Goal: Information Seeking & Learning: Learn about a topic

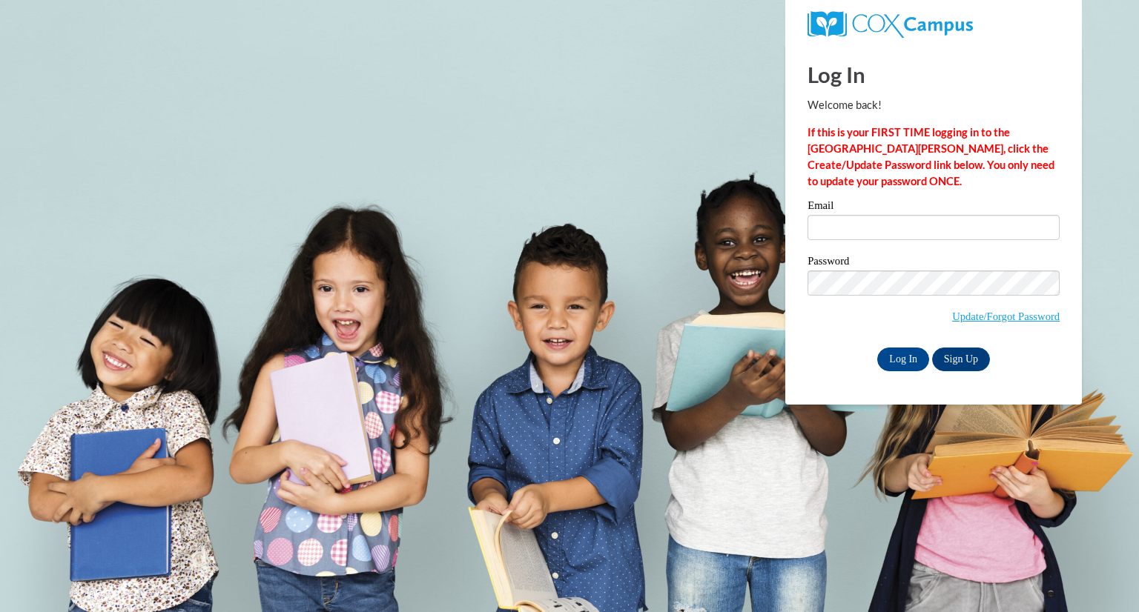
click at [839, 230] on input "Email" at bounding box center [933, 227] width 252 height 25
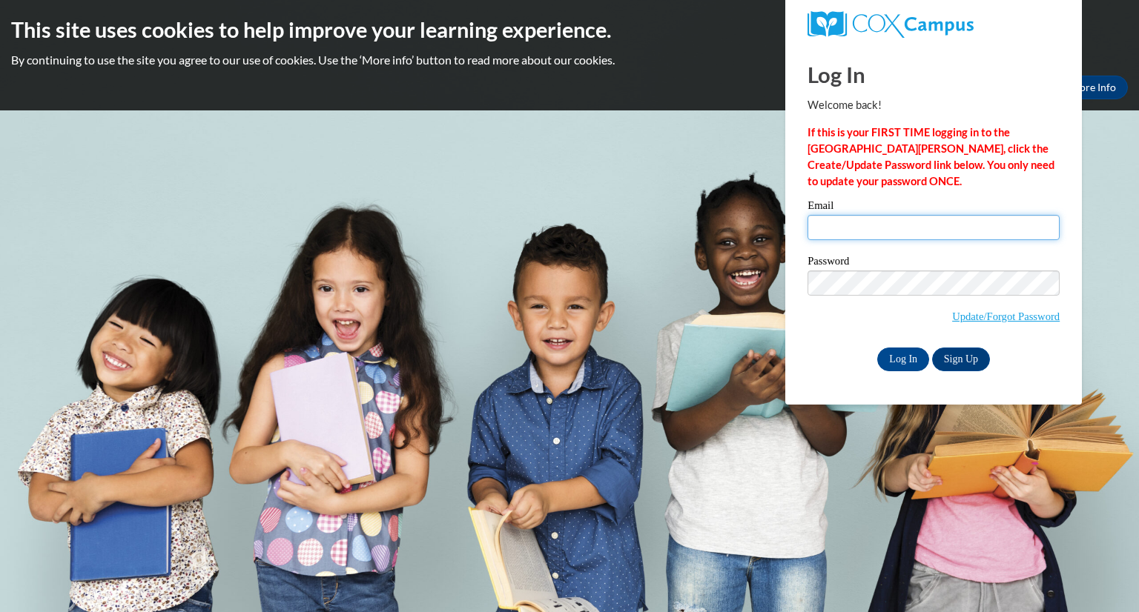
type input "karter.crowe@wfbschools.com"
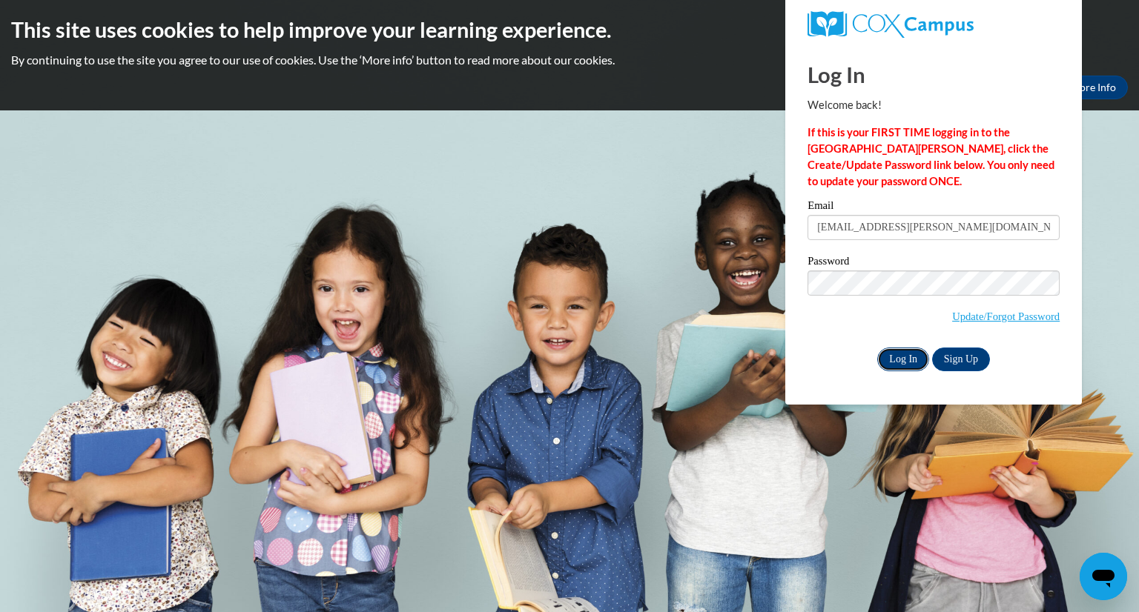
click at [900, 356] on input "Log In" at bounding box center [903, 360] width 52 height 24
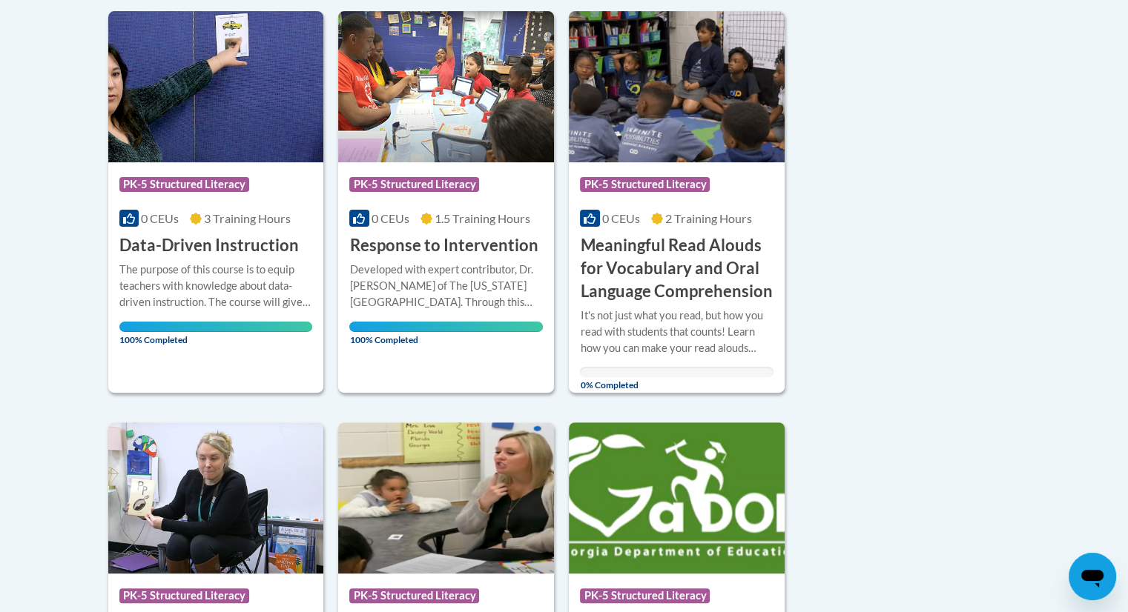
scroll to position [276, 0]
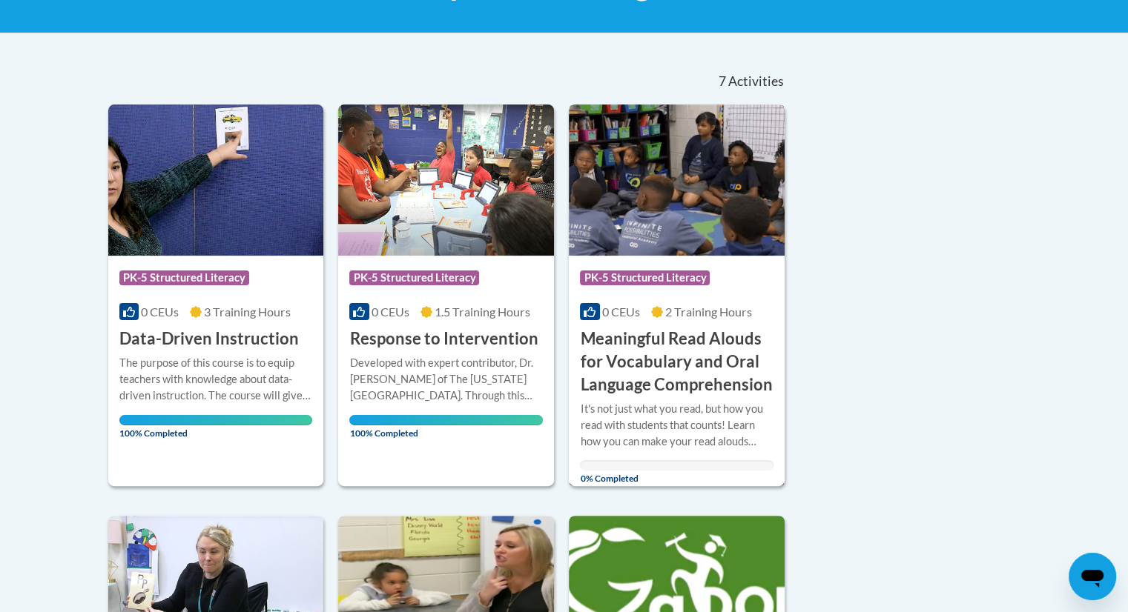
click at [644, 351] on h3 "Meaningful Read Alouds for Vocabulary and Oral Language Comprehension" at bounding box center [677, 362] width 194 height 68
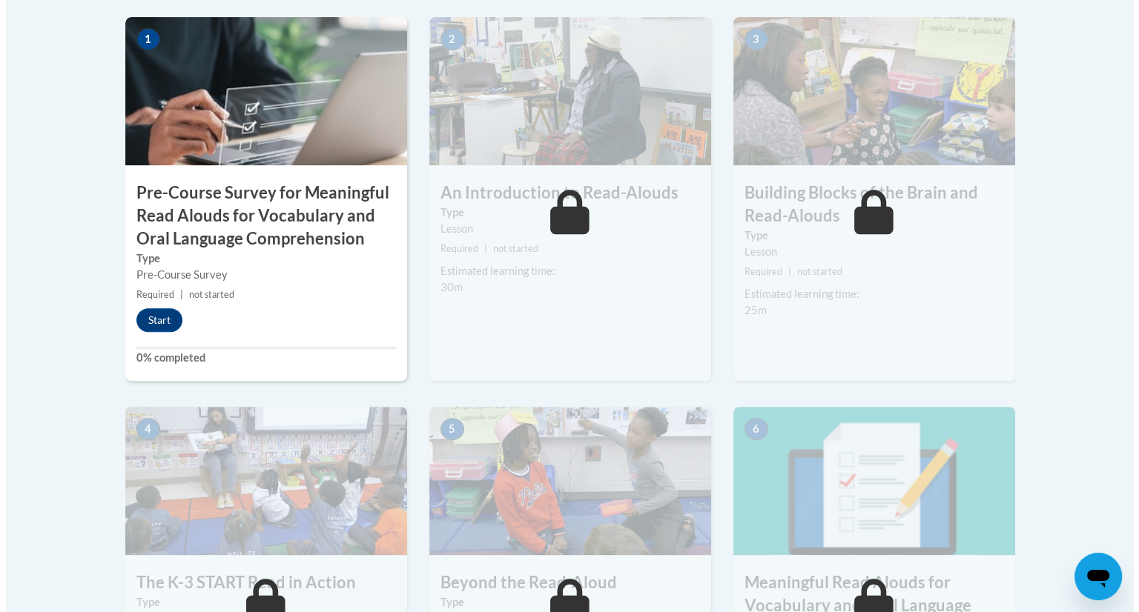
scroll to position [518, 0]
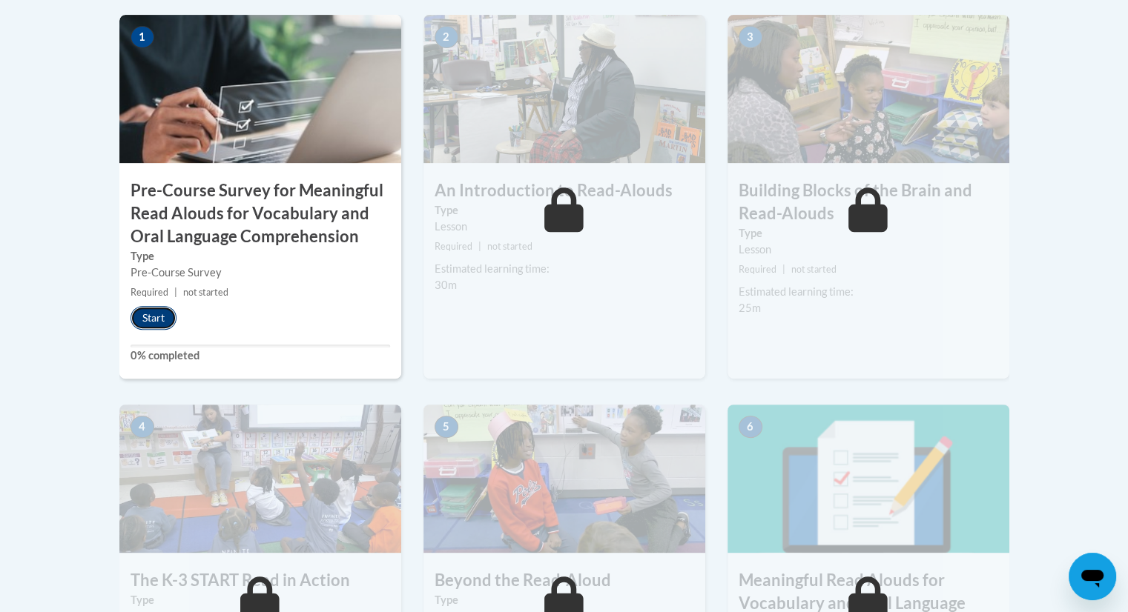
click at [151, 321] on button "Start" at bounding box center [153, 318] width 46 height 24
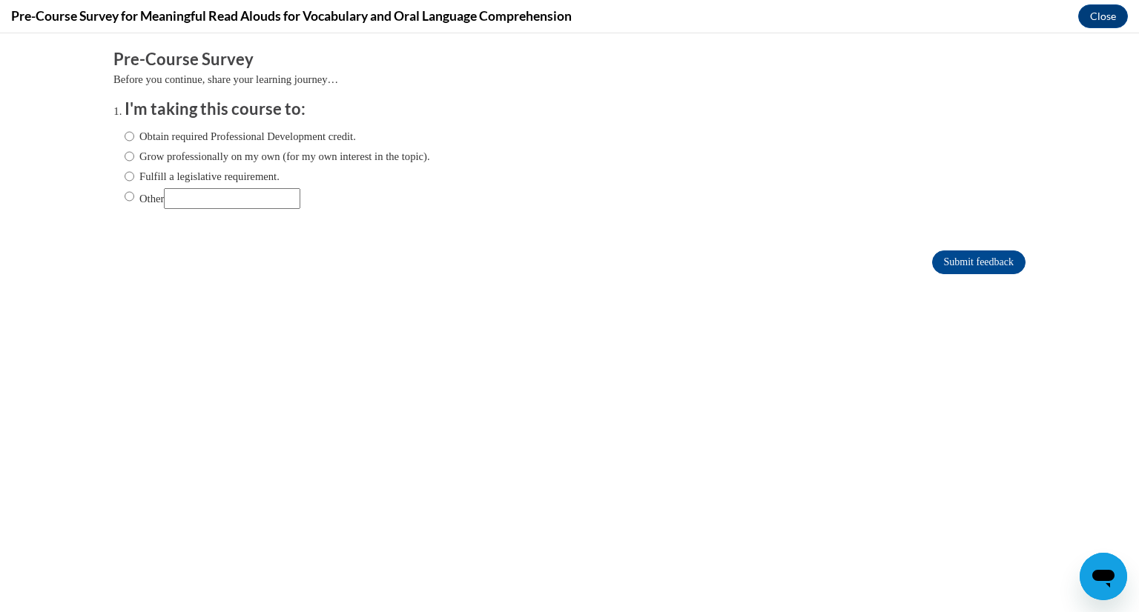
scroll to position [0, 0]
click at [125, 178] on input "Fulfill a legislative requirement." at bounding box center [130, 176] width 10 height 16
radio input "true"
click at [968, 256] on input "Submit feedback" at bounding box center [978, 263] width 93 height 24
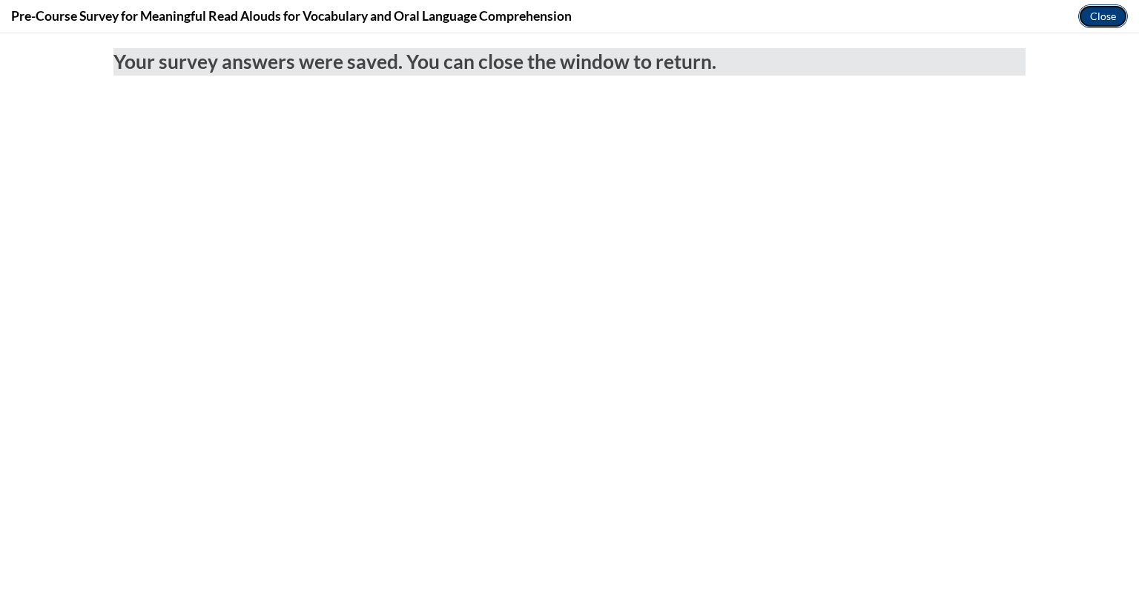
click at [1085, 19] on button "Close" at bounding box center [1103, 16] width 50 height 24
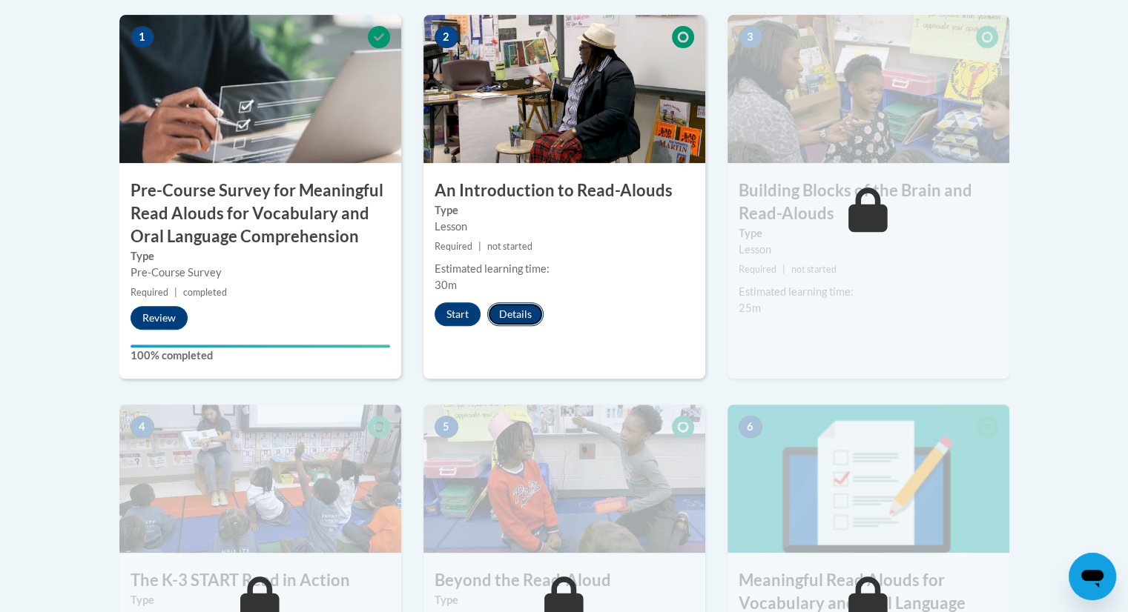
click at [522, 316] on button "Details" at bounding box center [515, 315] width 56 height 24
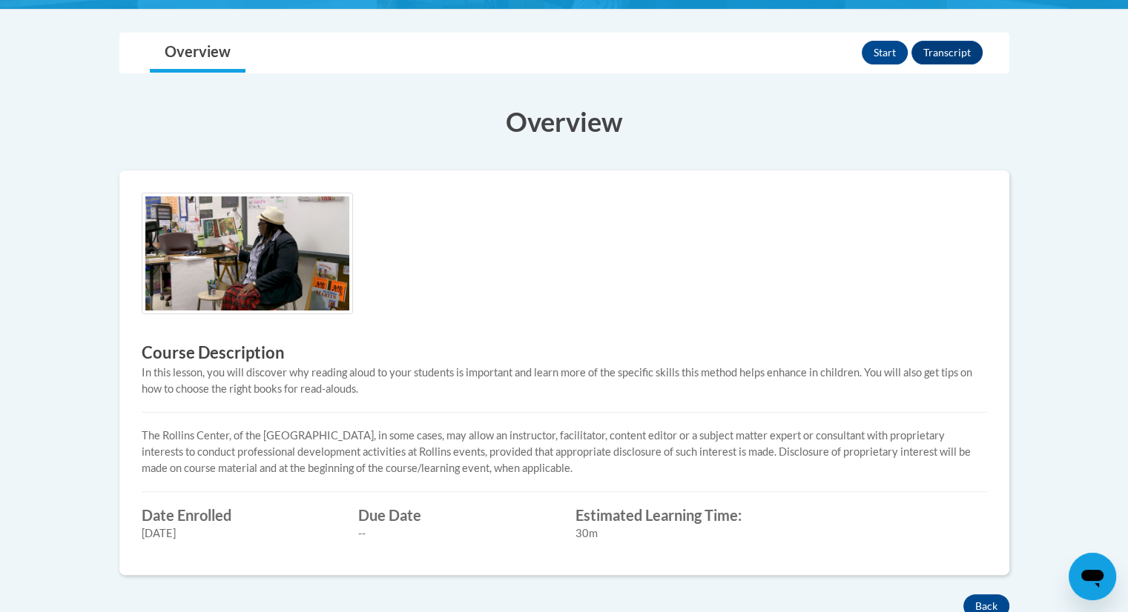
scroll to position [294, 0]
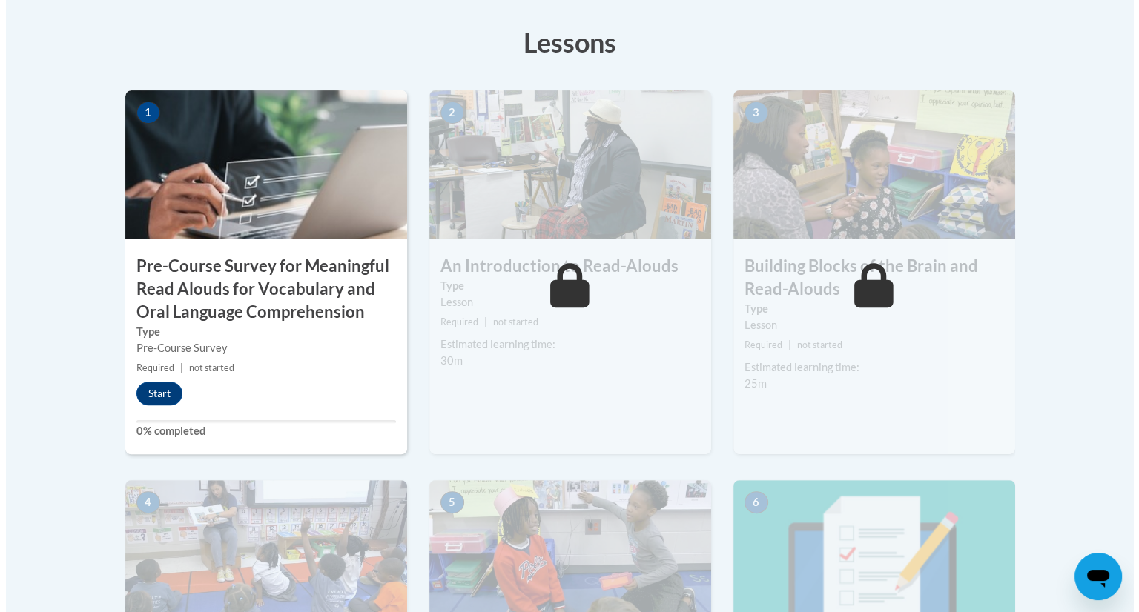
scroll to position [443, 0]
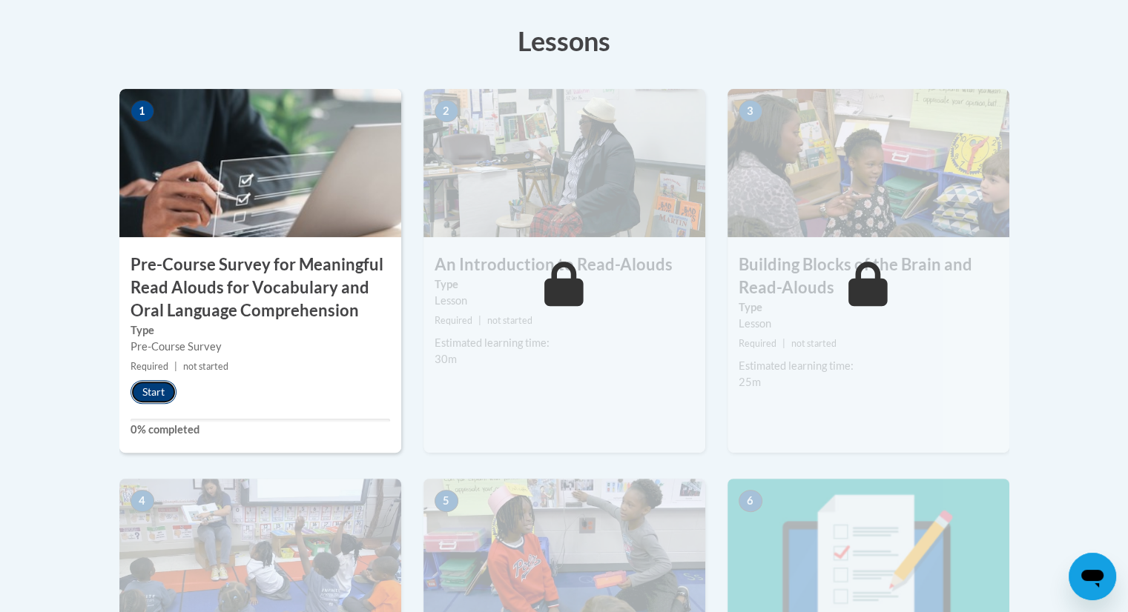
click at [154, 385] on button "Start" at bounding box center [153, 392] width 46 height 24
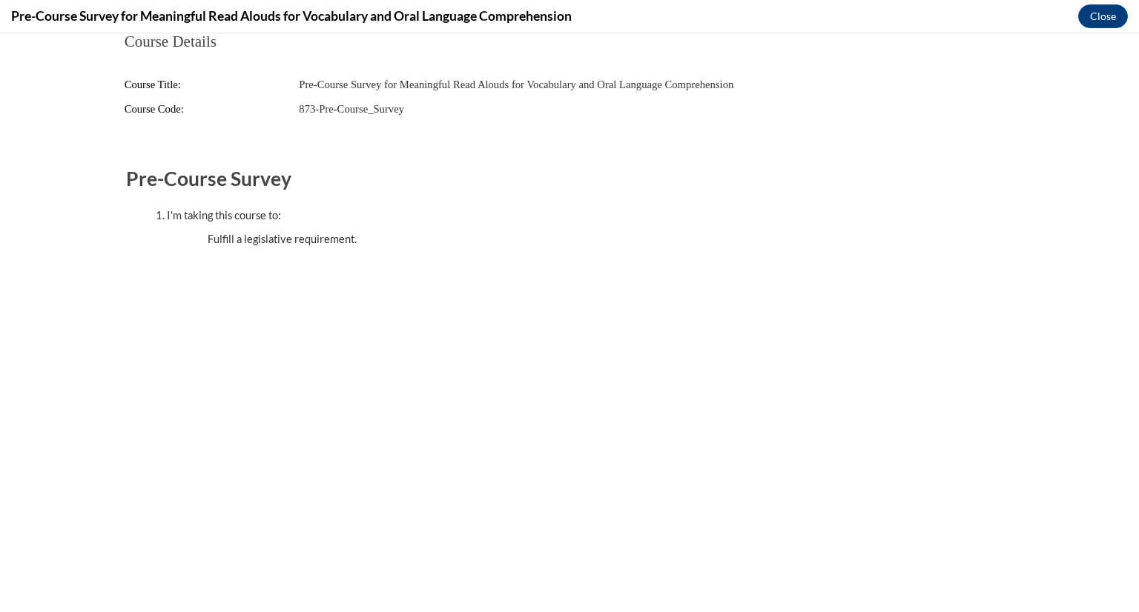
scroll to position [0, 0]
click at [1082, 22] on button "Close" at bounding box center [1103, 16] width 50 height 24
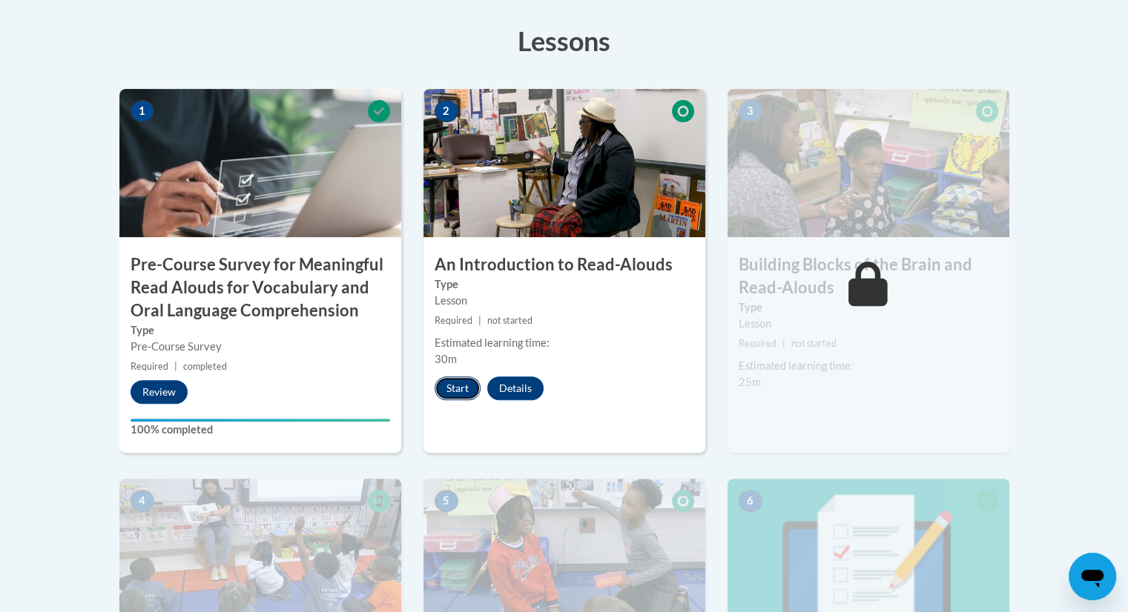
click at [460, 389] on button "Start" at bounding box center [457, 389] width 46 height 24
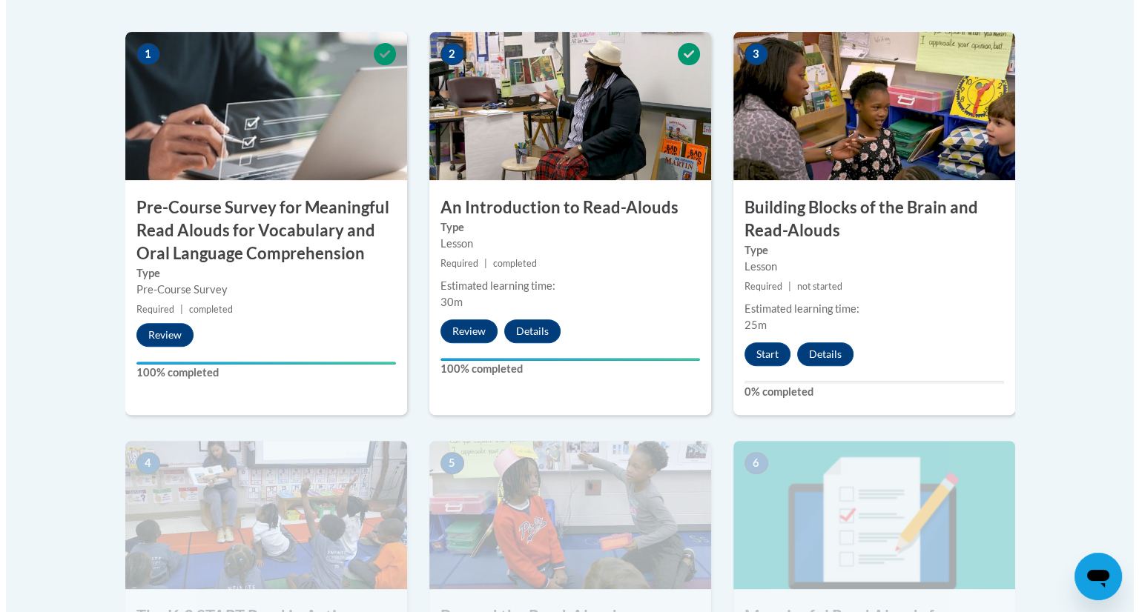
scroll to position [506, 0]
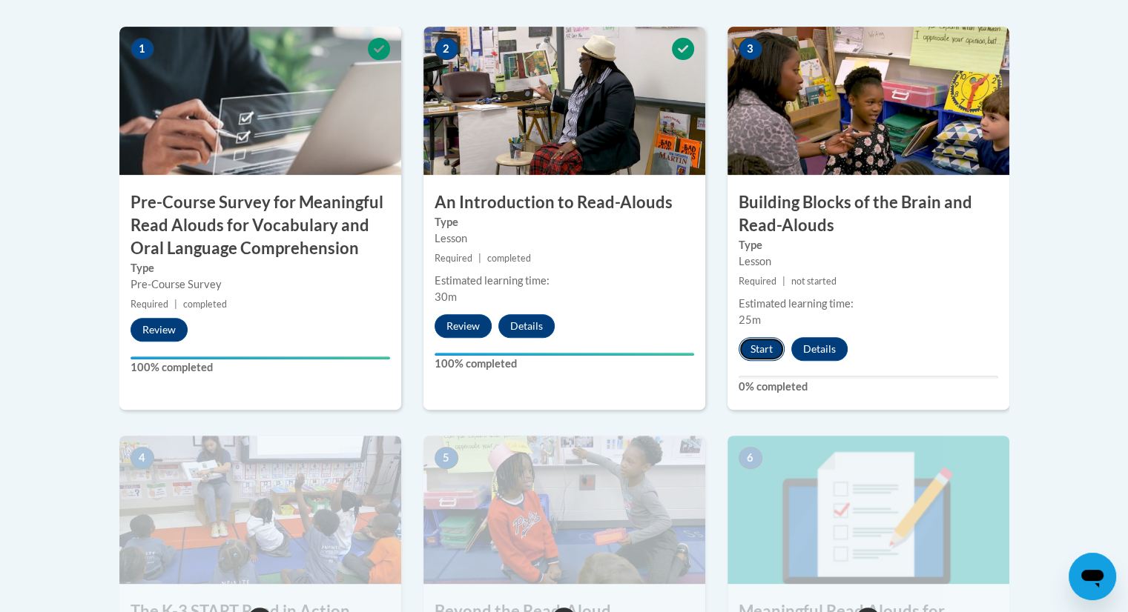
click at [774, 349] on button "Start" at bounding box center [761, 349] width 46 height 24
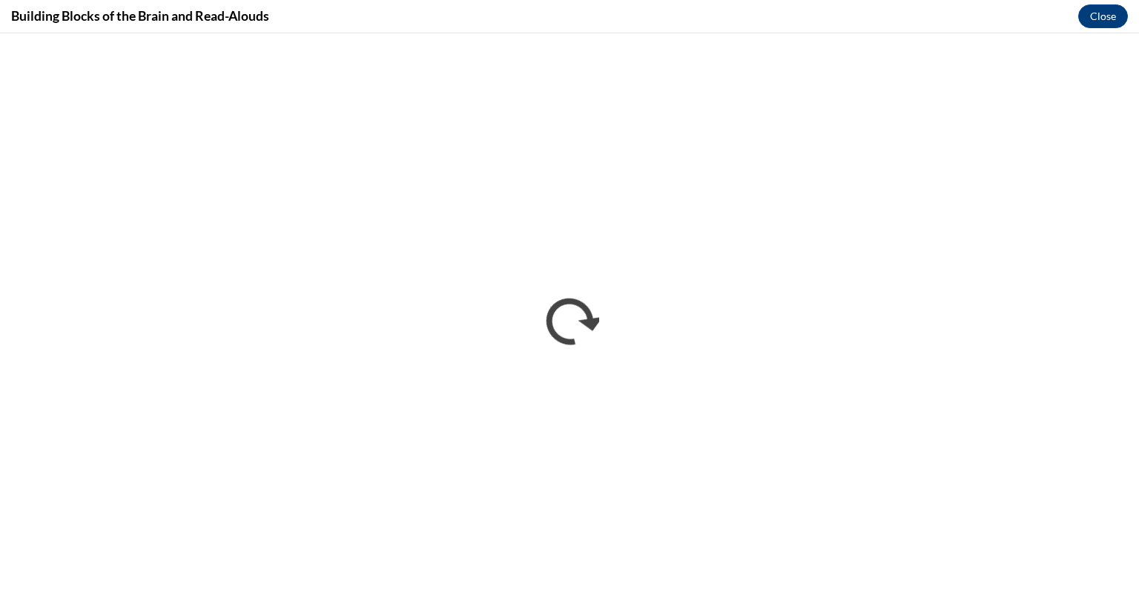
scroll to position [0, 0]
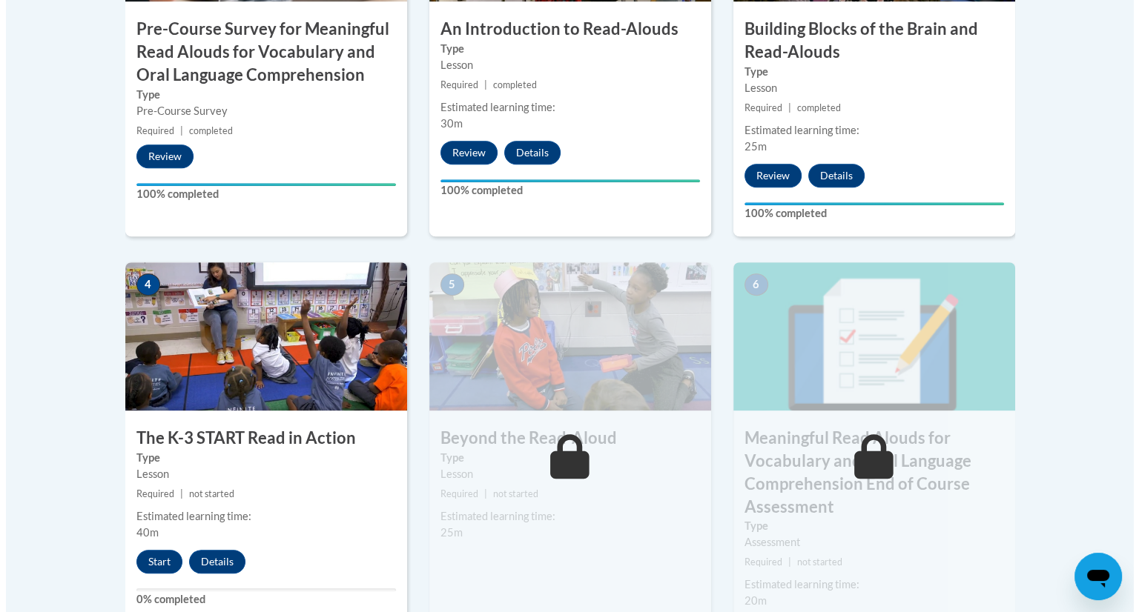
scroll to position [709, 0]
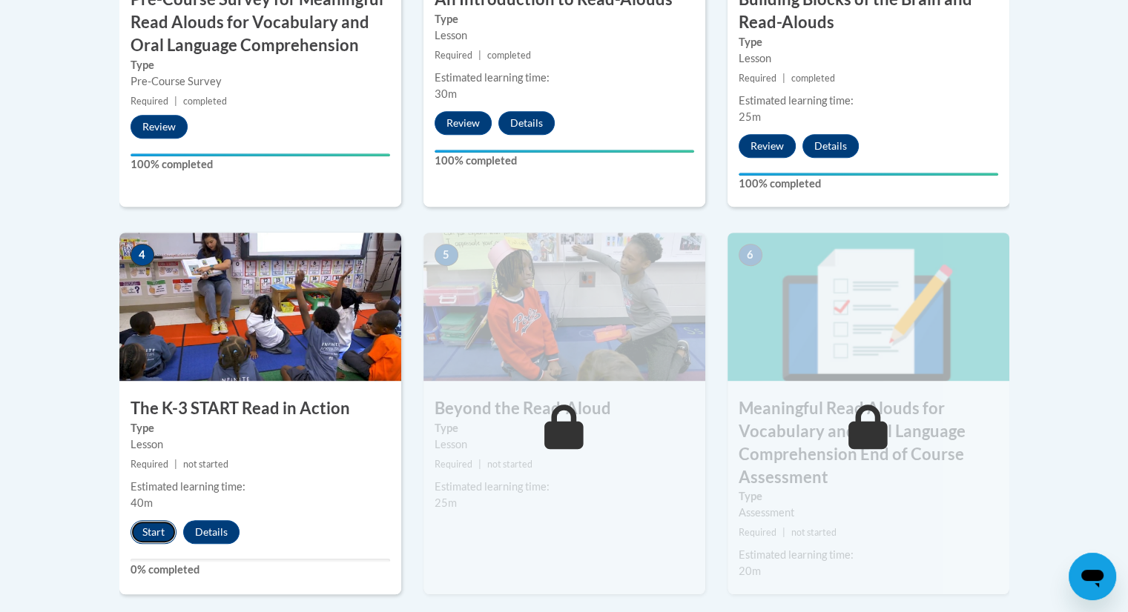
click at [145, 535] on button "Start" at bounding box center [153, 533] width 46 height 24
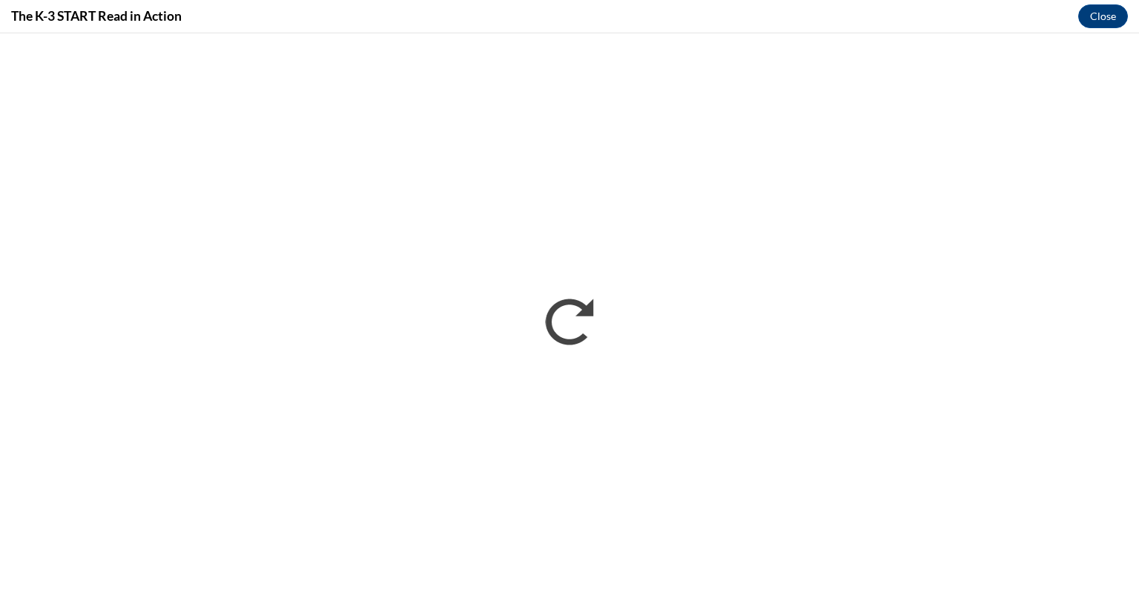
scroll to position [0, 0]
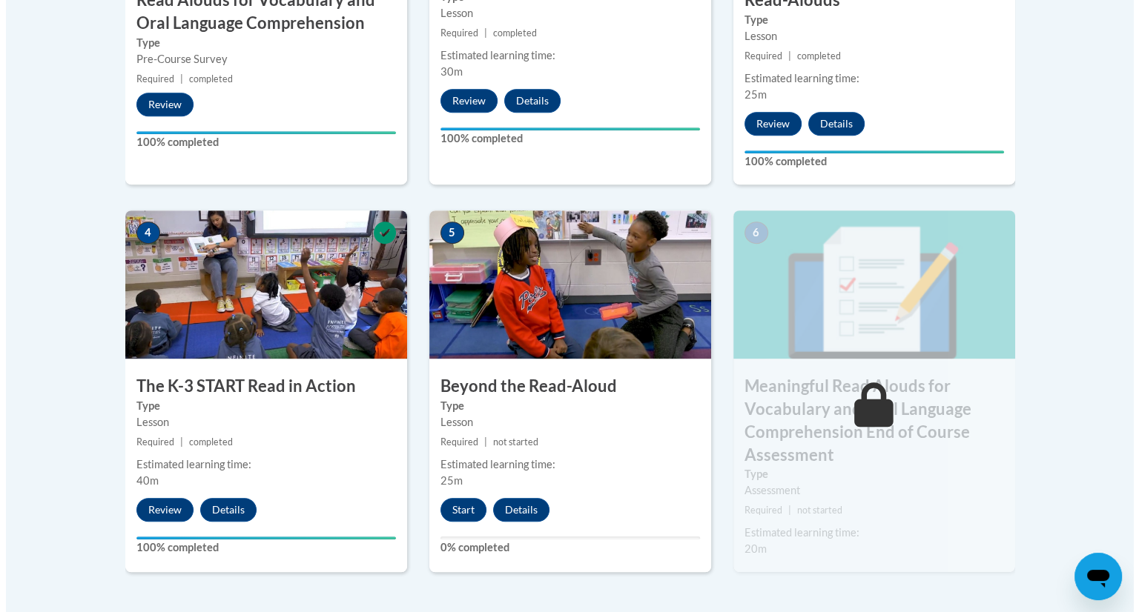
scroll to position [787, 0]
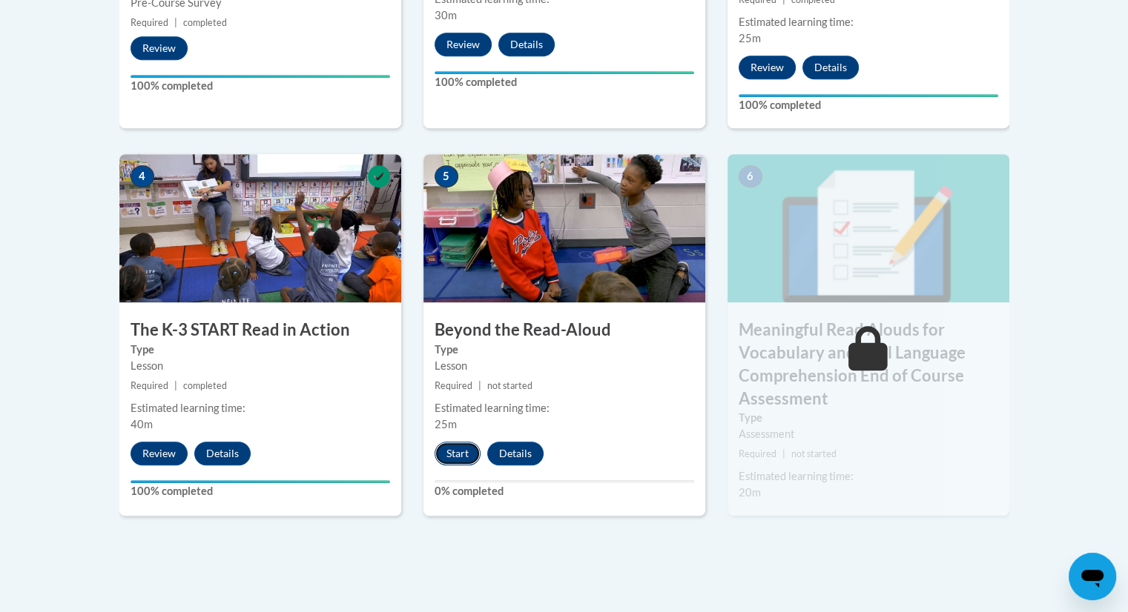
click at [452, 449] on button "Start" at bounding box center [457, 454] width 46 height 24
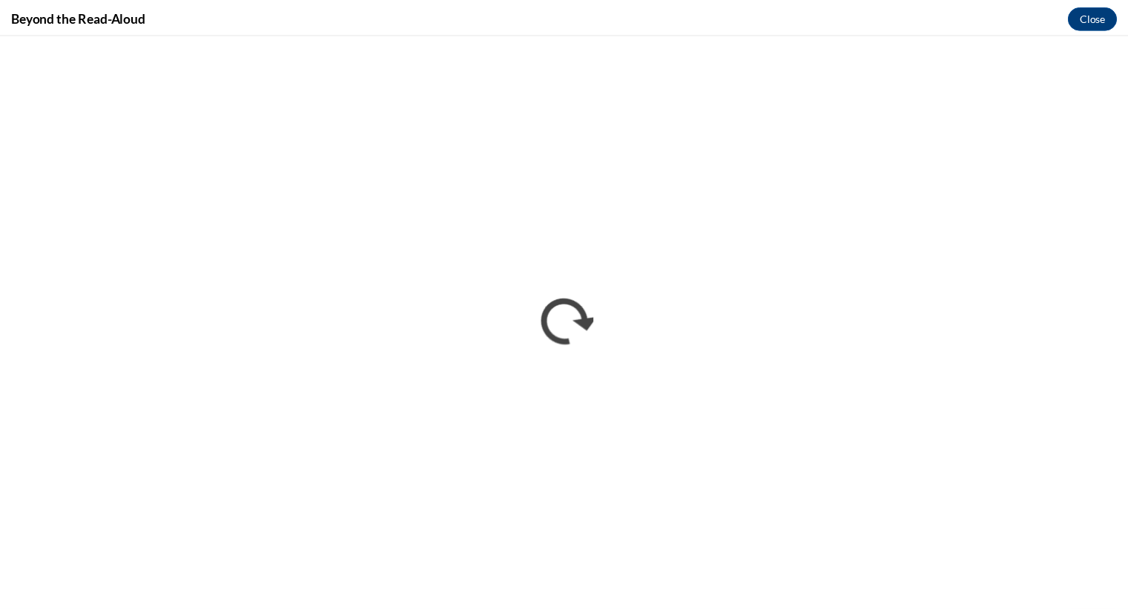
scroll to position [0, 0]
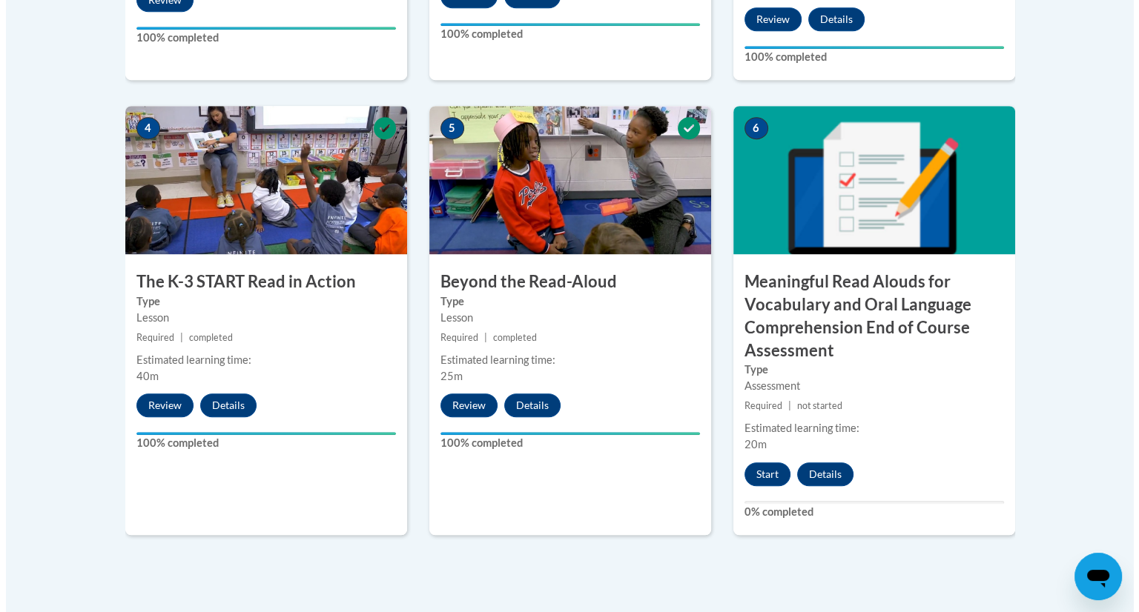
scroll to position [836, 0]
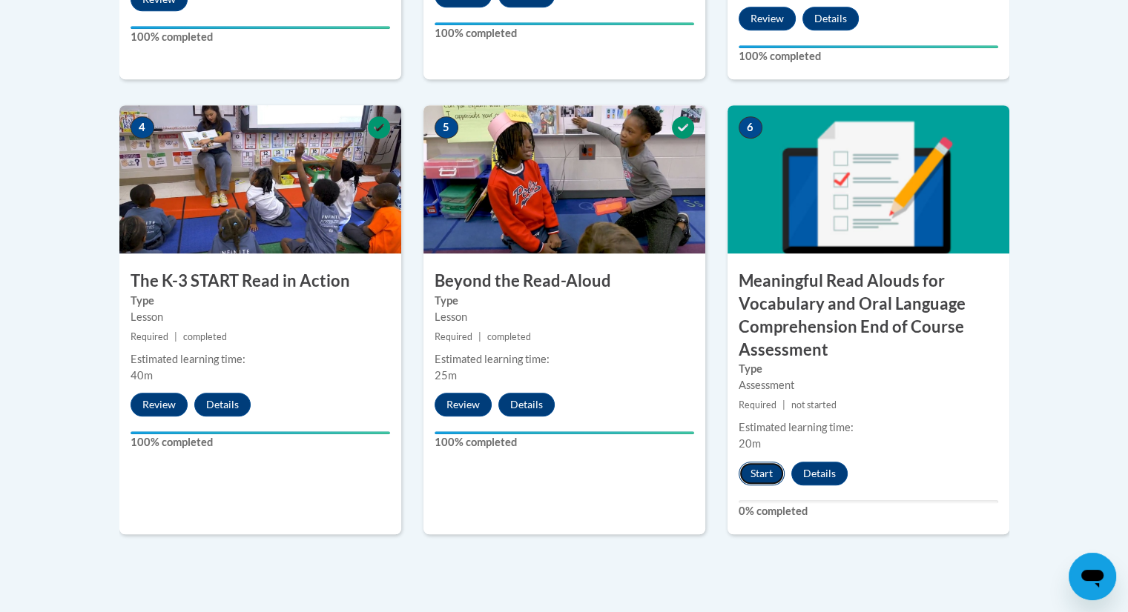
click at [764, 477] on button "Start" at bounding box center [761, 474] width 46 height 24
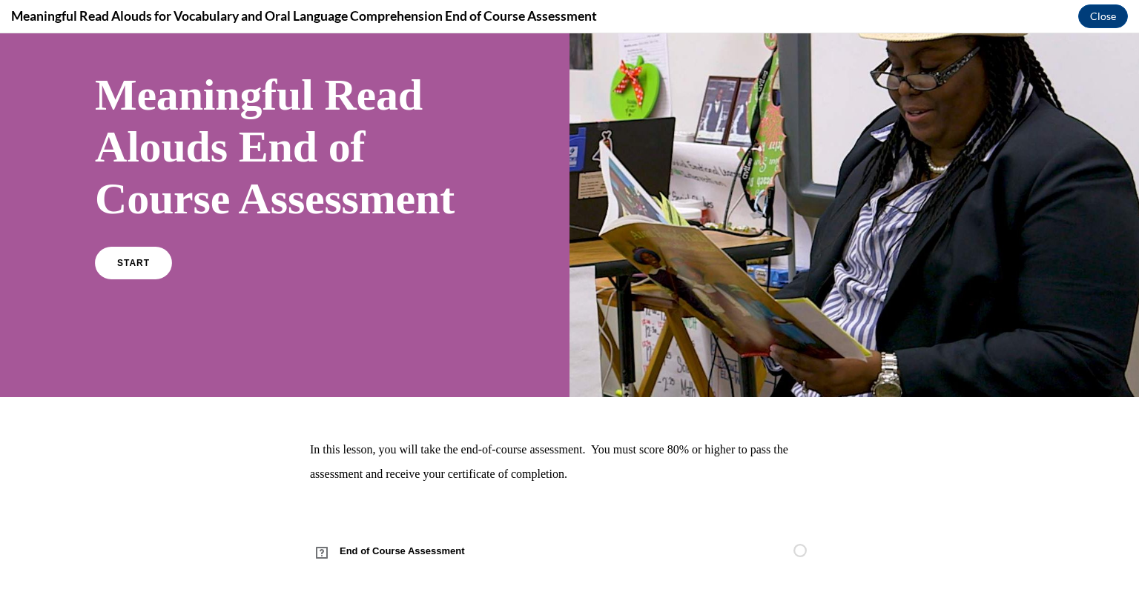
scroll to position [136, 0]
click at [139, 270] on link "START" at bounding box center [133, 263] width 81 height 34
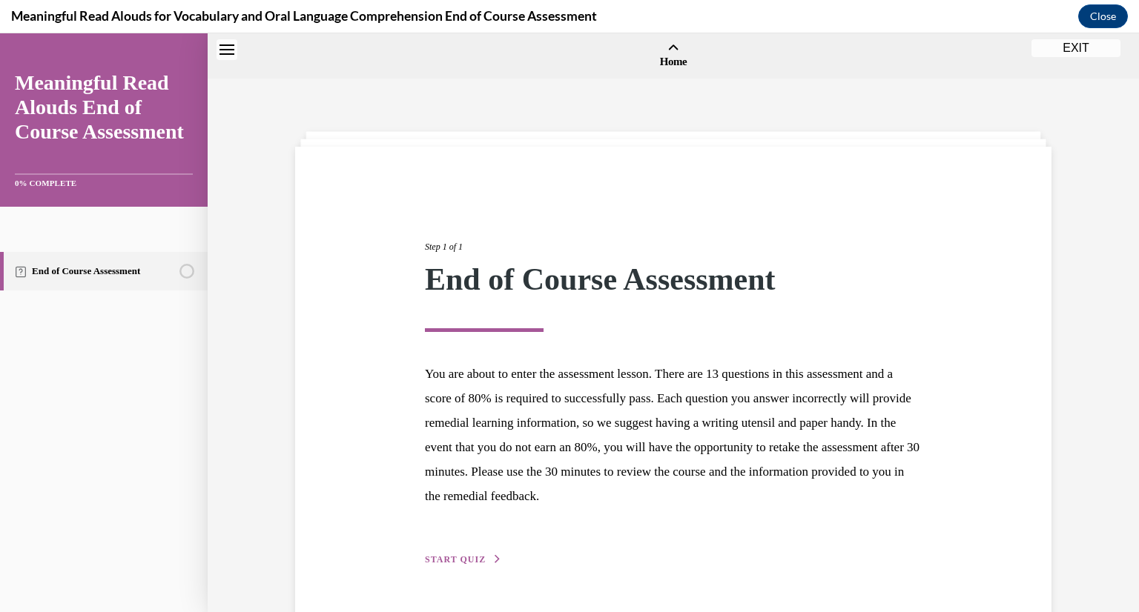
scroll to position [46, 0]
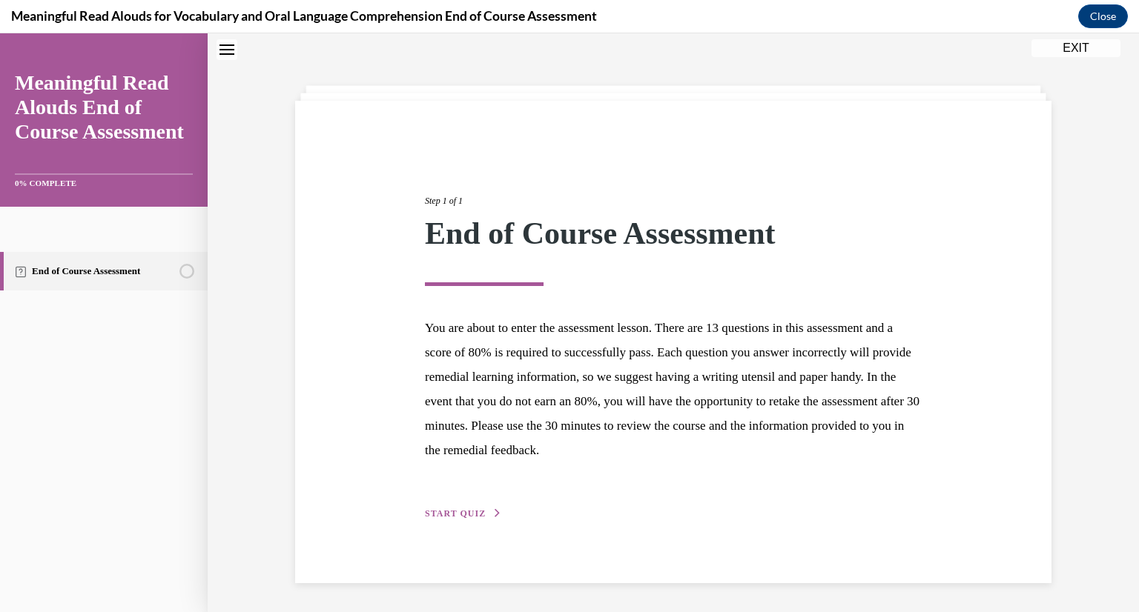
click at [473, 509] on span "START QUIZ" at bounding box center [455, 514] width 61 height 10
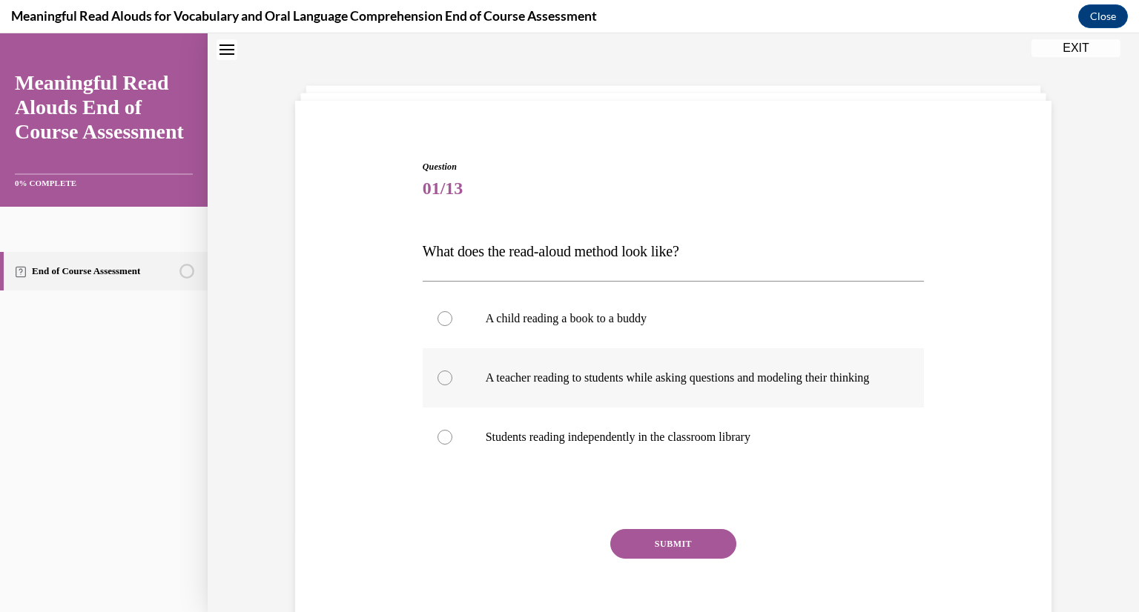
click at [596, 371] on p "A teacher reading to students while asking questions and modeling their thinking" at bounding box center [687, 378] width 402 height 15
click at [452, 371] on input "A teacher reading to students while asking questions and modeling their thinking" at bounding box center [444, 378] width 15 height 15
radio input "true"
click at [695, 559] on button "SUBMIT" at bounding box center [673, 544] width 126 height 30
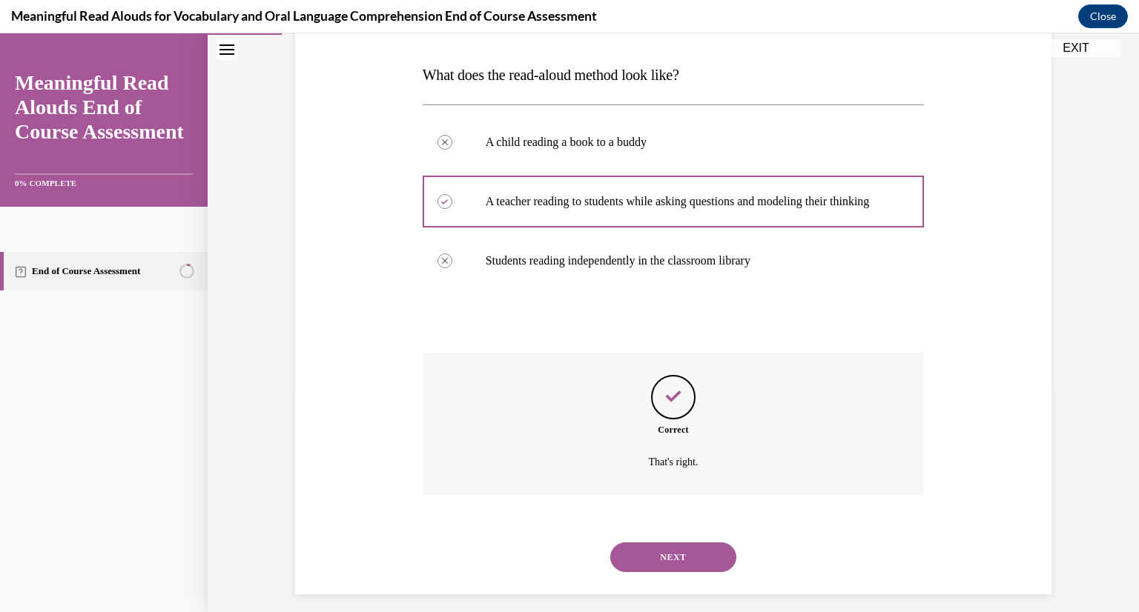
scroll to position [249, 0]
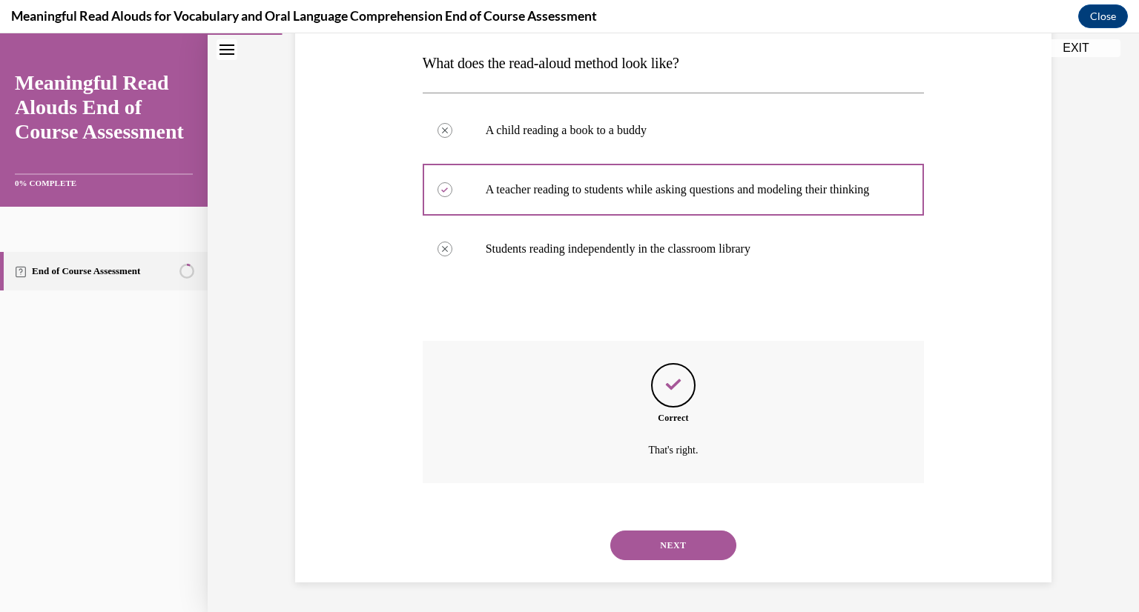
click at [651, 555] on button "NEXT" at bounding box center [673, 546] width 126 height 30
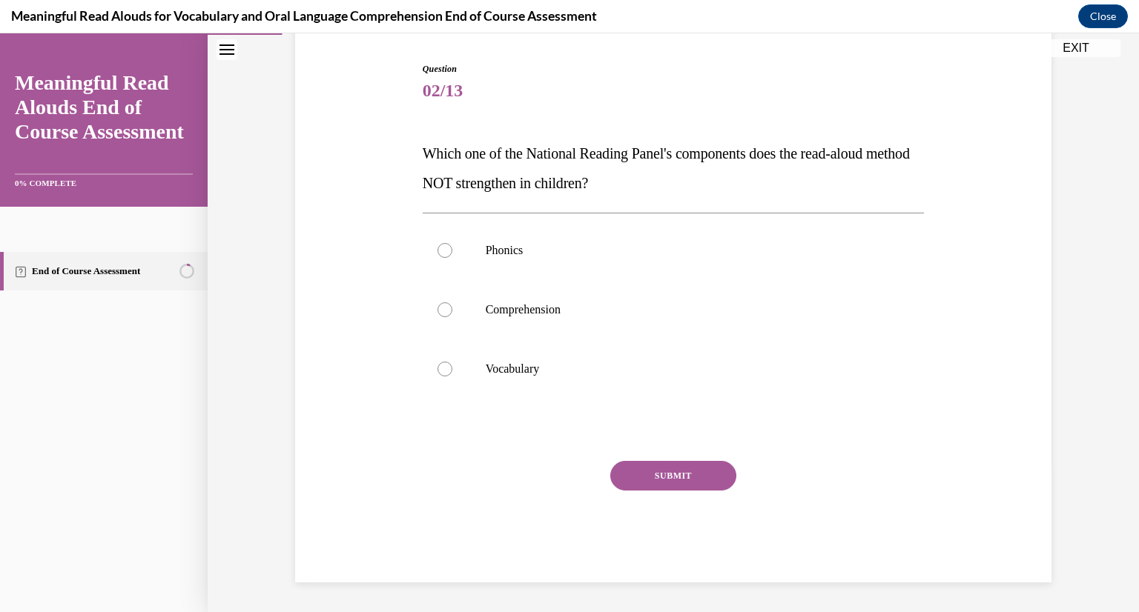
scroll to position [144, 0]
click at [546, 262] on label "Phonics" at bounding box center [674, 250] width 502 height 59
click at [452, 258] on input "Phonics" at bounding box center [444, 250] width 15 height 15
radio input "true"
click at [640, 475] on button "SUBMIT" at bounding box center [673, 476] width 126 height 30
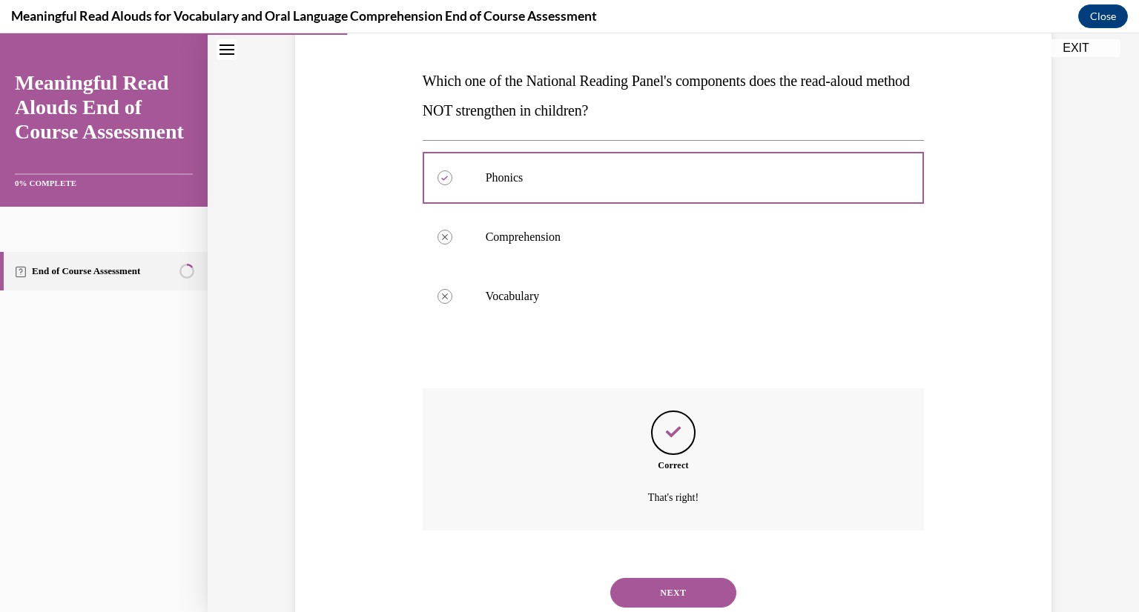
scroll to position [264, 0]
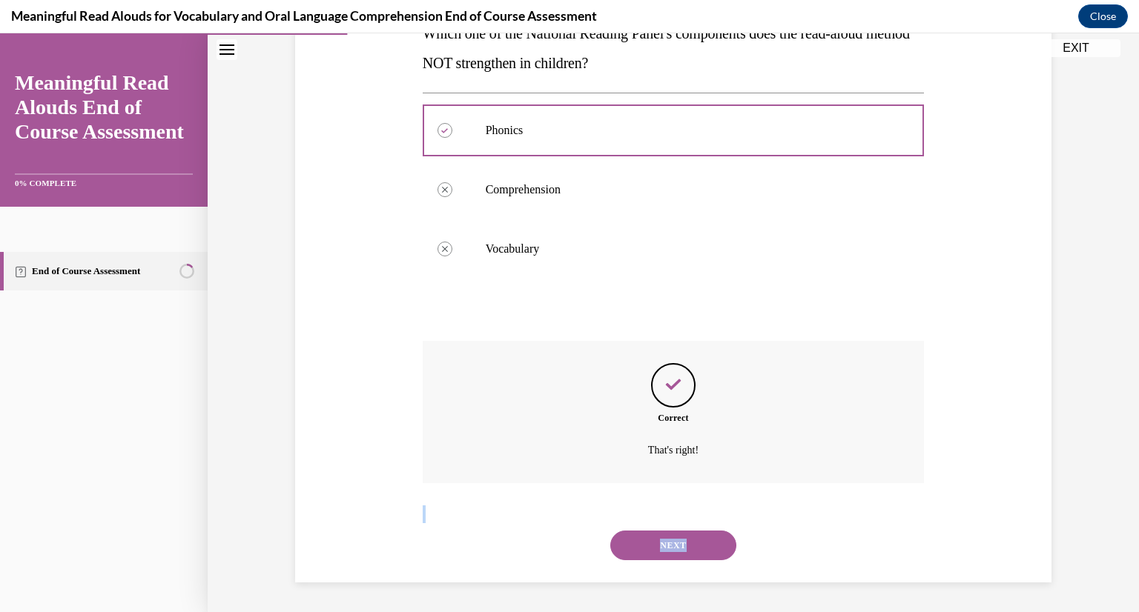
drag, startPoint x: 795, startPoint y: 507, endPoint x: 699, endPoint y: 532, distance: 98.7
click at [699, 532] on div "SUBMIT NEXT" at bounding box center [674, 544] width 502 height 77
click at [692, 542] on button "NEXT" at bounding box center [673, 546] width 126 height 30
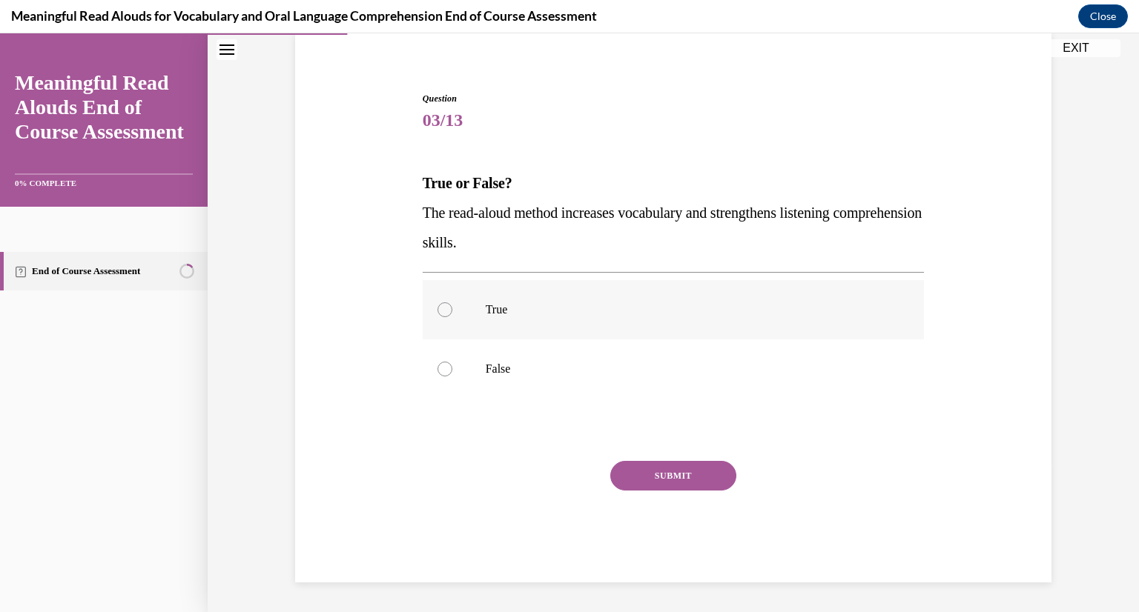
click at [521, 323] on label "True" at bounding box center [674, 309] width 502 height 59
click at [452, 317] on input "True" at bounding box center [444, 310] width 15 height 15
radio input "true"
click at [677, 483] on button "SUBMIT" at bounding box center [673, 476] width 126 height 30
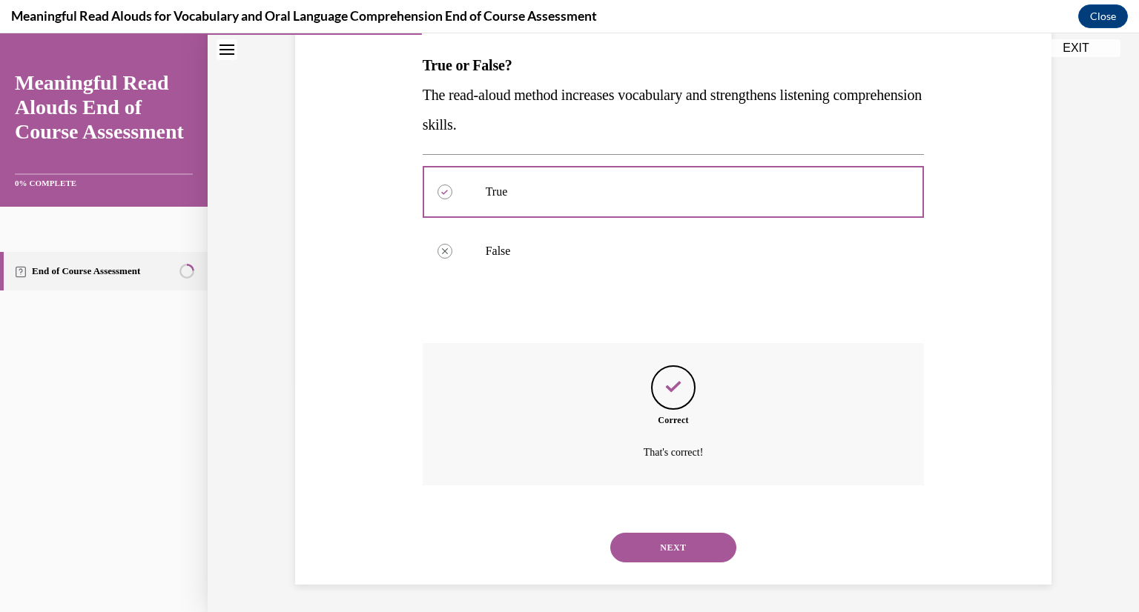
scroll to position [234, 0]
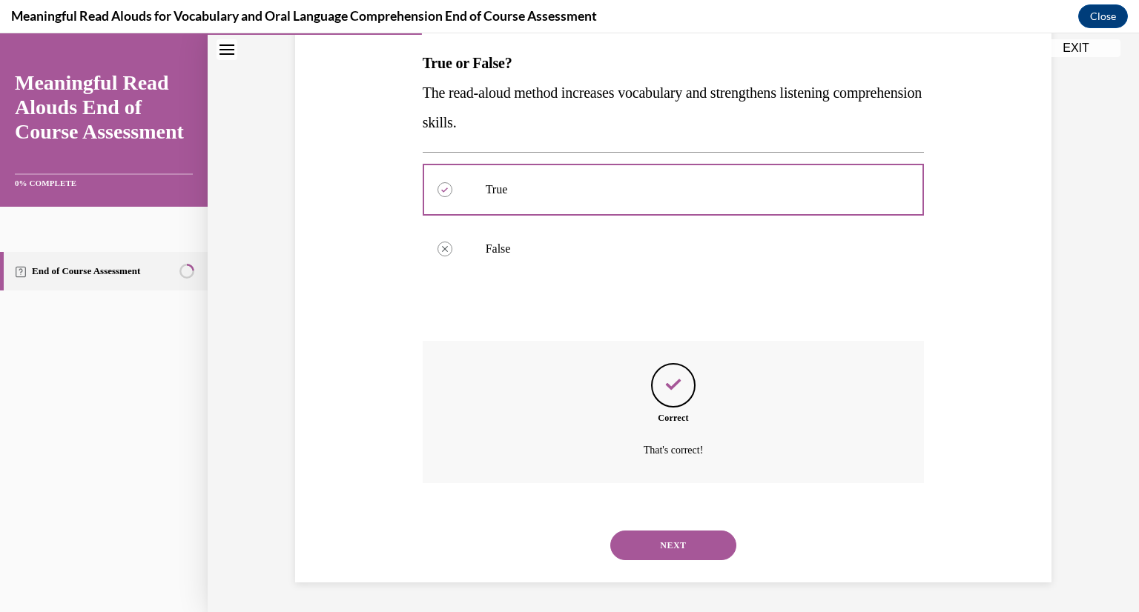
click at [649, 553] on button "NEXT" at bounding box center [673, 546] width 126 height 30
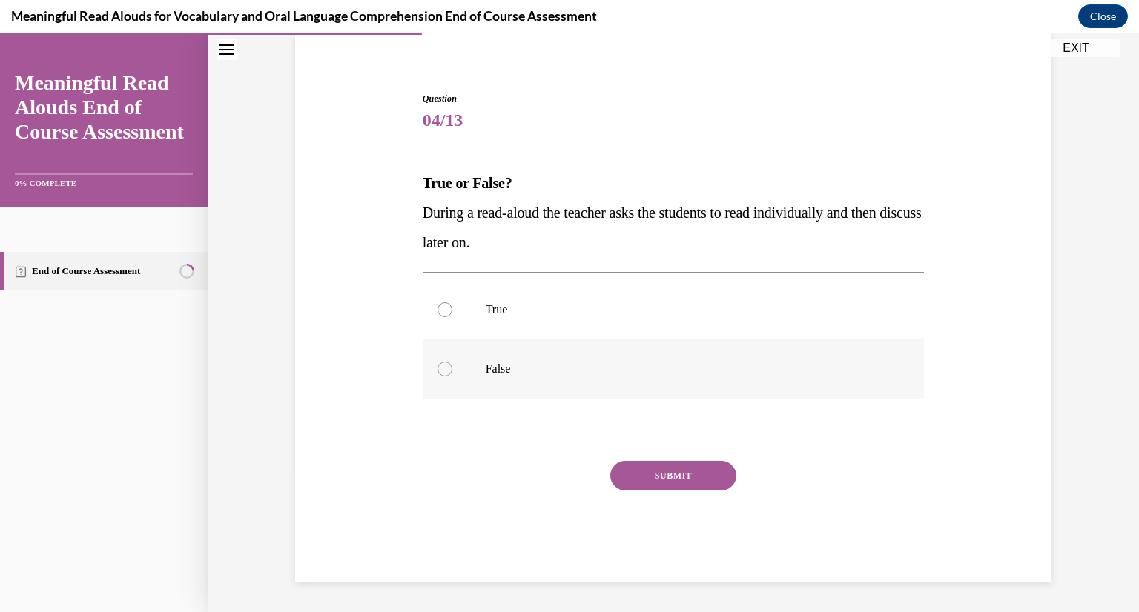
click at [439, 366] on div at bounding box center [444, 369] width 15 height 15
click at [439, 366] on input "False" at bounding box center [444, 369] width 15 height 15
radio input "true"
click at [663, 461] on button "SUBMIT" at bounding box center [673, 476] width 126 height 30
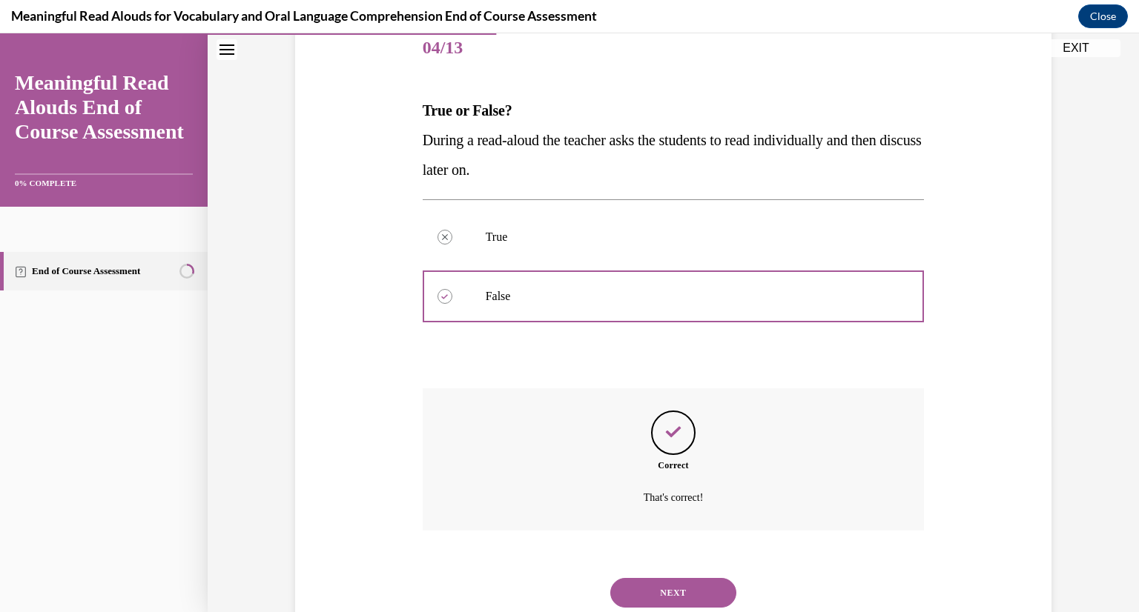
scroll to position [234, 0]
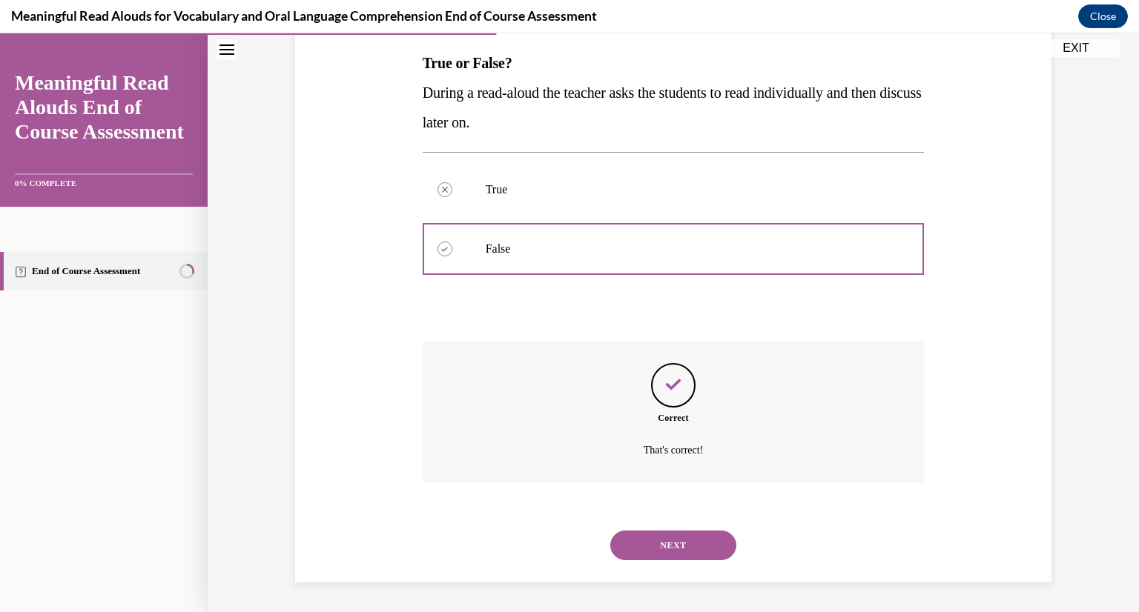
click at [686, 560] on button "NEXT" at bounding box center [673, 546] width 126 height 30
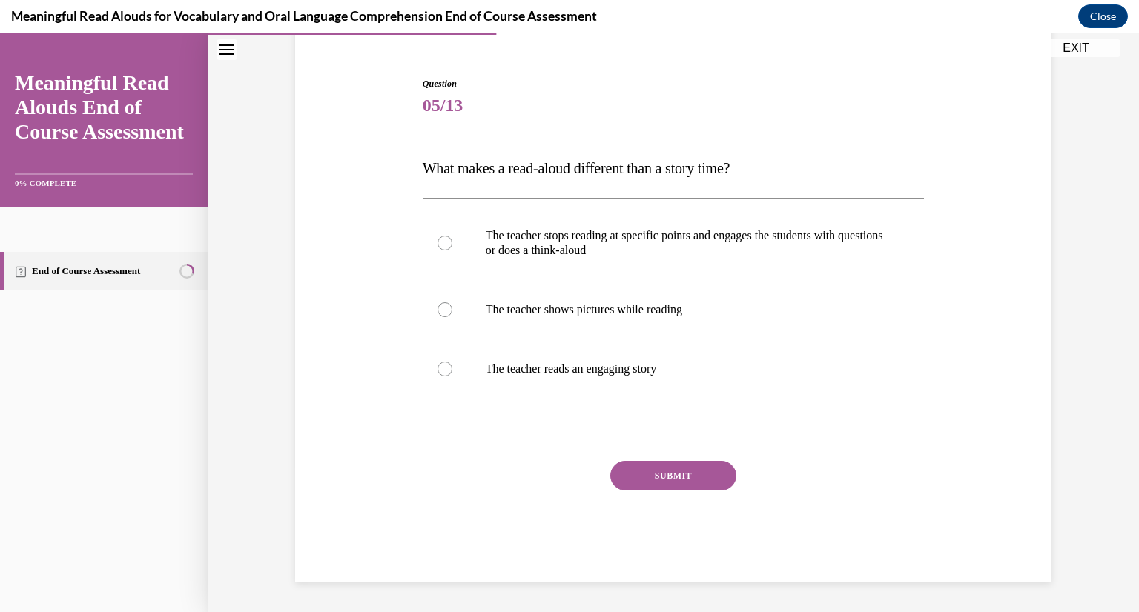
scroll to position [129, 0]
click at [632, 249] on p "The teacher stops reading at specific points and engages the students with ques…" at bounding box center [687, 243] width 402 height 30
click at [452, 249] on input "The teacher stops reading at specific points and engages the students with ques…" at bounding box center [444, 243] width 15 height 15
radio input "true"
click at [652, 475] on button "SUBMIT" at bounding box center [673, 476] width 126 height 30
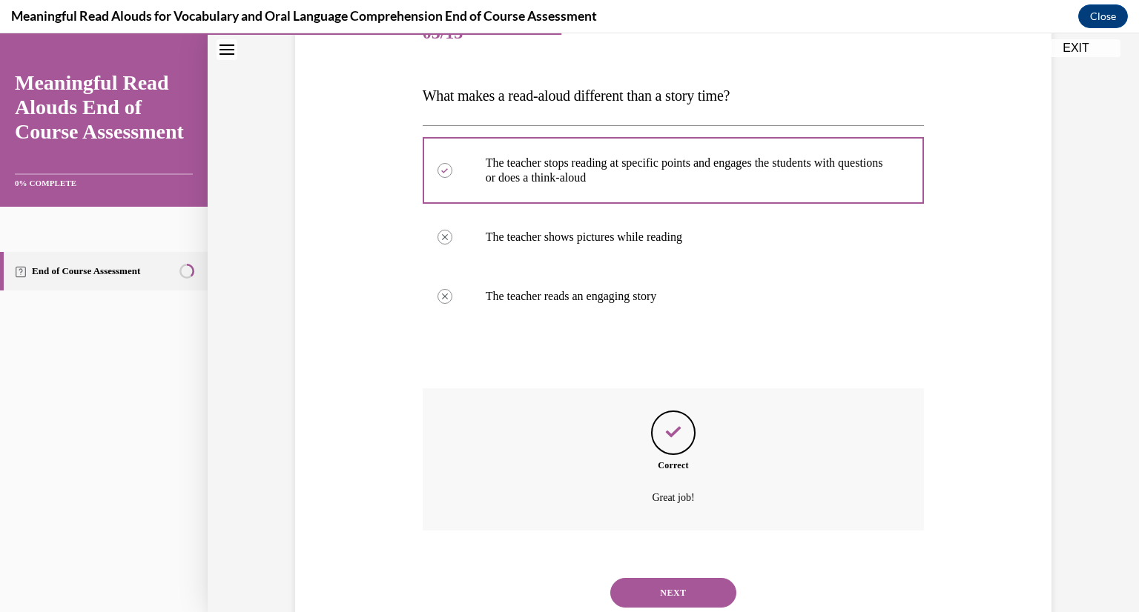
scroll to position [249, 0]
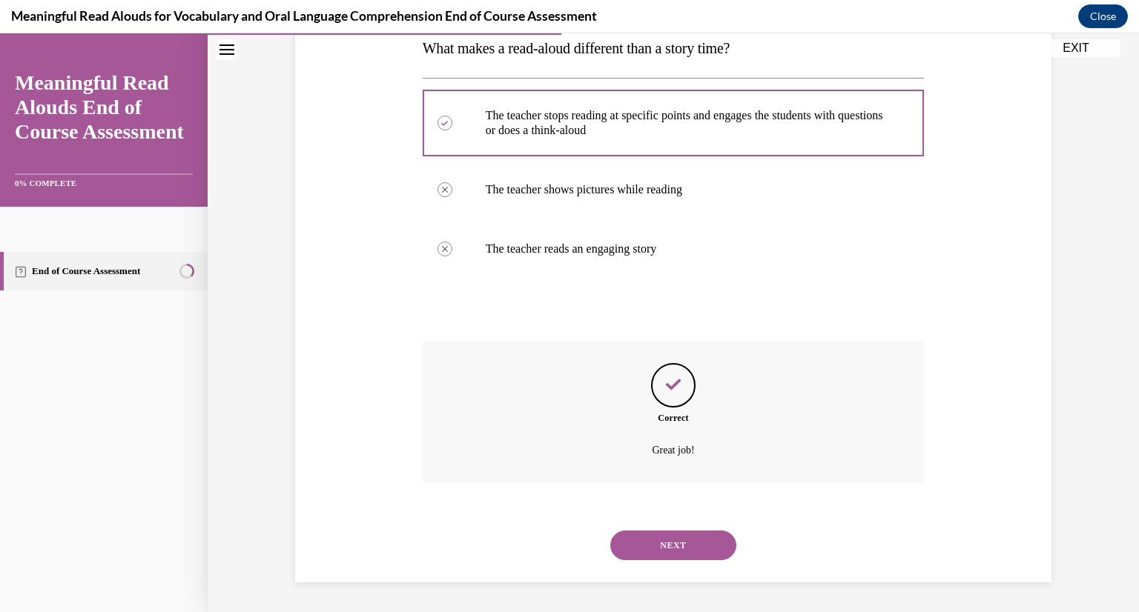
click at [687, 555] on button "NEXT" at bounding box center [673, 546] width 126 height 30
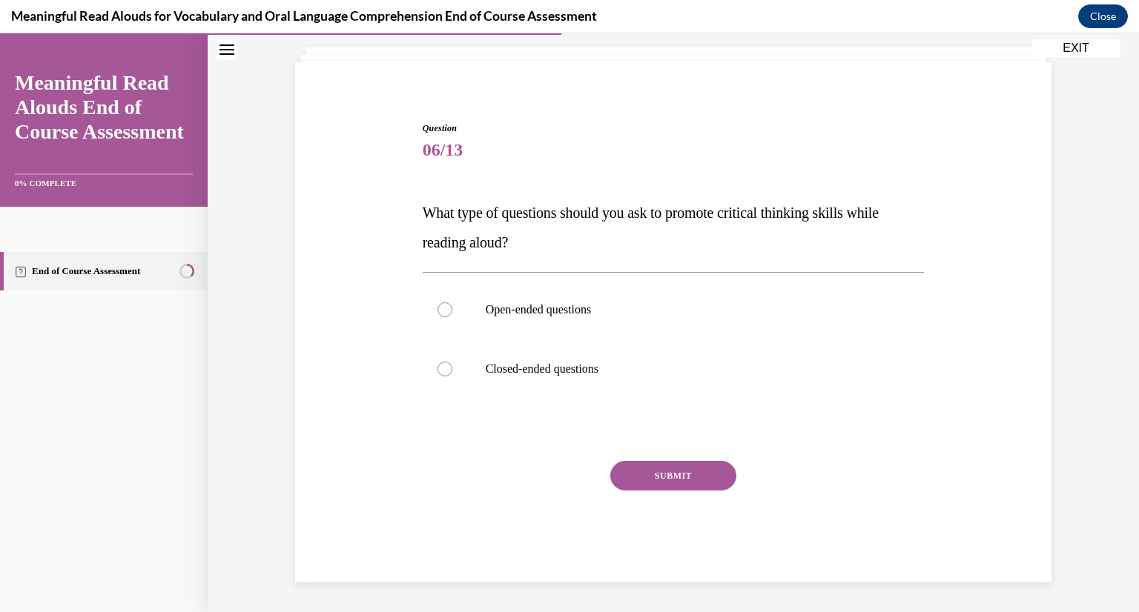
scroll to position [85, 0]
click at [591, 304] on p "Open-ended questions" at bounding box center [687, 310] width 402 height 15
click at [452, 304] on input "Open-ended questions" at bounding box center [444, 310] width 15 height 15
radio input "true"
click at [642, 469] on button "SUBMIT" at bounding box center [673, 476] width 126 height 30
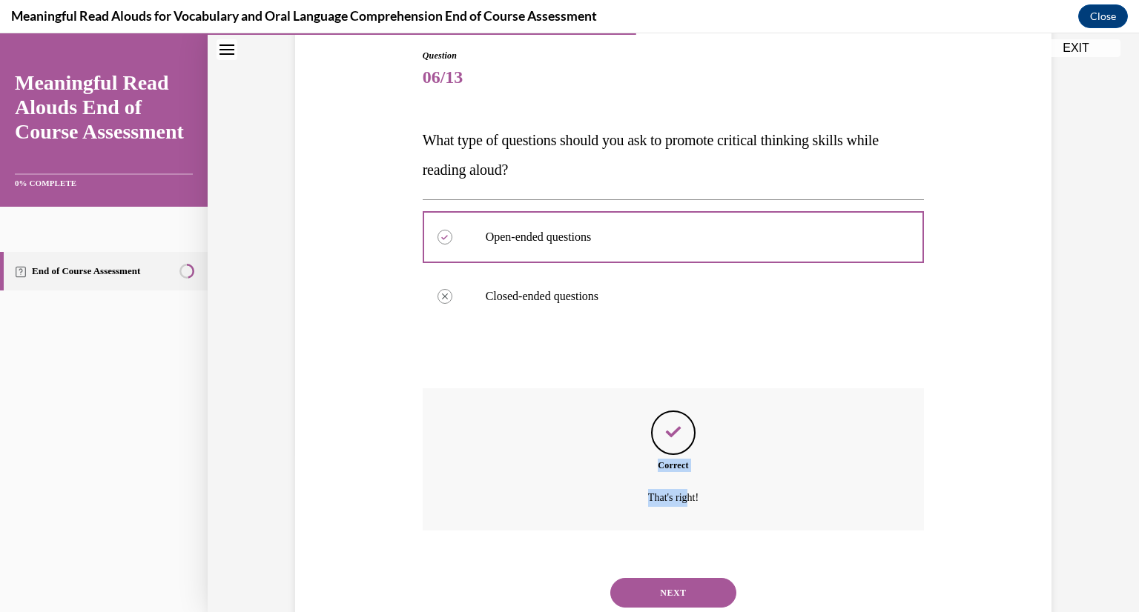
drag, startPoint x: 642, startPoint y: 469, endPoint x: 688, endPoint y: 529, distance: 75.0
click at [688, 529] on div "Question 06/13 What type of questions should you ask to promote critical thinki…" at bounding box center [674, 339] width 502 height 581
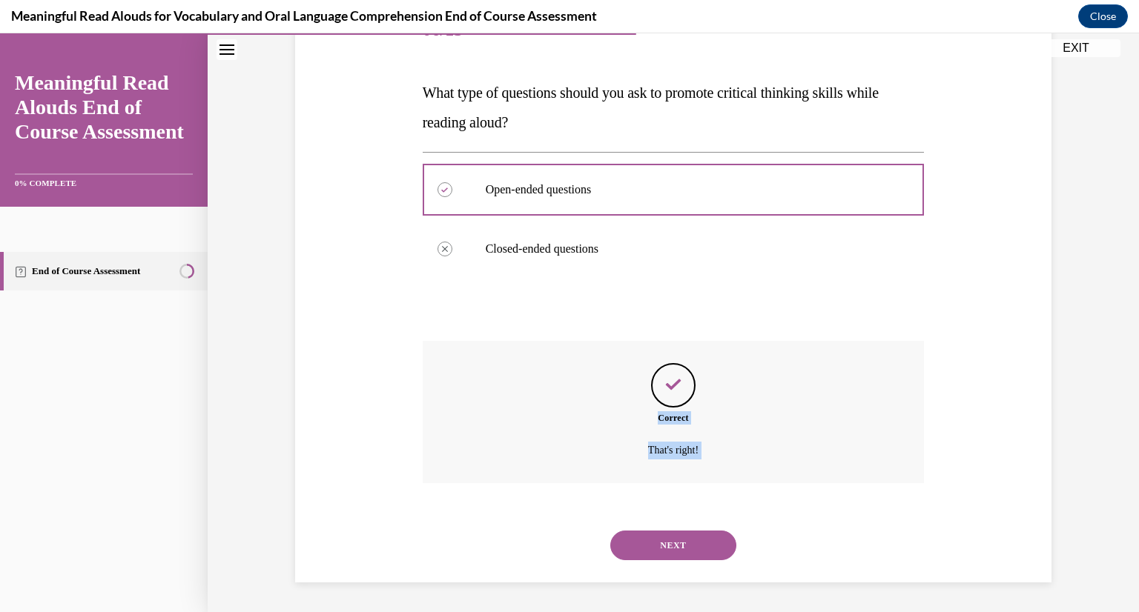
click at [663, 544] on button "NEXT" at bounding box center [673, 546] width 126 height 30
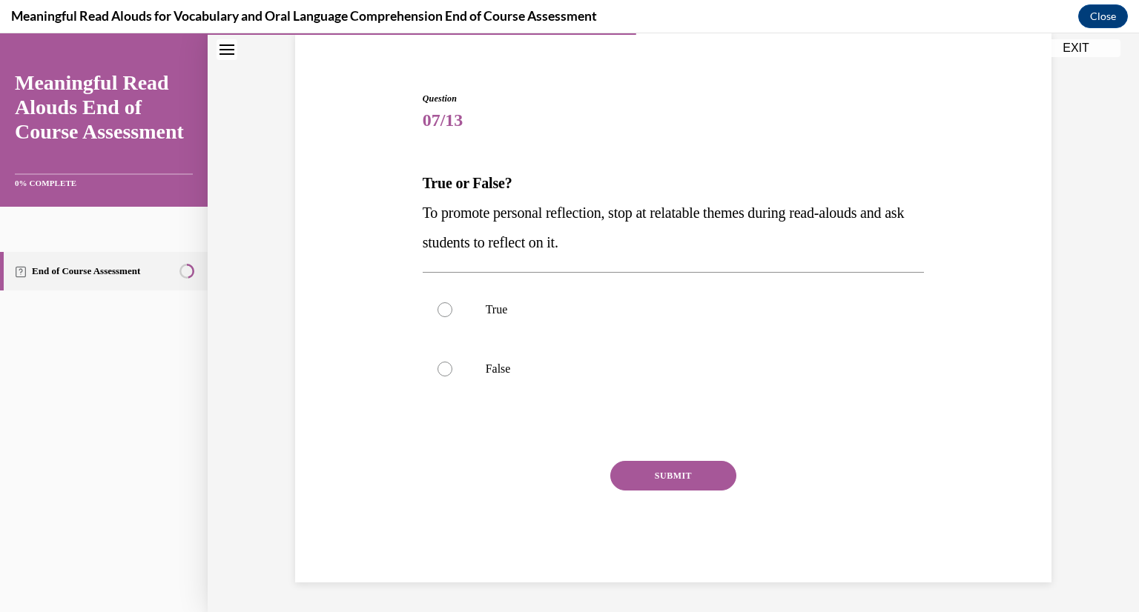
scroll to position [114, 0]
click at [648, 309] on p "True" at bounding box center [687, 310] width 402 height 15
click at [452, 309] on input "True" at bounding box center [444, 310] width 15 height 15
radio input "true"
click at [658, 480] on button "SUBMIT" at bounding box center [673, 476] width 126 height 30
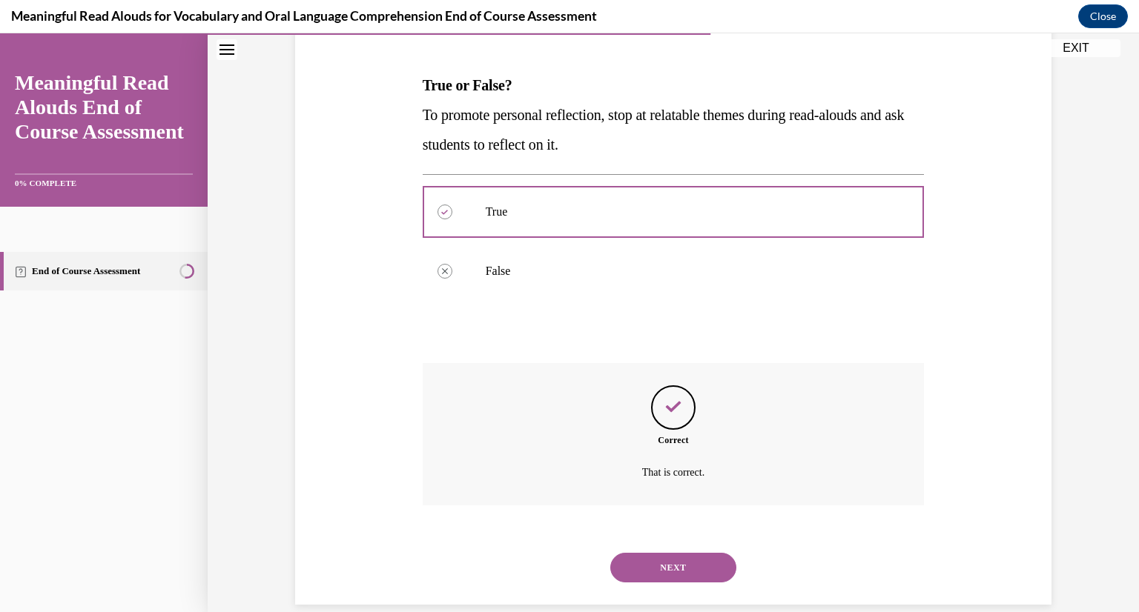
scroll to position [234, 0]
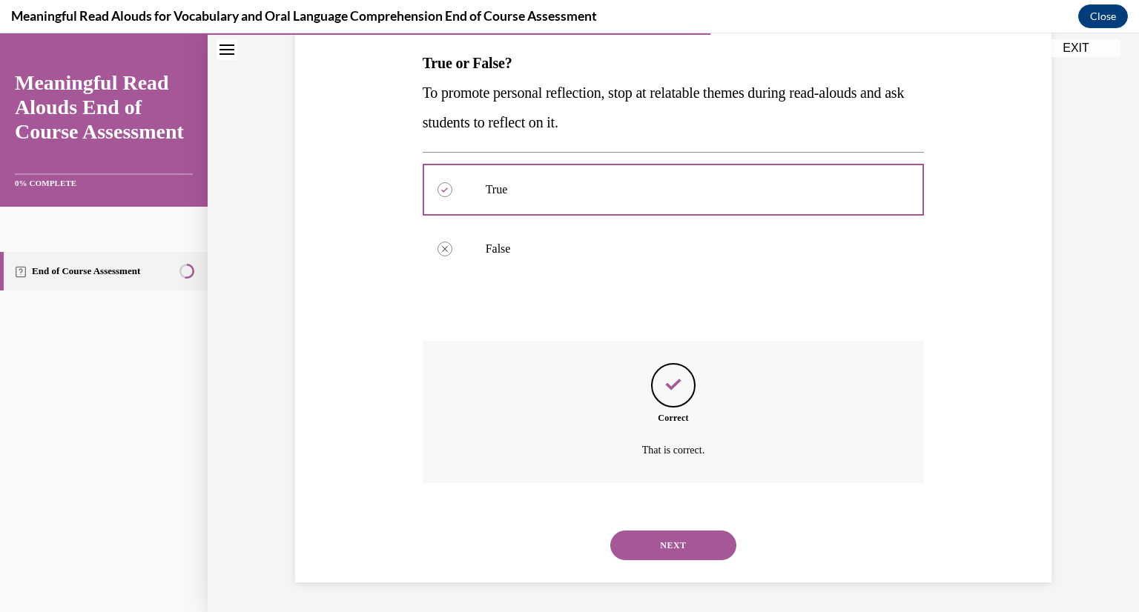
click at [682, 541] on button "NEXT" at bounding box center [673, 546] width 126 height 30
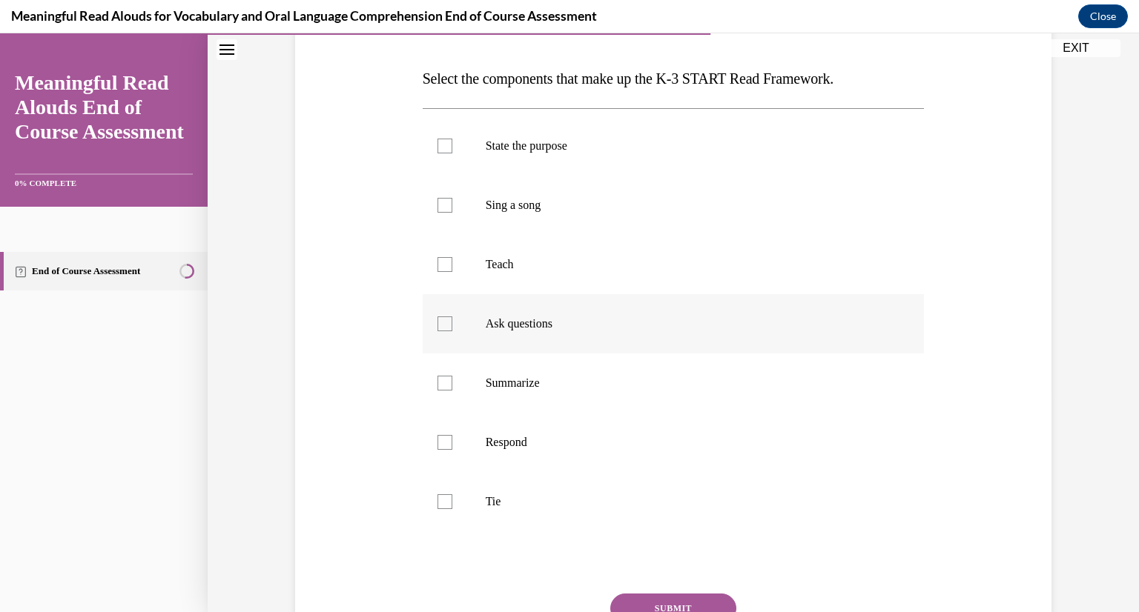
scroll to position [208, 0]
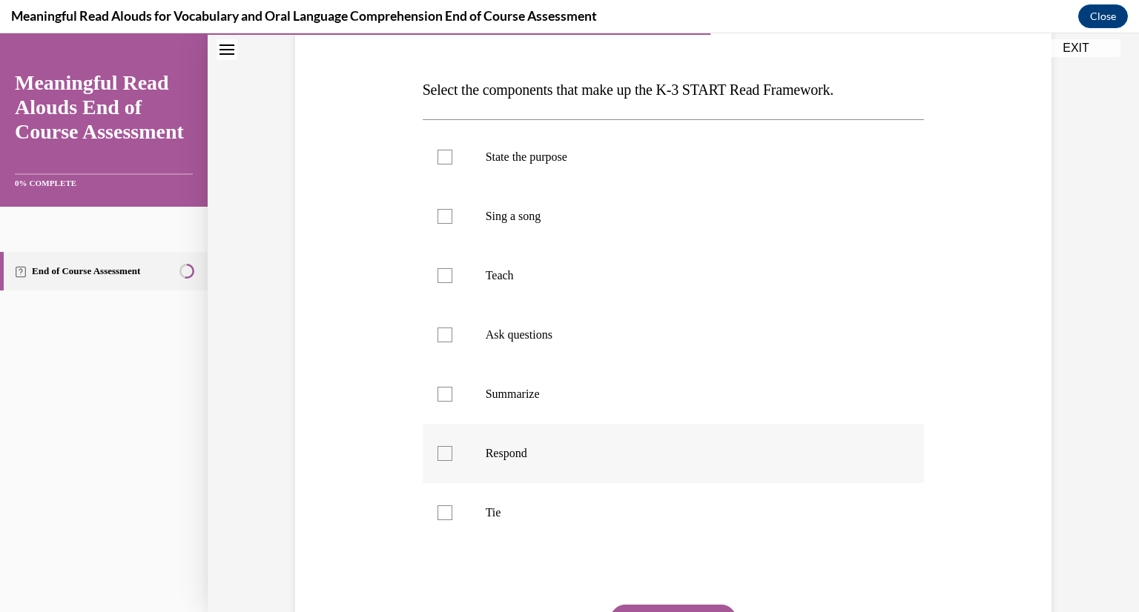
click at [477, 455] on label "Respond" at bounding box center [674, 453] width 502 height 59
click at [452, 455] on input "Respond" at bounding box center [444, 453] width 15 height 15
checkbox input "true"
click at [478, 327] on label "Ask questions" at bounding box center [674, 334] width 502 height 59
click at [452, 328] on input "Ask questions" at bounding box center [444, 335] width 15 height 15
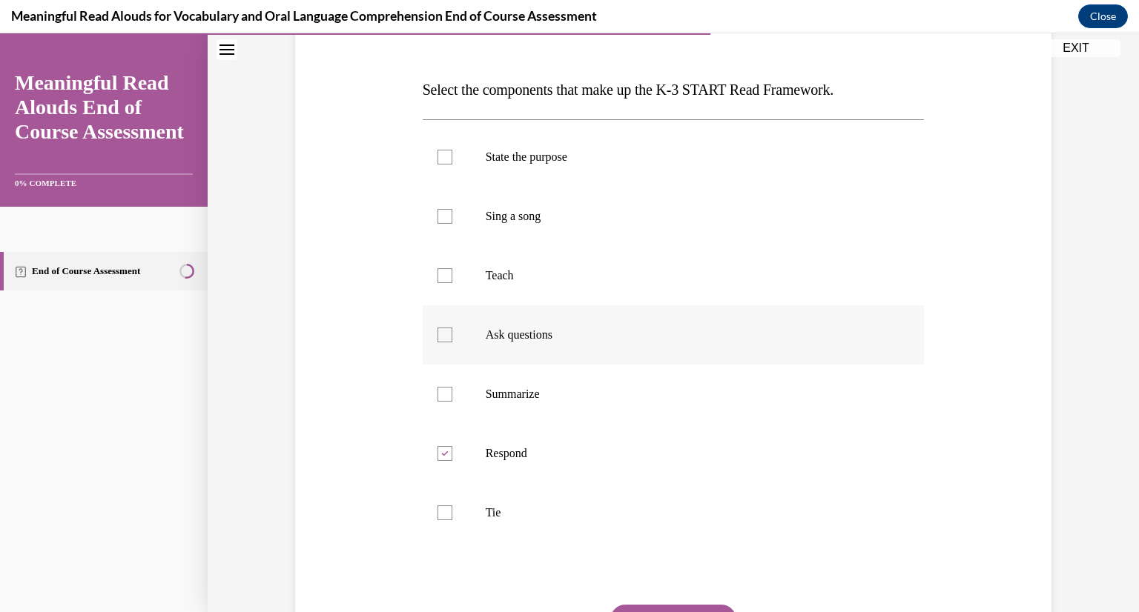
checkbox input "true"
click at [494, 168] on label "State the purpose" at bounding box center [674, 157] width 502 height 59
click at [452, 165] on input "State the purpose" at bounding box center [444, 157] width 15 height 15
checkbox input "true"
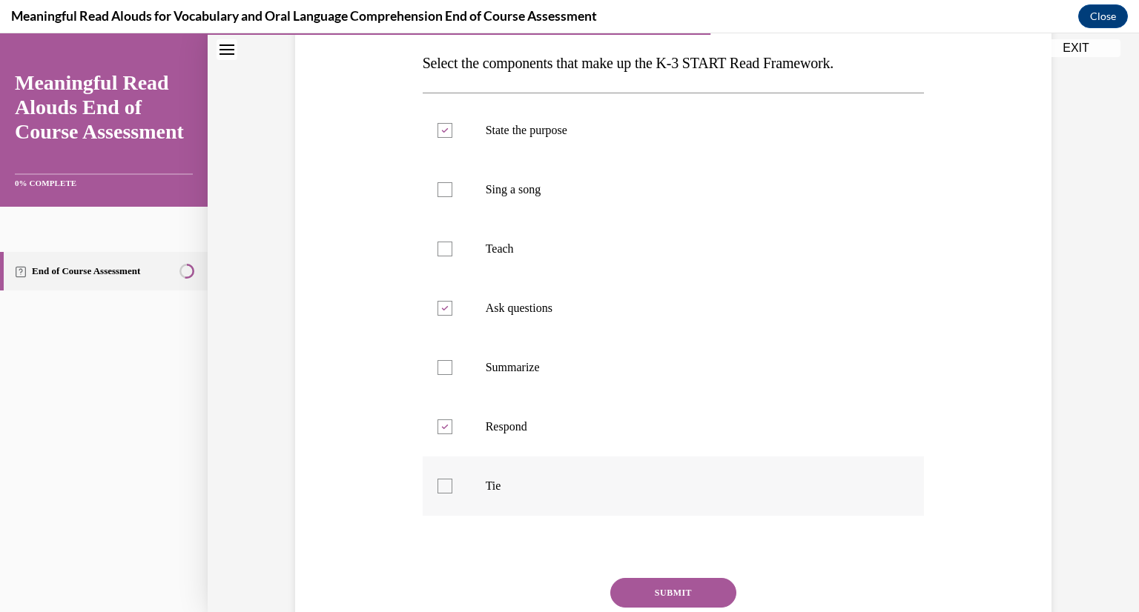
scroll to position [234, 0]
click at [543, 510] on label "Tie" at bounding box center [674, 486] width 502 height 59
click at [452, 494] on input "Tie" at bounding box center [444, 486] width 15 height 15
checkbox input "true"
click at [652, 598] on button "SUBMIT" at bounding box center [673, 593] width 126 height 30
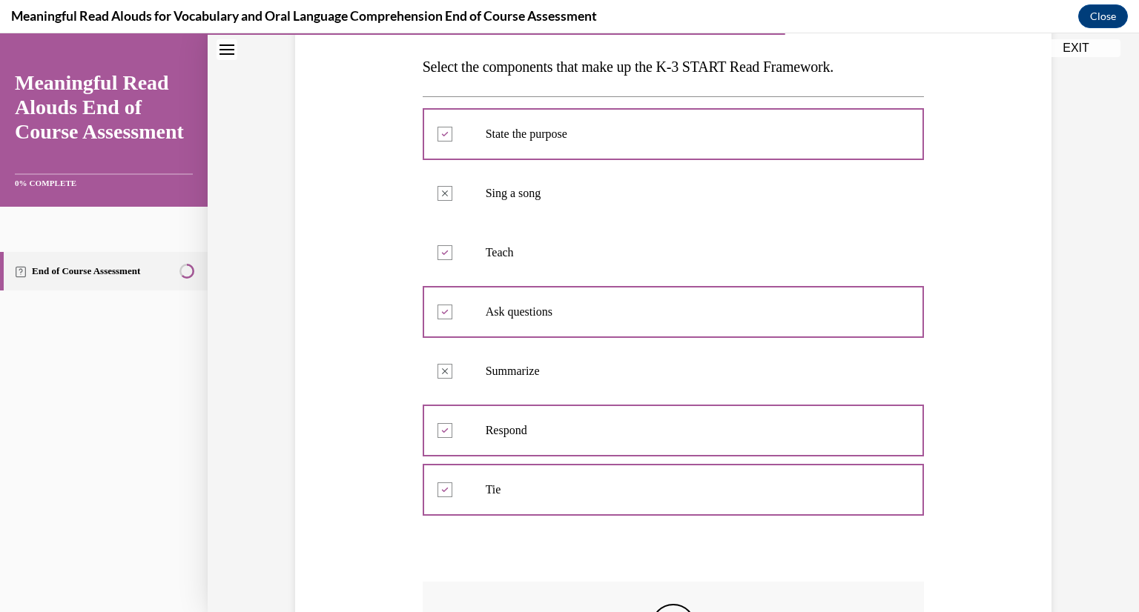
scroll to position [213, 0]
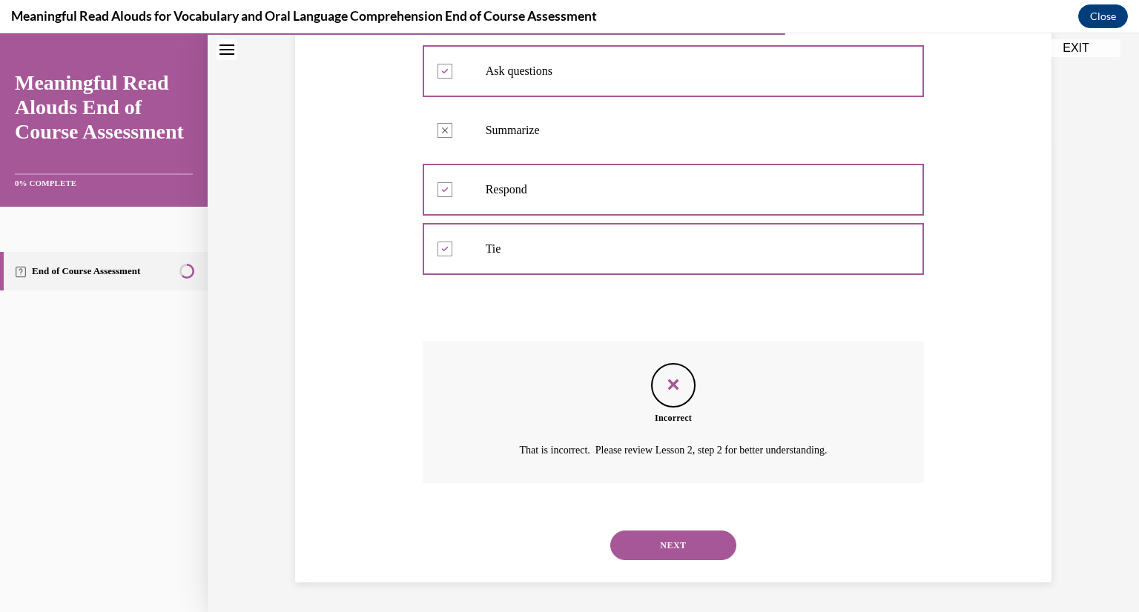
click at [683, 546] on button "NEXT" at bounding box center [673, 546] width 126 height 30
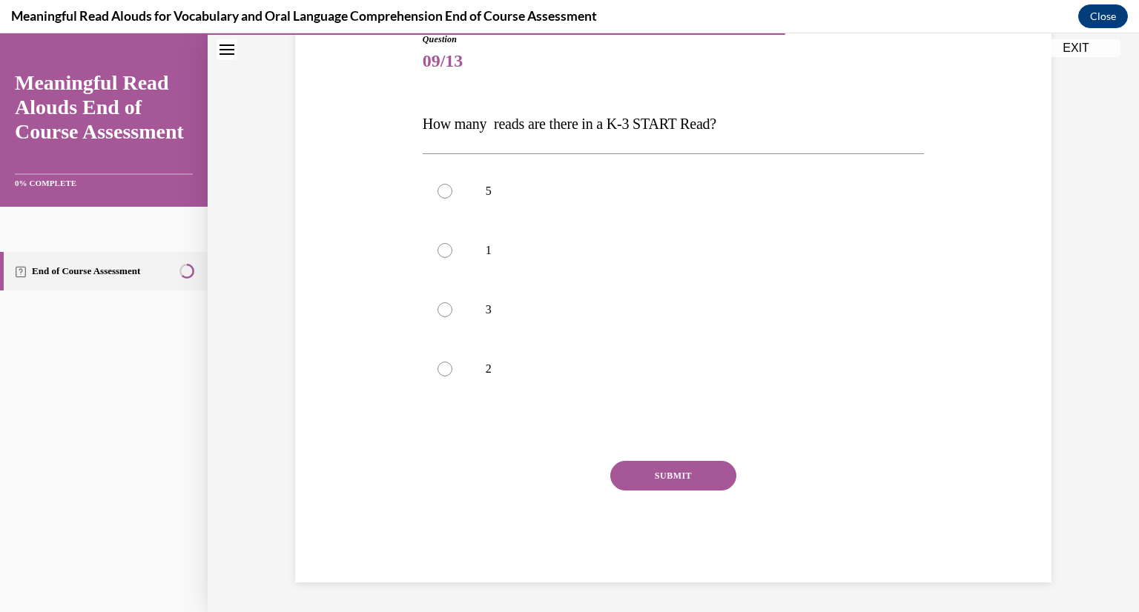
scroll to position [165, 0]
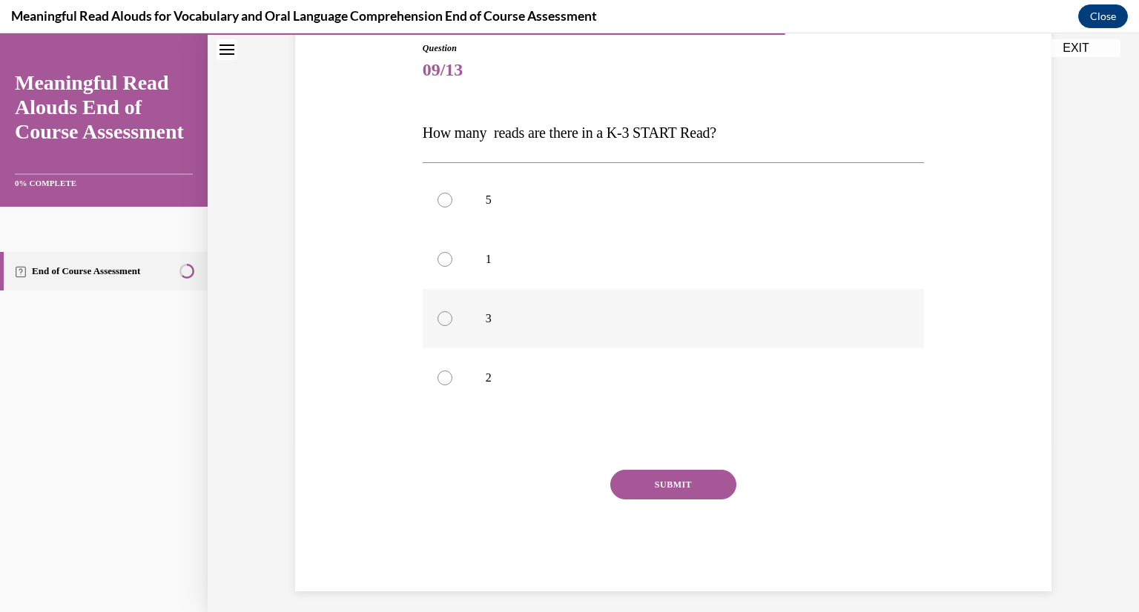
click at [434, 309] on label "3" at bounding box center [674, 318] width 502 height 59
click at [437, 311] on input "3" at bounding box center [444, 318] width 15 height 15
radio input "true"
click at [667, 495] on button "SUBMIT" at bounding box center [673, 485] width 126 height 30
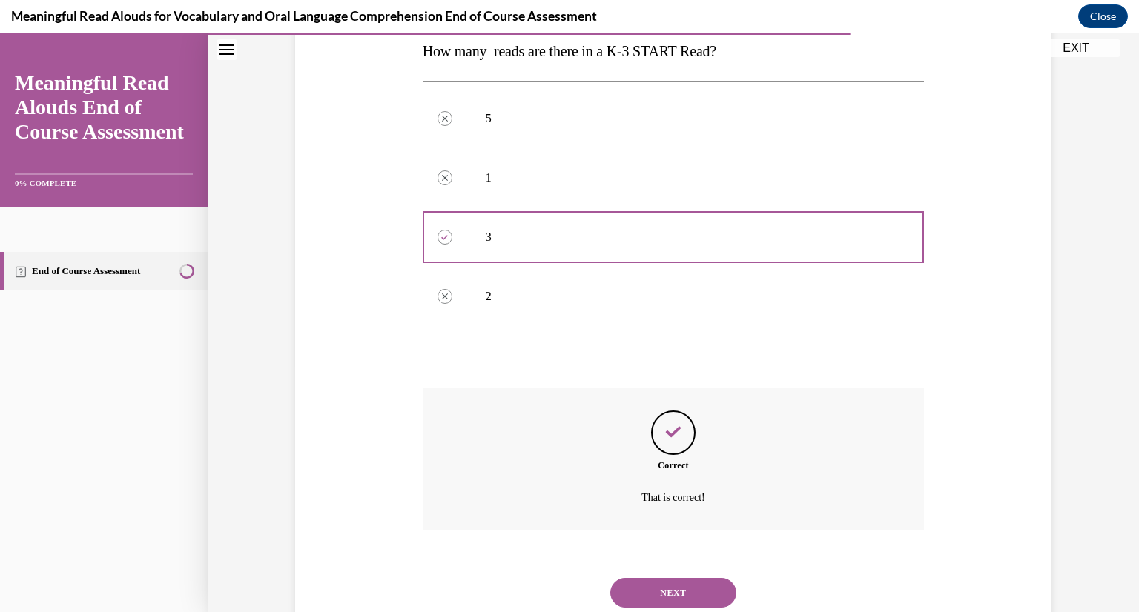
scroll to position [294, 0]
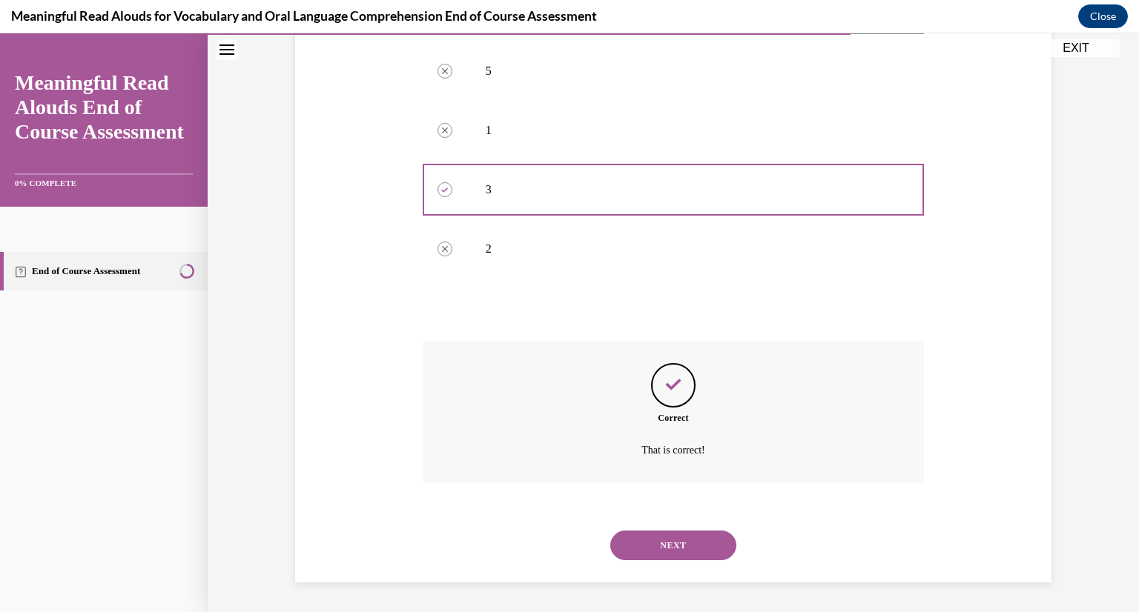
click at [682, 549] on button "NEXT" at bounding box center [673, 546] width 126 height 30
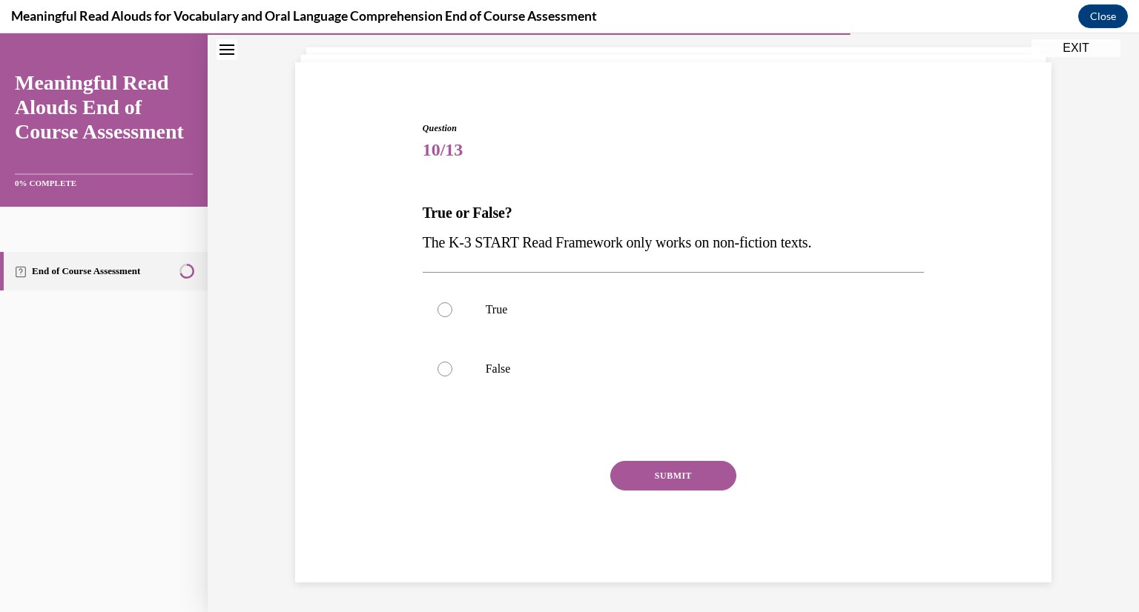
scroll to position [85, 0]
click at [563, 360] on label "False" at bounding box center [674, 369] width 502 height 59
click at [452, 362] on input "False" at bounding box center [444, 369] width 15 height 15
radio input "true"
click at [655, 472] on button "SUBMIT" at bounding box center [673, 476] width 126 height 30
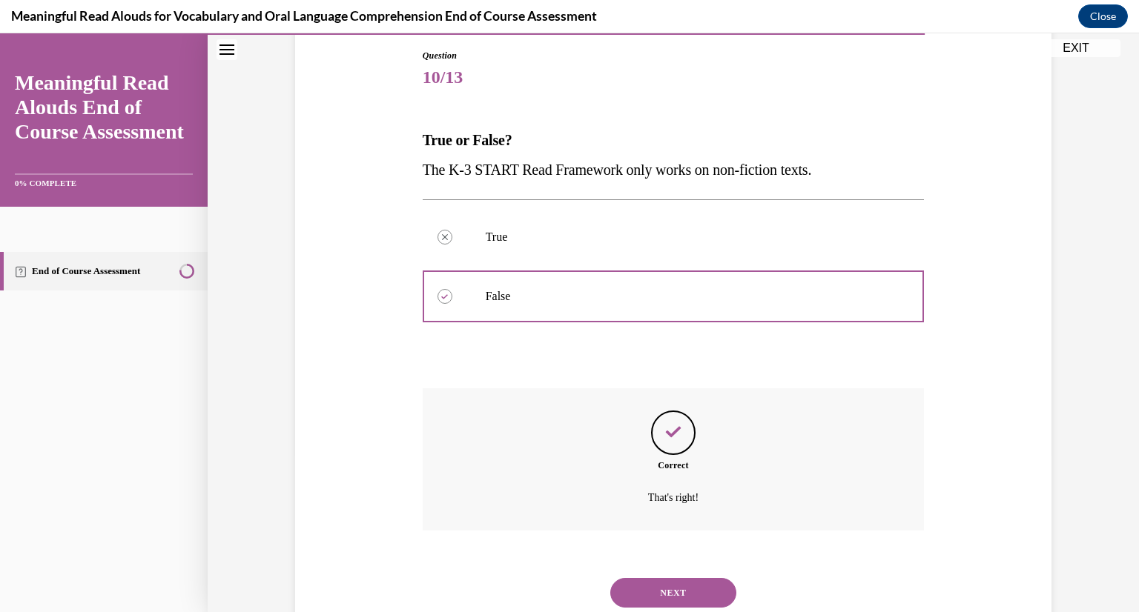
scroll to position [205, 0]
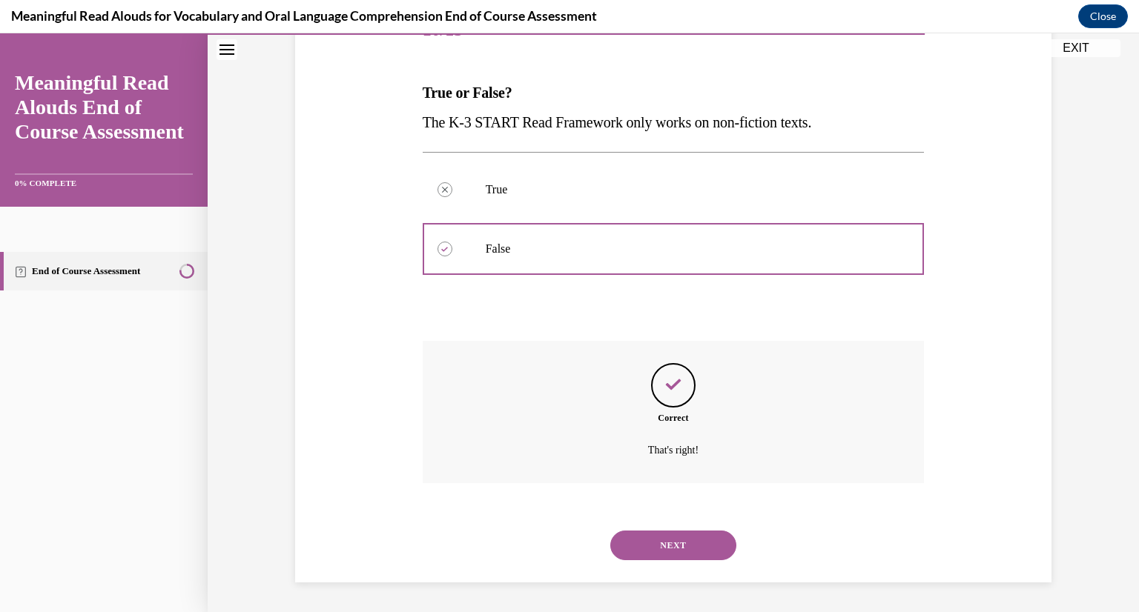
click at [716, 541] on button "NEXT" at bounding box center [673, 546] width 126 height 30
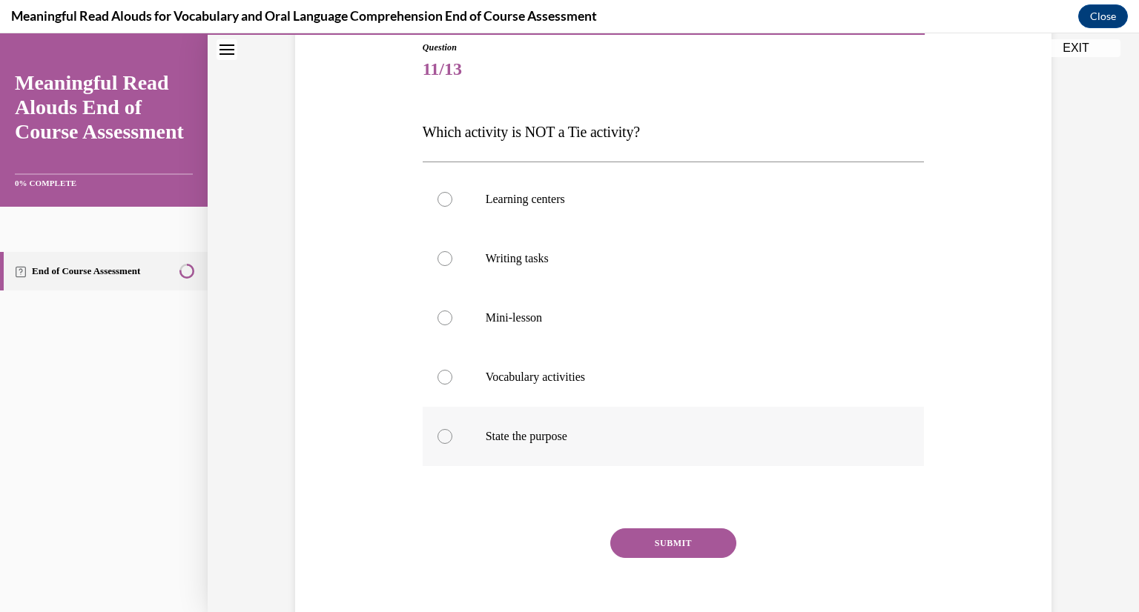
click at [498, 440] on p "State the purpose" at bounding box center [687, 436] width 402 height 15
click at [452, 440] on input "State the purpose" at bounding box center [444, 436] width 15 height 15
radio input "true"
click at [690, 562] on div "SUBMIT" at bounding box center [674, 566] width 502 height 74
click at [690, 558] on button "SUBMIT" at bounding box center [673, 544] width 126 height 30
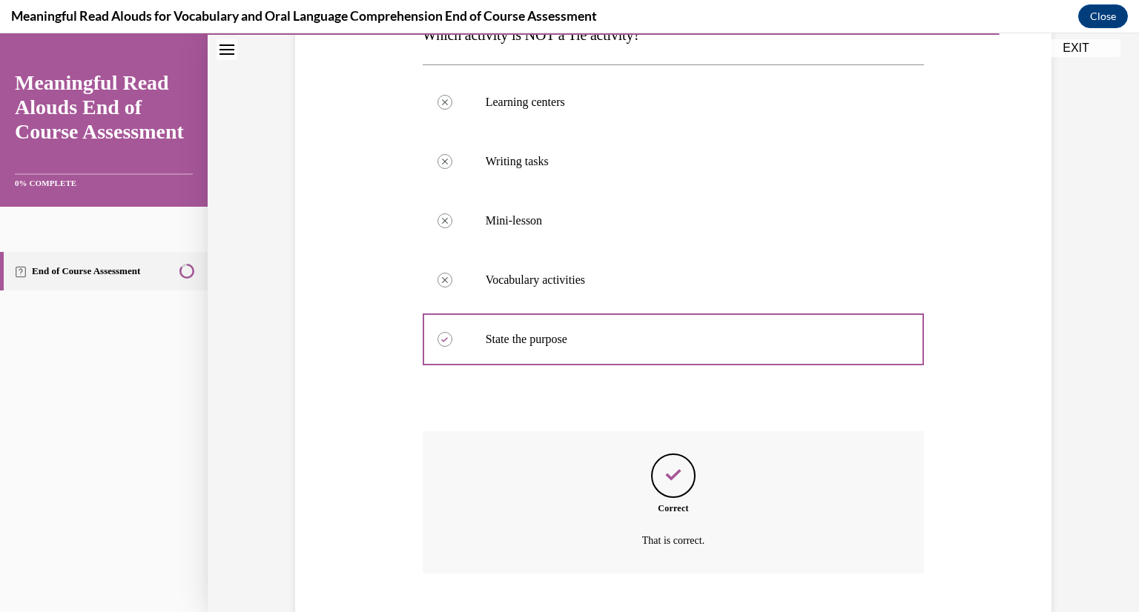
scroll to position [353, 0]
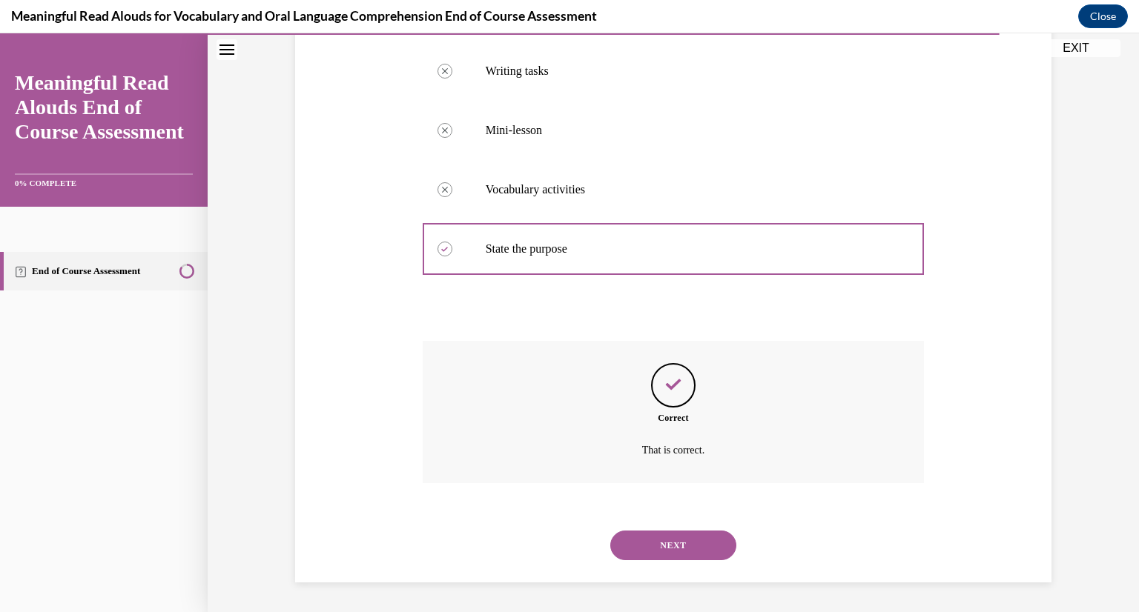
click at [686, 541] on button "NEXT" at bounding box center [673, 546] width 126 height 30
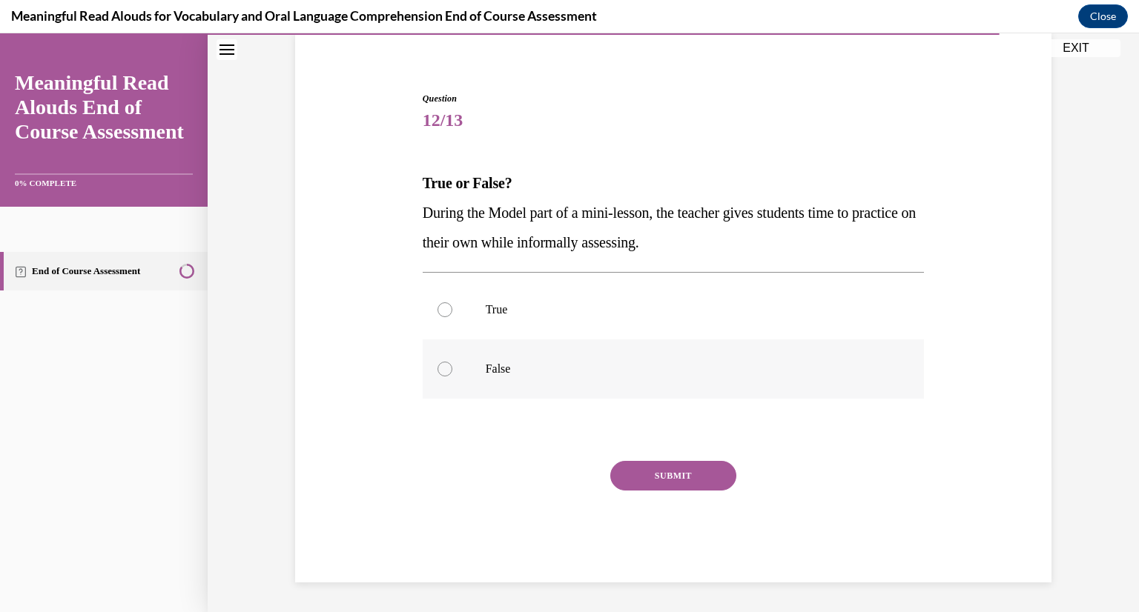
click at [423, 366] on label "False" at bounding box center [674, 369] width 502 height 59
click at [437, 366] on input "False" at bounding box center [444, 369] width 15 height 15
radio input "true"
click at [697, 479] on button "SUBMIT" at bounding box center [673, 476] width 126 height 30
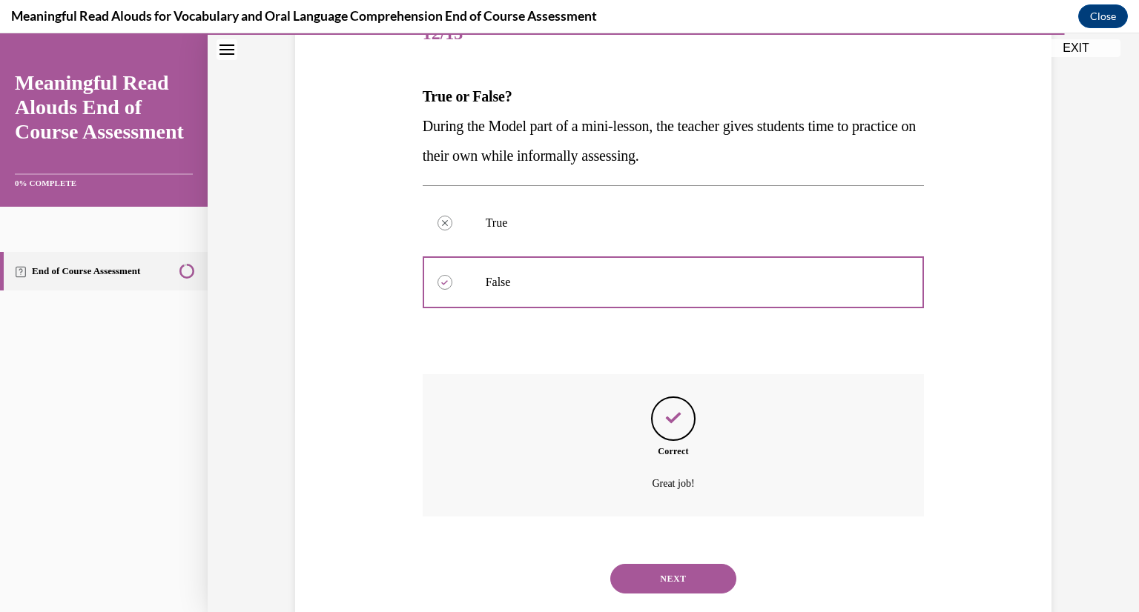
scroll to position [234, 0]
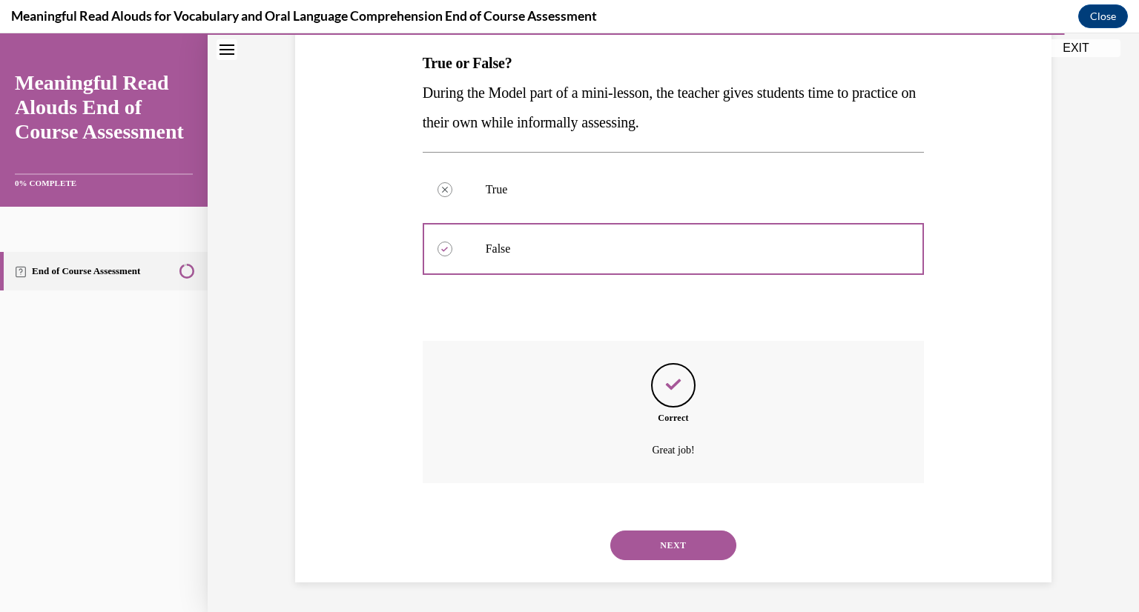
click at [695, 538] on button "NEXT" at bounding box center [673, 546] width 126 height 30
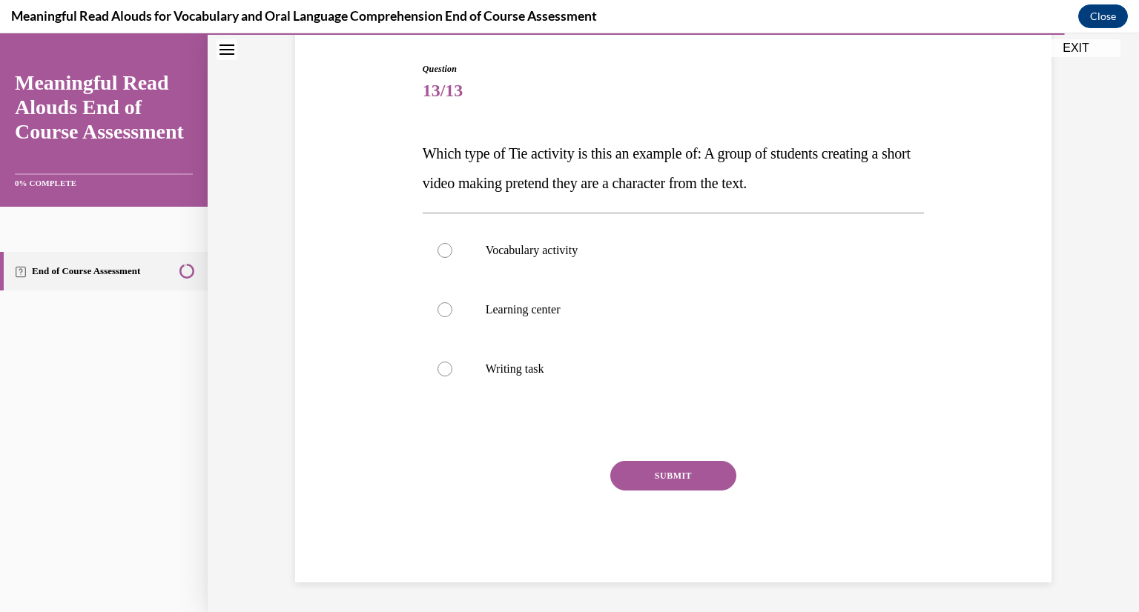
scroll to position [144, 0]
click at [490, 320] on label "Learning center" at bounding box center [674, 309] width 502 height 59
click at [452, 317] on input "Learning center" at bounding box center [444, 310] width 15 height 15
radio input "true"
click at [647, 472] on button "SUBMIT" at bounding box center [673, 476] width 126 height 30
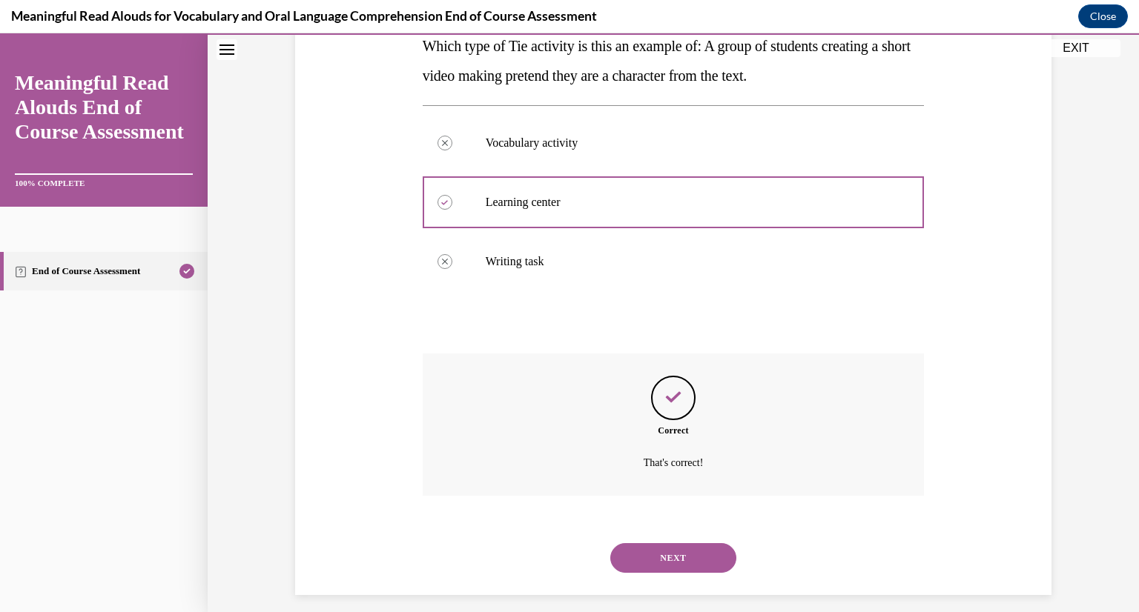
scroll to position [264, 0]
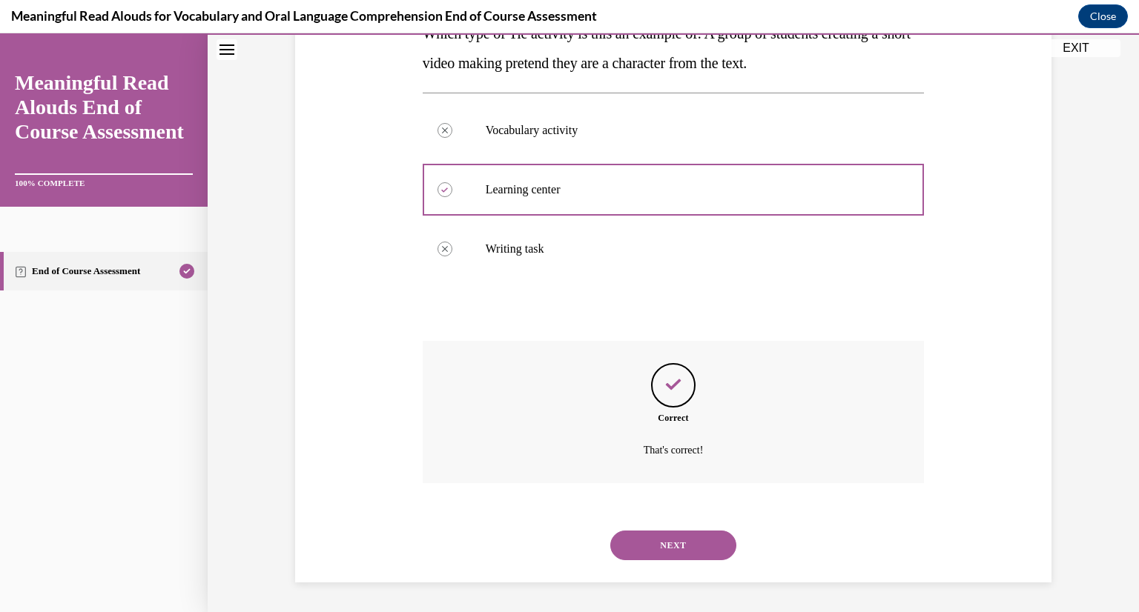
click at [681, 546] on button "NEXT" at bounding box center [673, 546] width 126 height 30
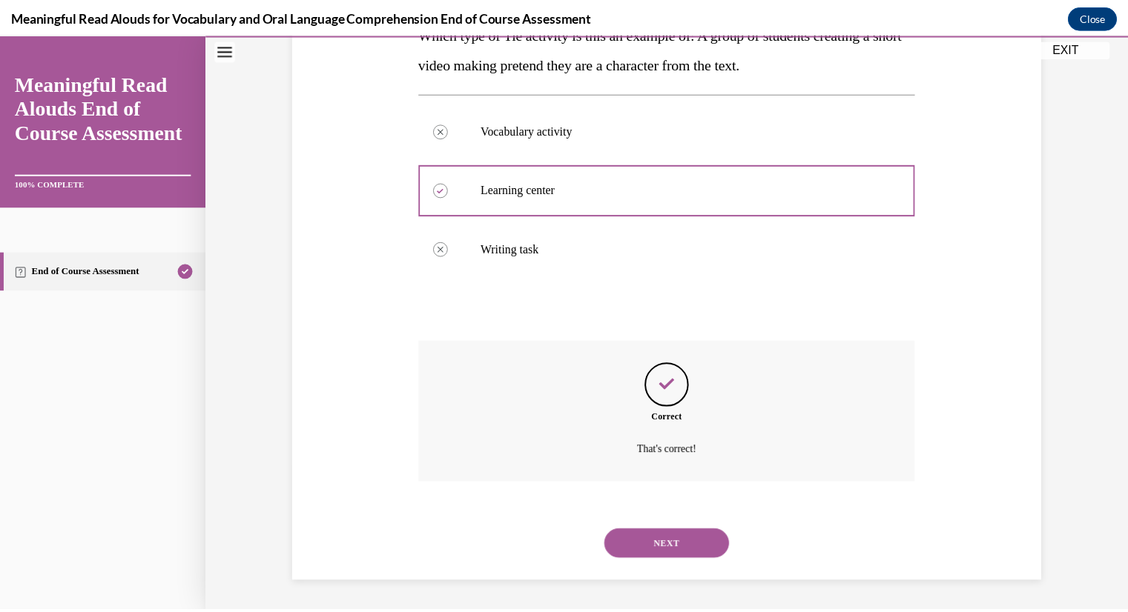
scroll to position [181, 0]
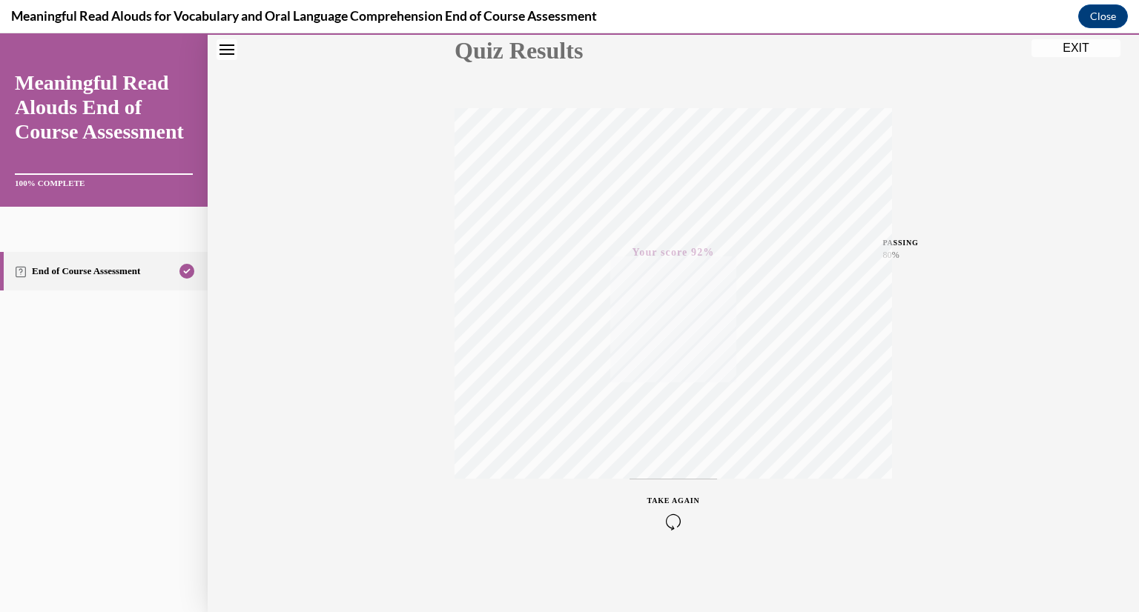
click at [1070, 46] on button "EXIT" at bounding box center [1075, 48] width 89 height 18
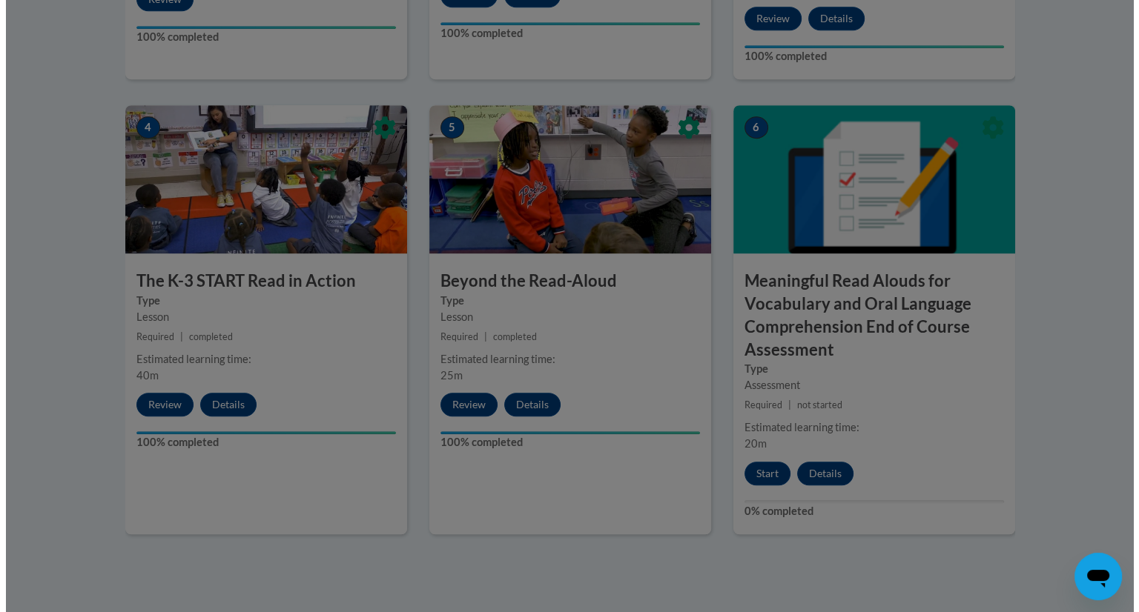
scroll to position [824, 0]
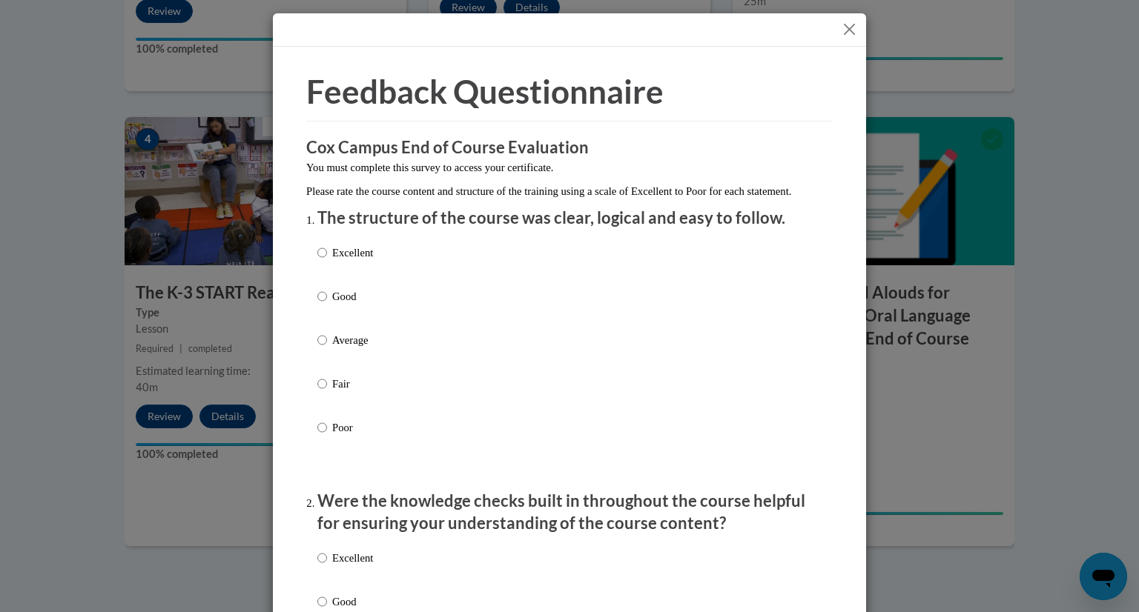
click at [833, 33] on div at bounding box center [569, 29] width 593 height 33
click at [320, 260] on input "Excellent" at bounding box center [322, 253] width 10 height 16
radio input "true"
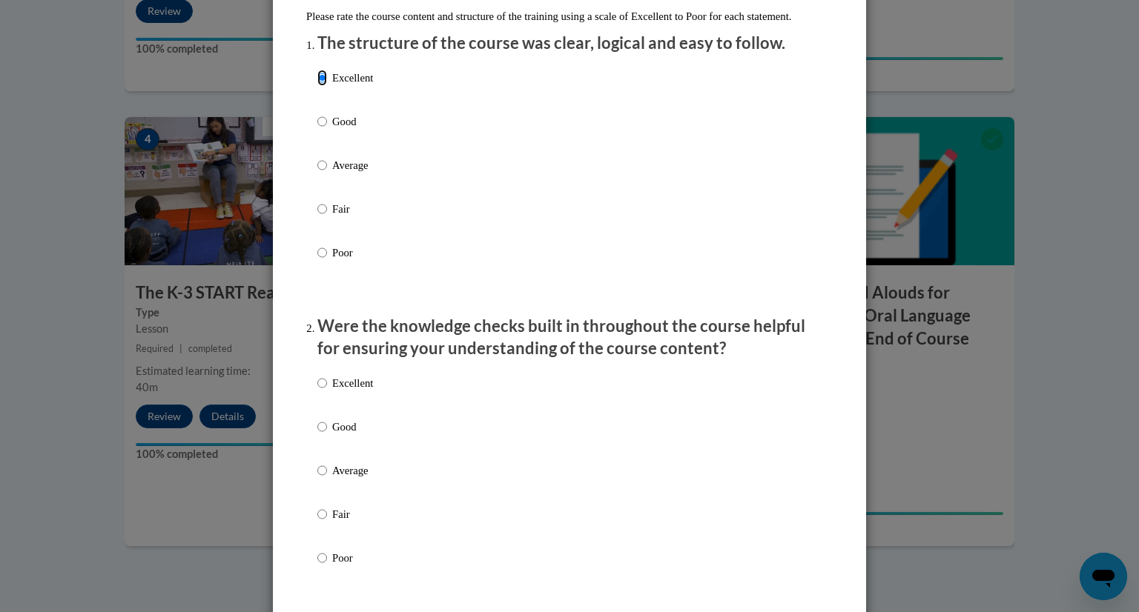
scroll to position [178, 0]
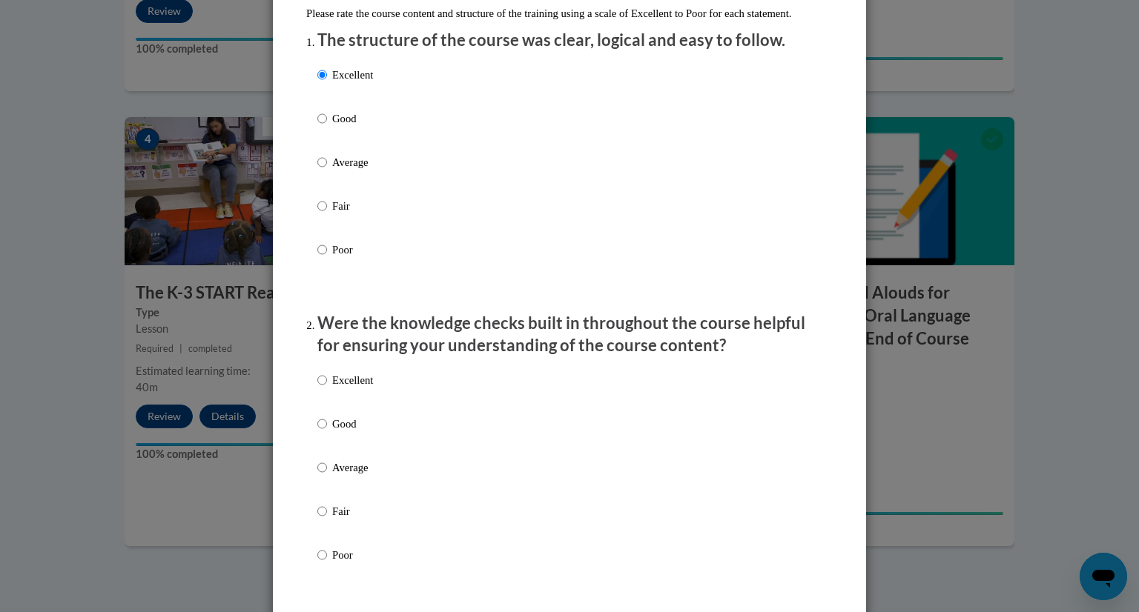
click at [321, 395] on label "Excellent" at bounding box center [345, 392] width 56 height 40
click at [321, 389] on input "Excellent" at bounding box center [322, 380] width 10 height 16
radio input "true"
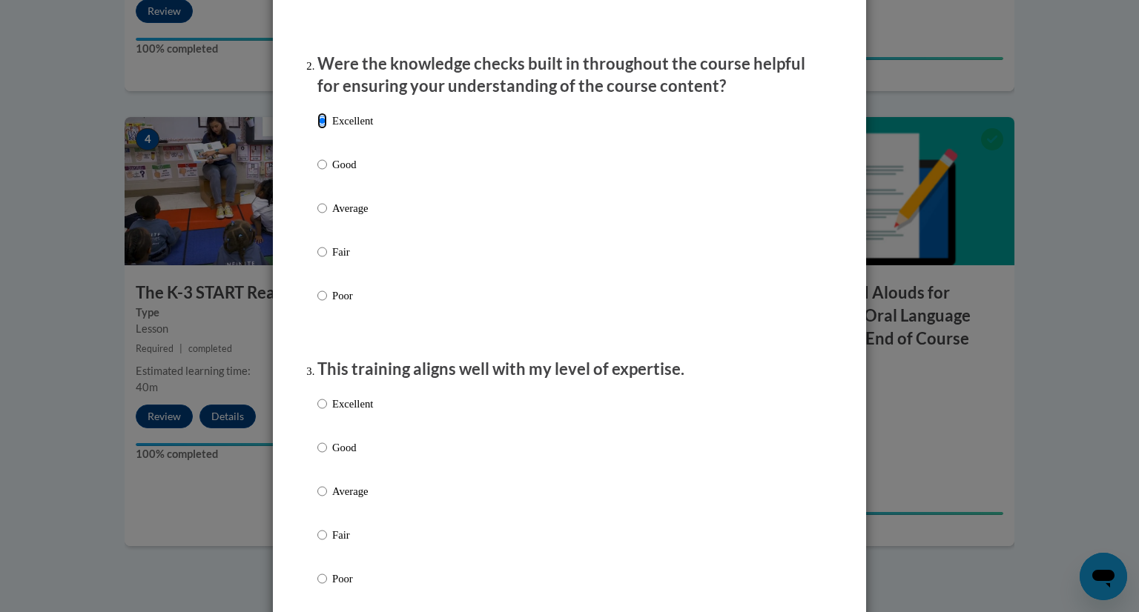
scroll to position [443, 0]
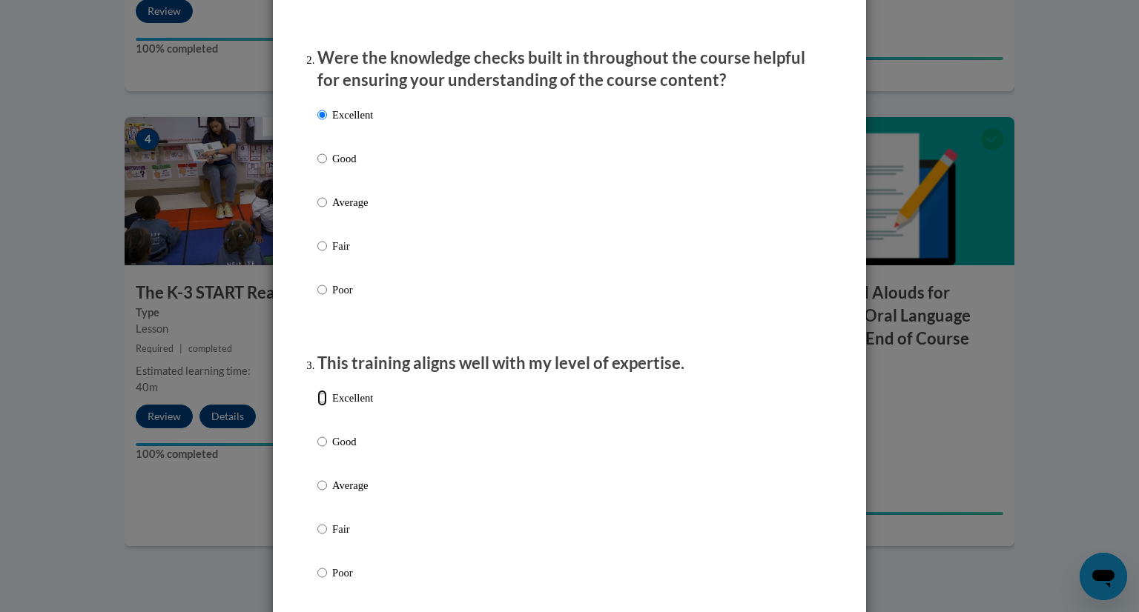
click at [320, 406] on input "Excellent" at bounding box center [322, 398] width 10 height 16
radio input "true"
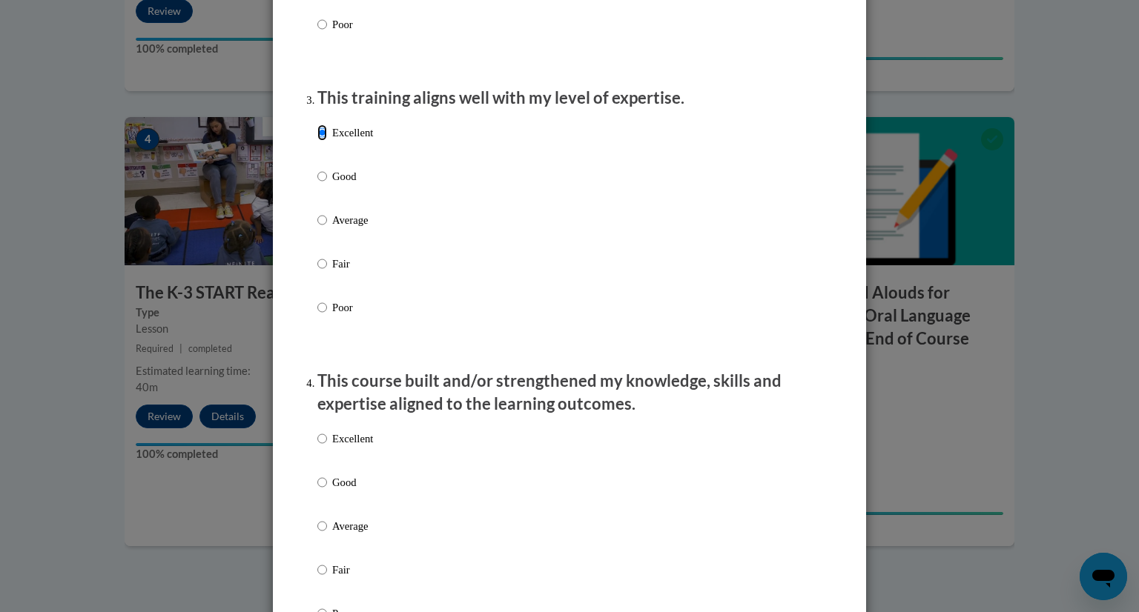
scroll to position [710, 0]
click at [317, 446] on input "Excellent" at bounding box center [322, 437] width 10 height 16
radio input "true"
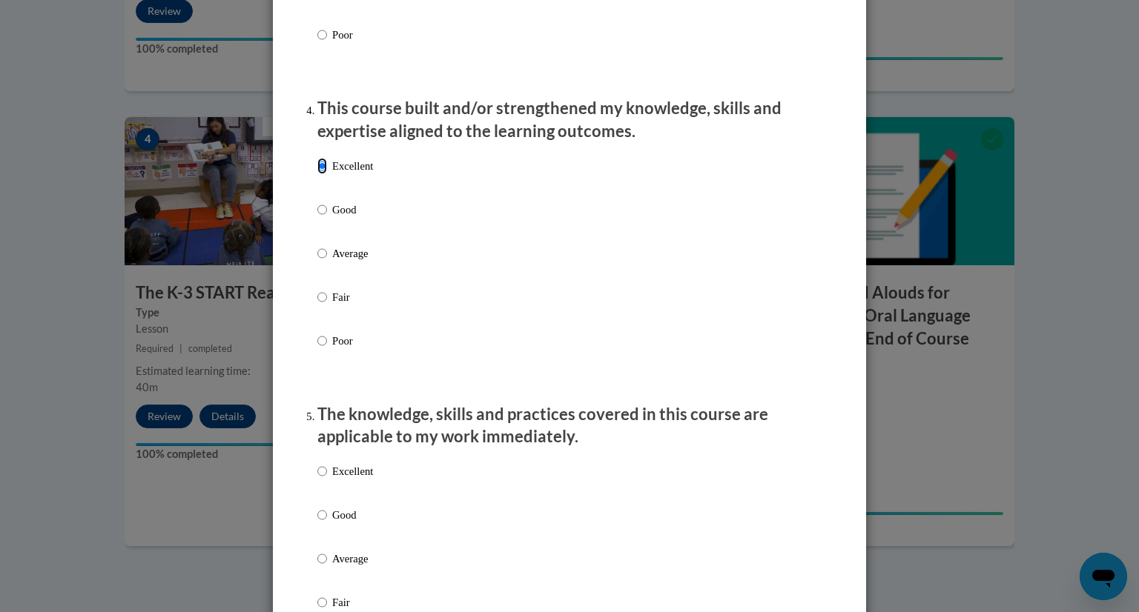
scroll to position [1004, 0]
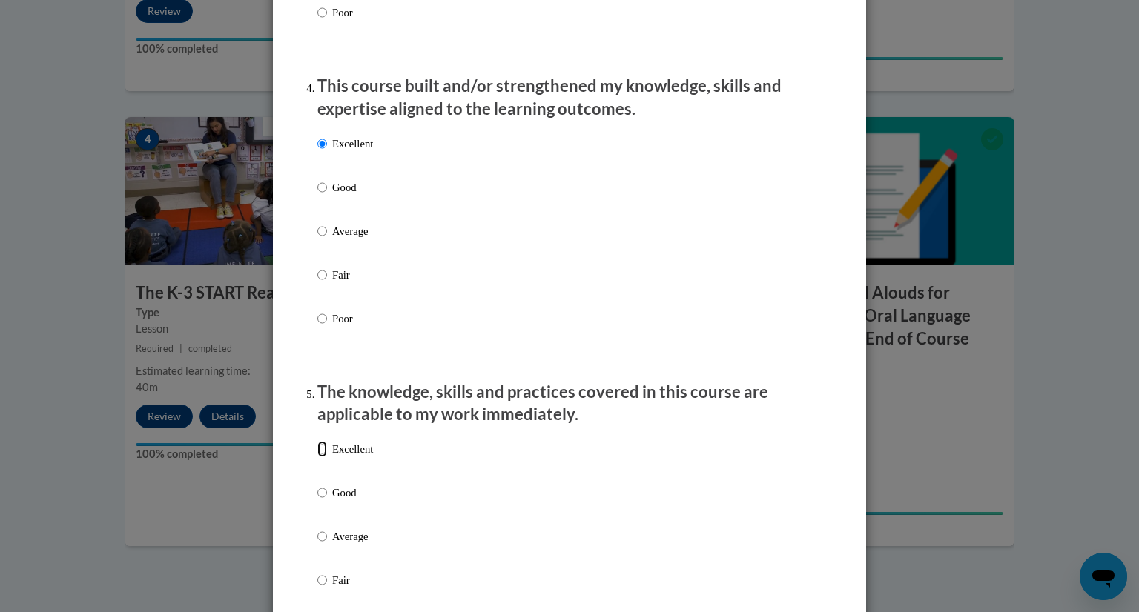
click at [318, 457] on input "Excellent" at bounding box center [322, 449] width 10 height 16
radio input "true"
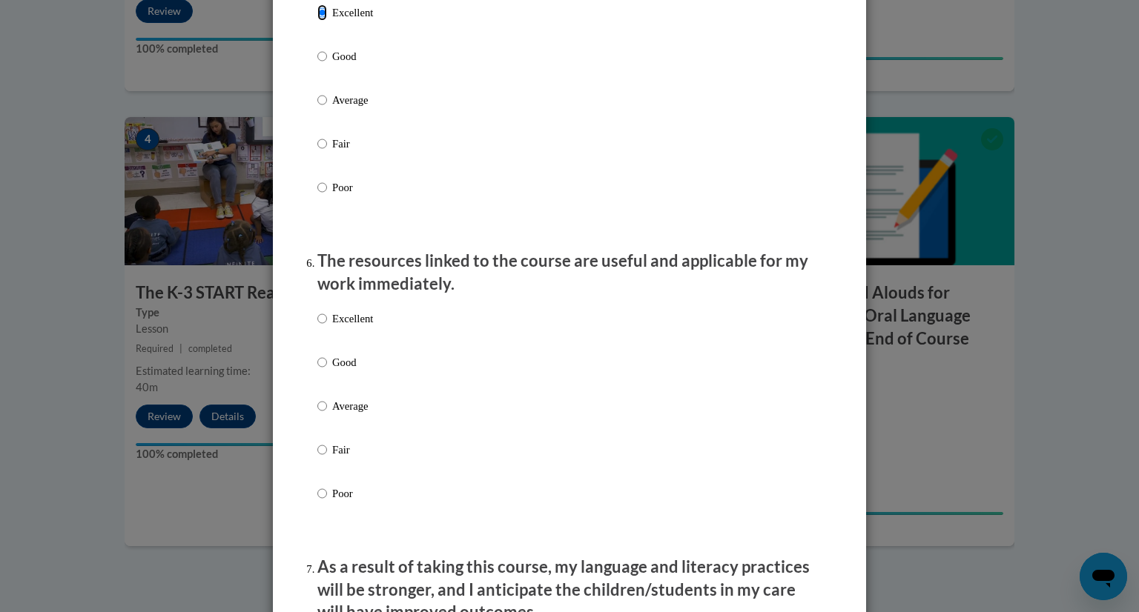
scroll to position [1498, 0]
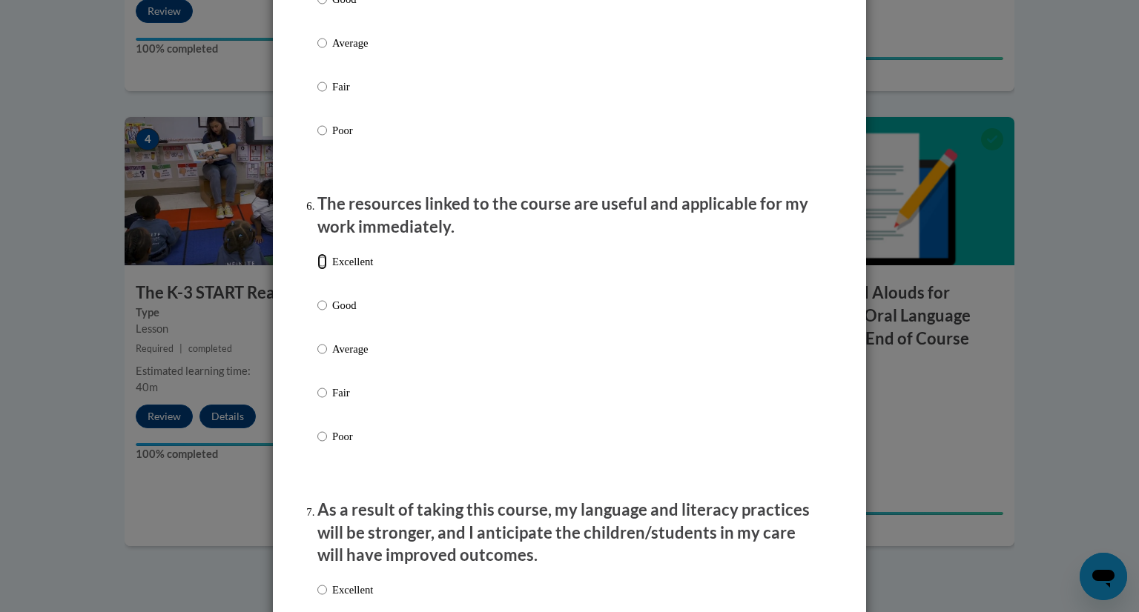
click at [318, 270] on input "Excellent" at bounding box center [322, 262] width 10 height 16
radio input "true"
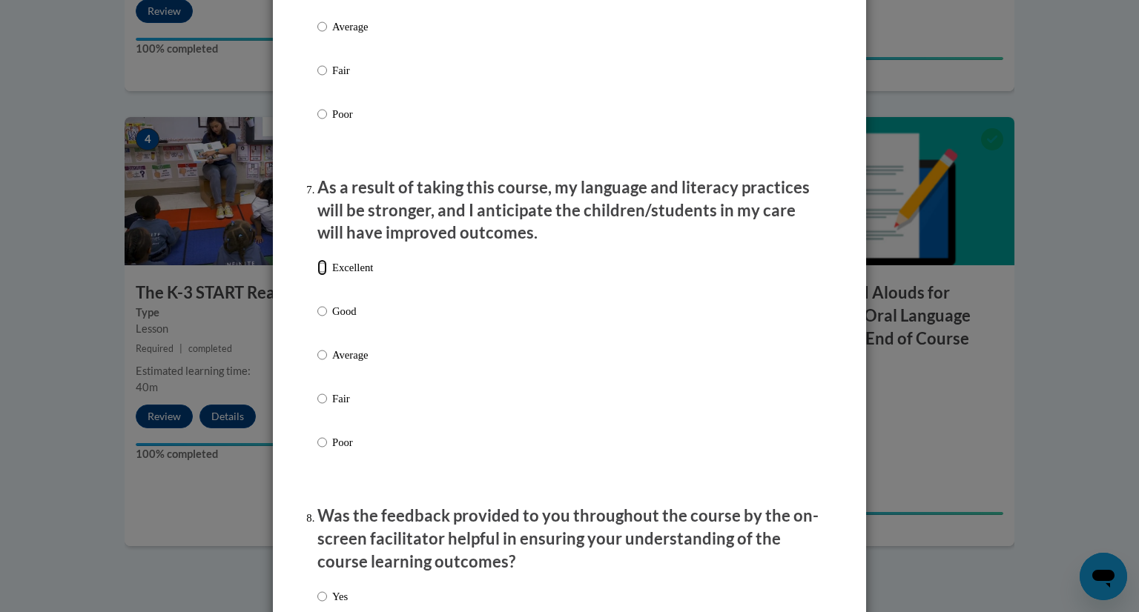
click at [317, 276] on input "Excellent" at bounding box center [322, 268] width 10 height 16
radio input "true"
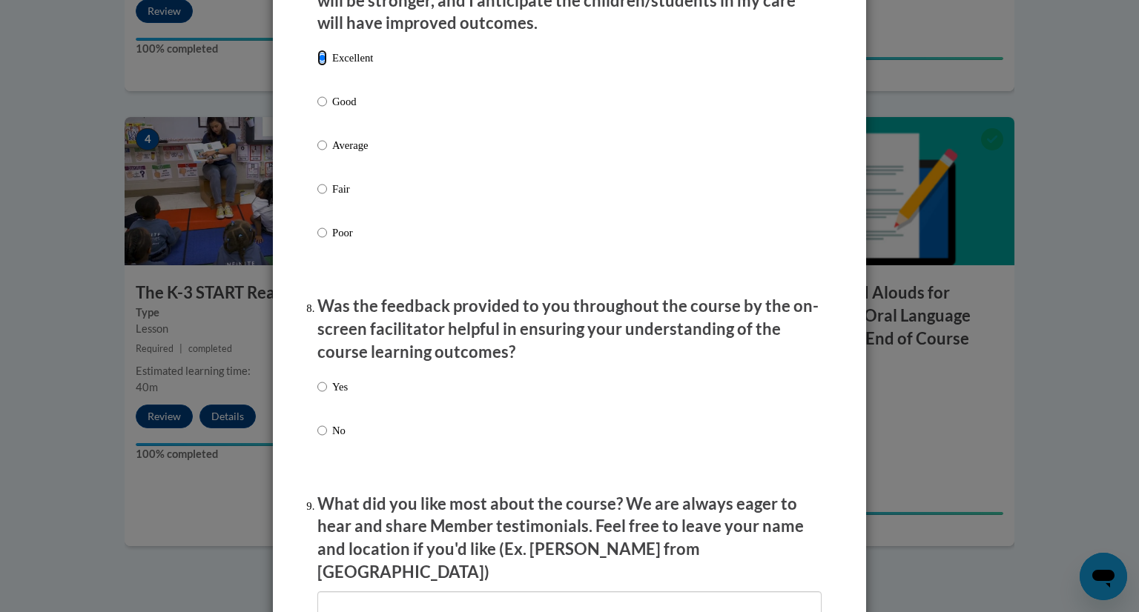
scroll to position [2261, 0]
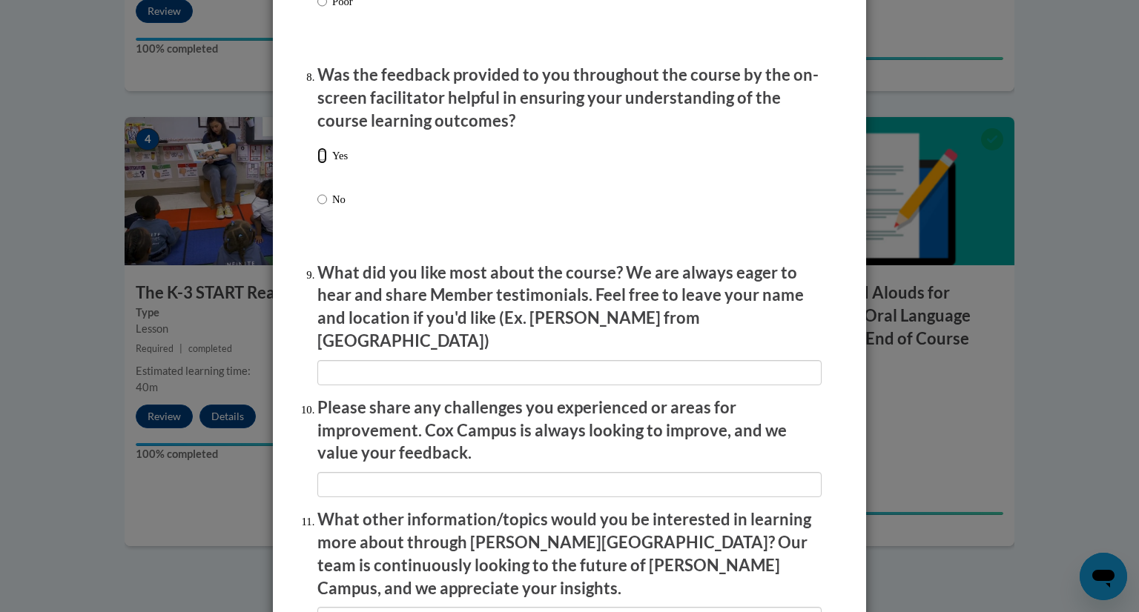
click at [317, 164] on input "Yes" at bounding box center [322, 156] width 10 height 16
radio input "true"
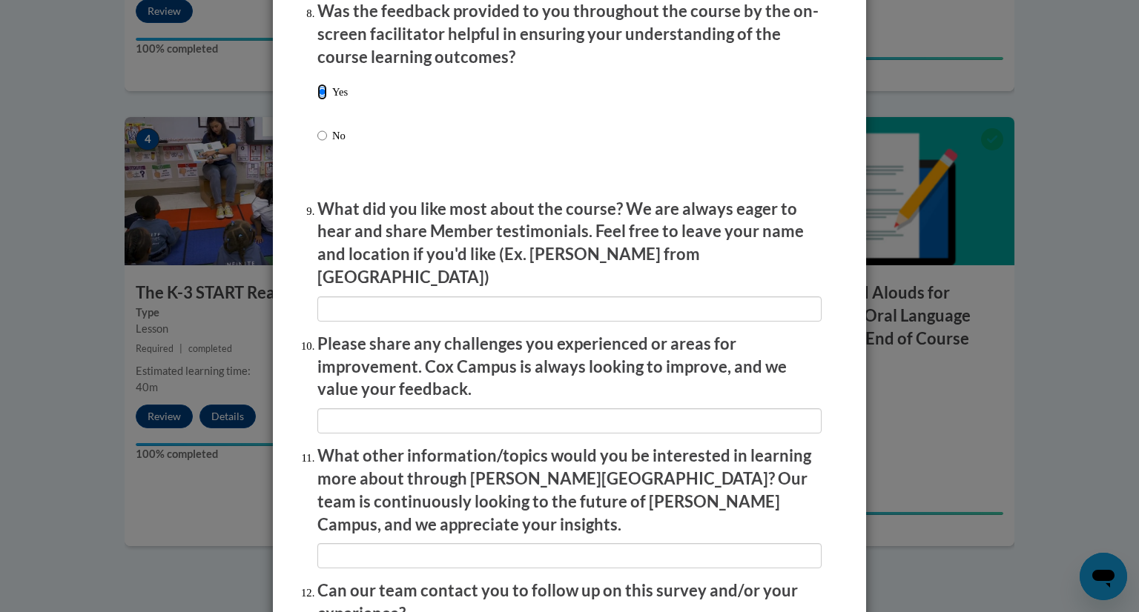
scroll to position [2476, 0]
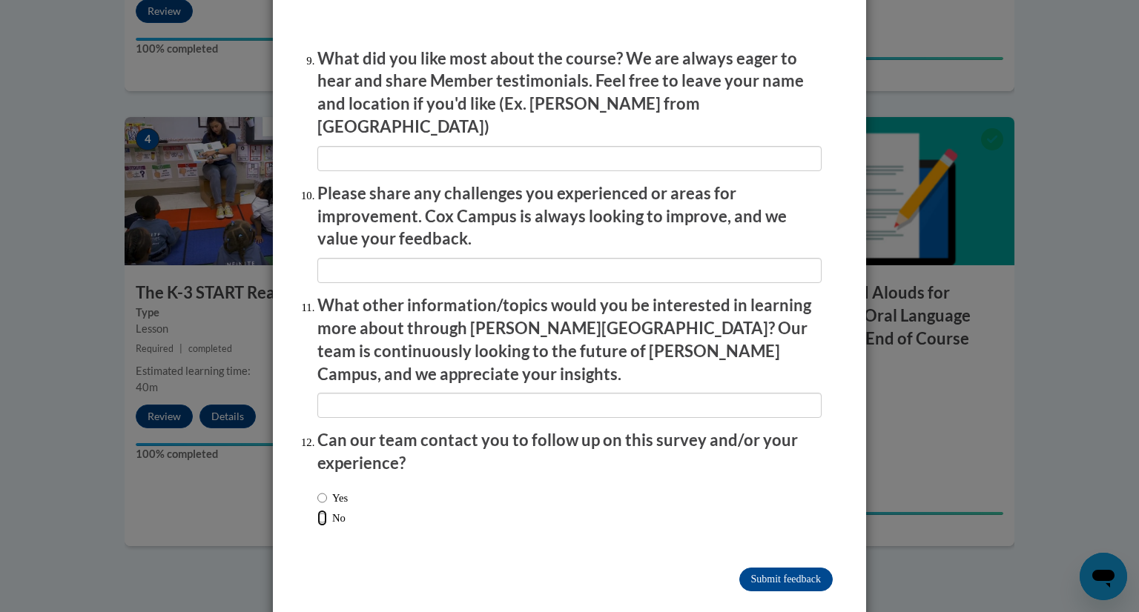
click at [317, 510] on input "No" at bounding box center [322, 518] width 10 height 16
radio input "true"
click at [805, 568] on input "Submit feedback" at bounding box center [785, 580] width 93 height 24
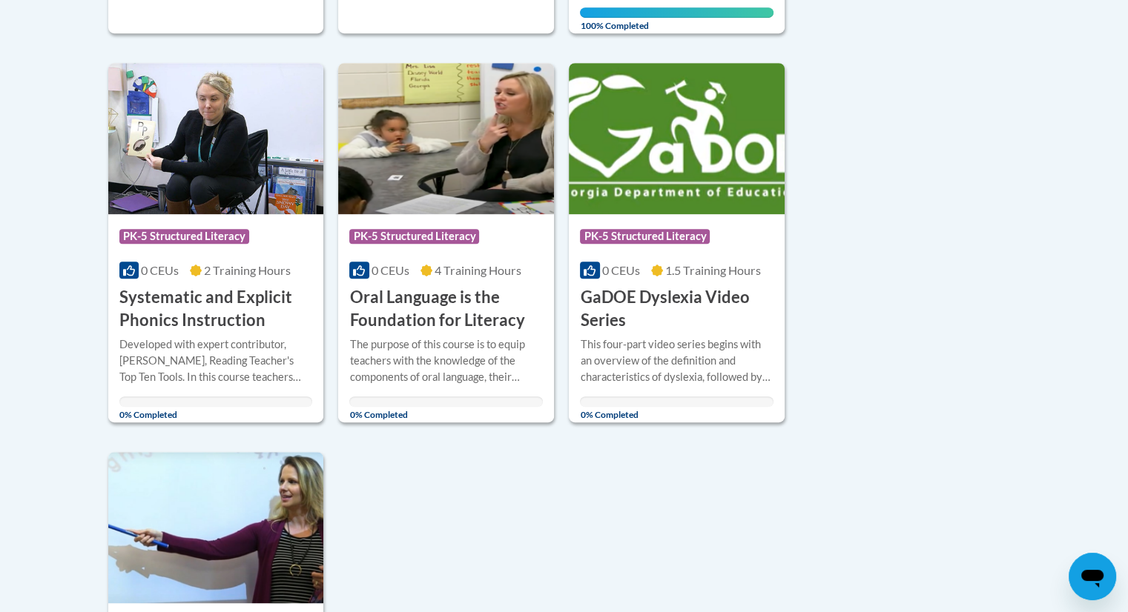
scroll to position [733, 0]
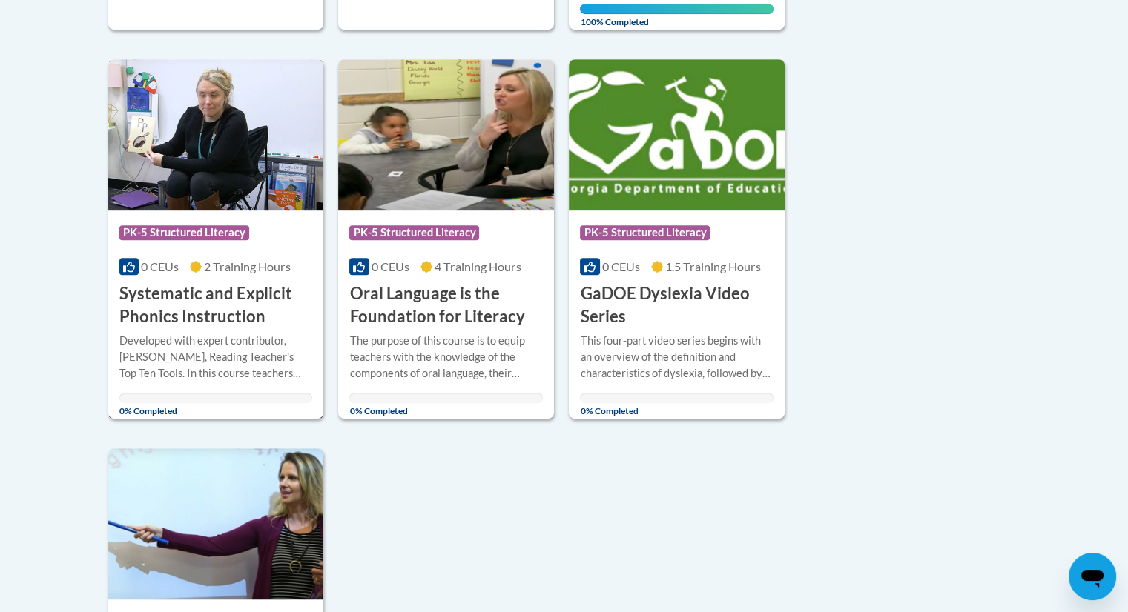
click at [194, 339] on div "Developed with expert contributor, [PERSON_NAME], Reading Teacher's Top Ten Too…" at bounding box center [216, 357] width 194 height 49
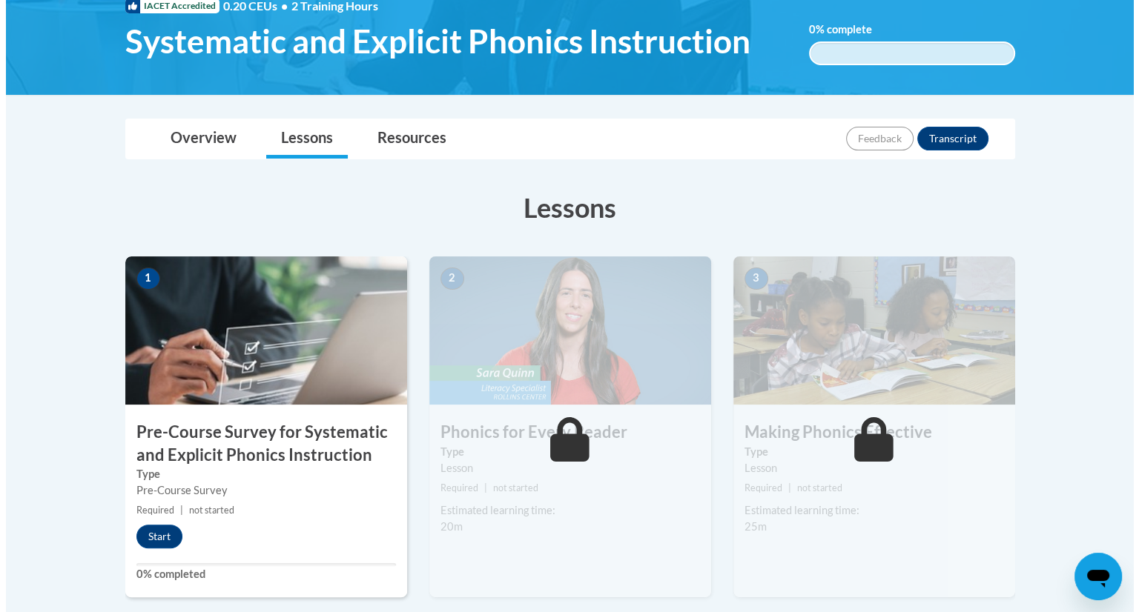
scroll to position [240, 0]
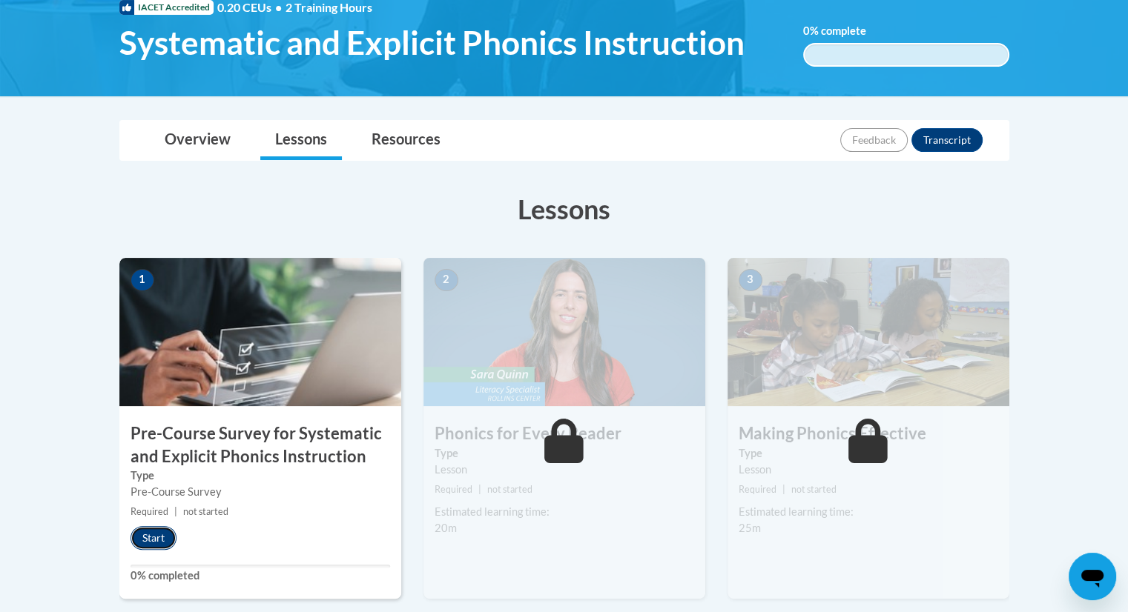
click at [158, 528] on button "Start" at bounding box center [153, 538] width 46 height 24
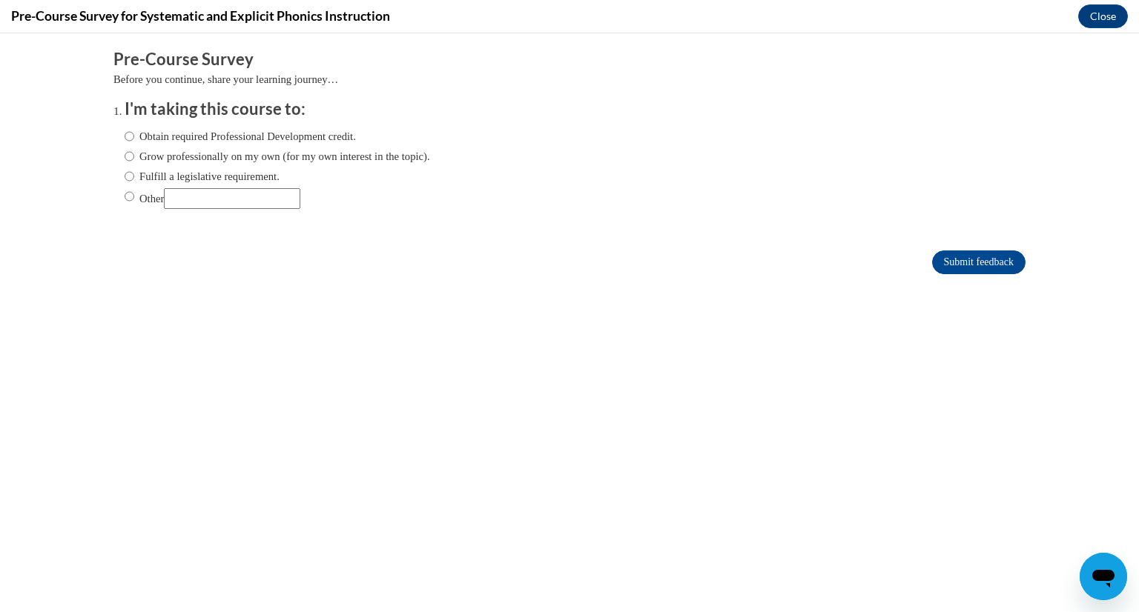
scroll to position [0, 0]
click at [125, 177] on input "Fulfill a legislative requirement." at bounding box center [130, 176] width 10 height 16
radio input "true"
click at [933, 251] on input "Submit feedback" at bounding box center [978, 263] width 93 height 24
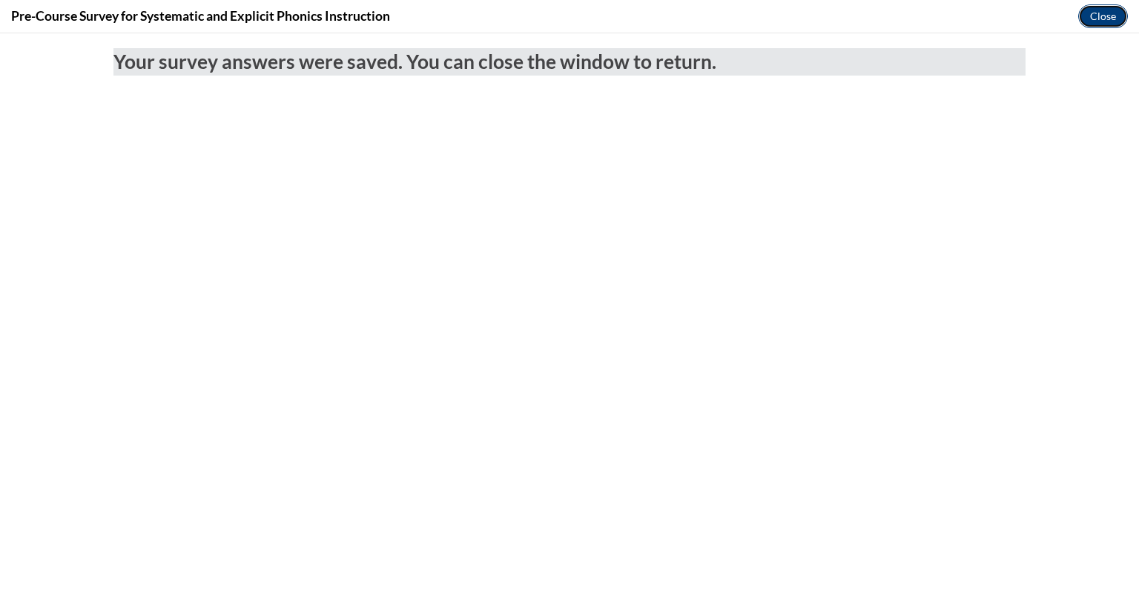
click at [1088, 16] on button "Close" at bounding box center [1103, 16] width 50 height 24
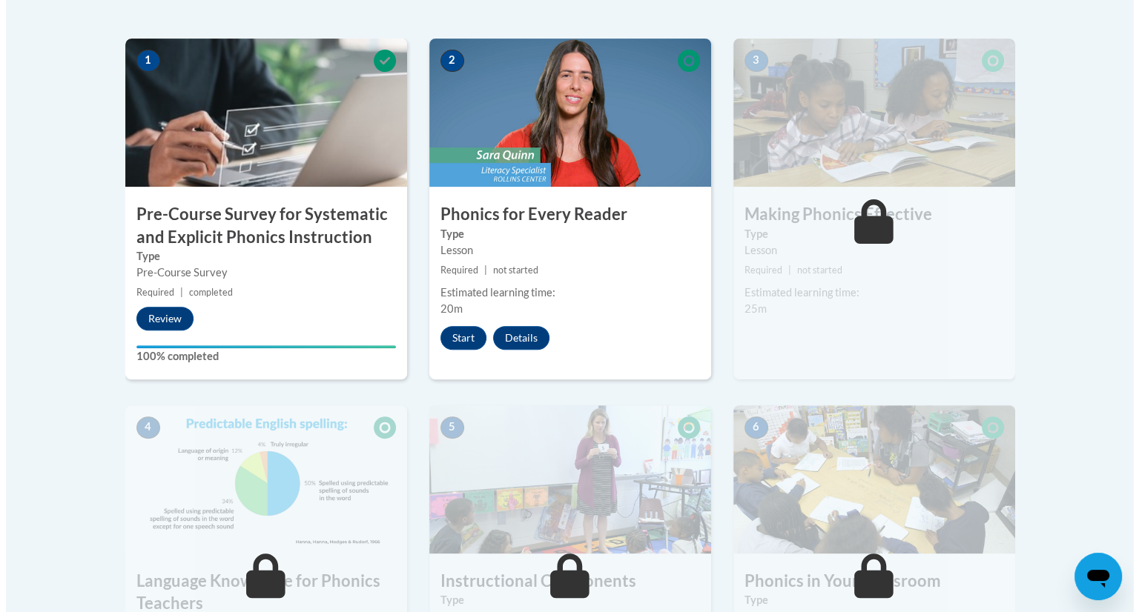
scroll to position [460, 0]
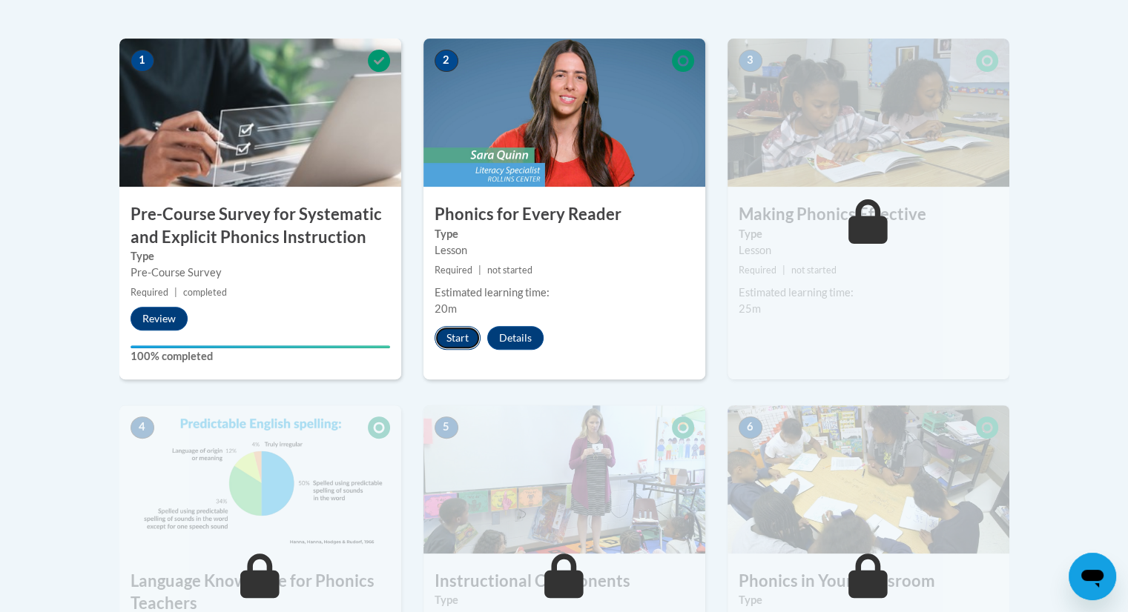
click at [458, 345] on button "Start" at bounding box center [457, 338] width 46 height 24
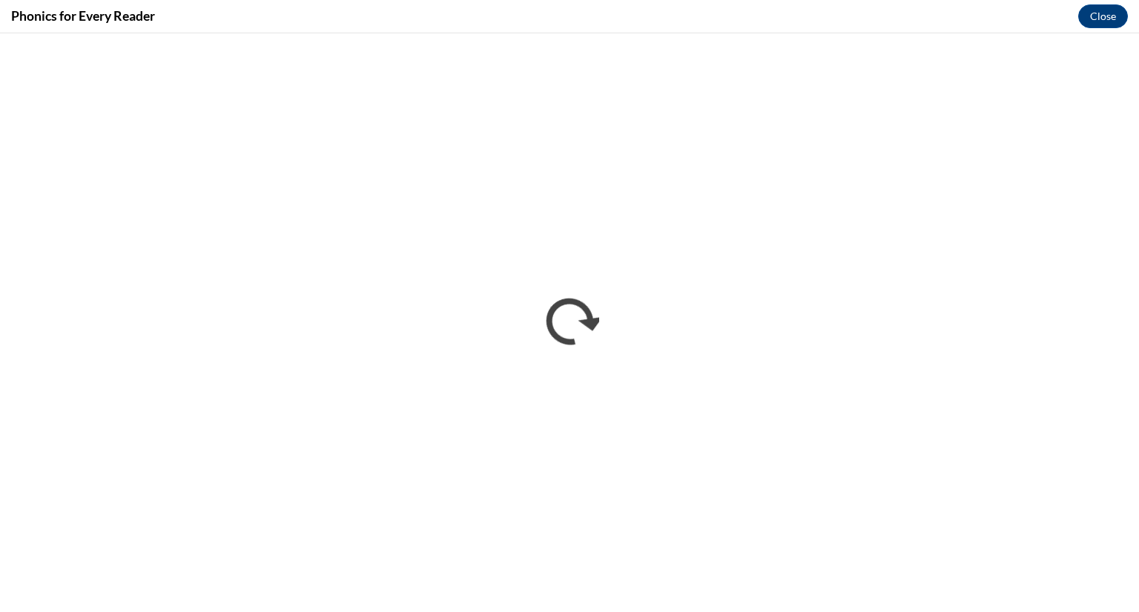
scroll to position [0, 0]
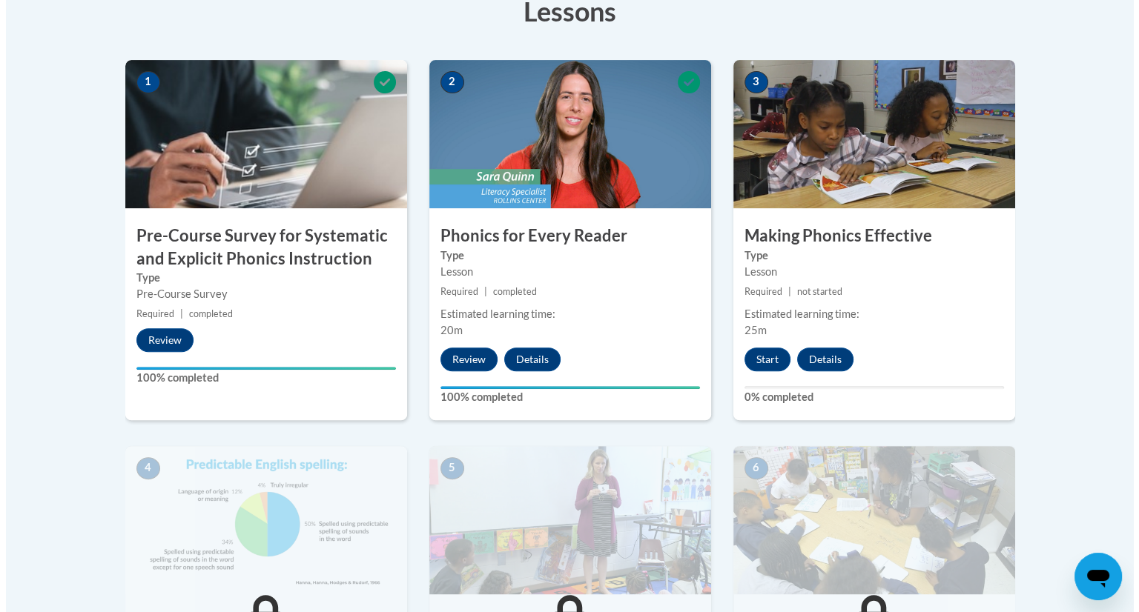
scroll to position [424, 0]
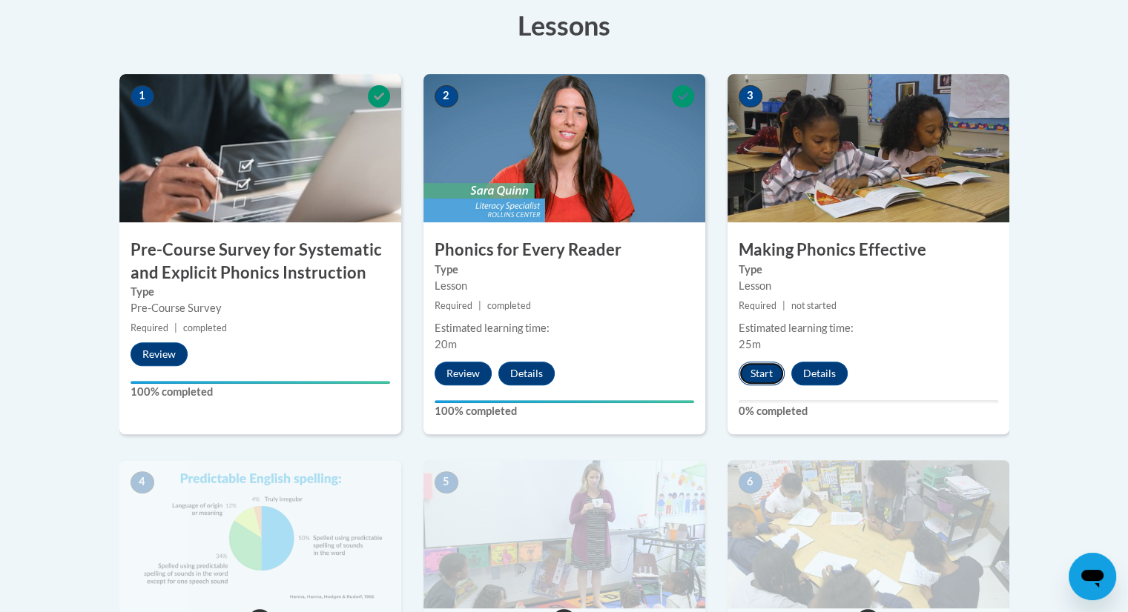
click at [762, 375] on button "Start" at bounding box center [761, 374] width 46 height 24
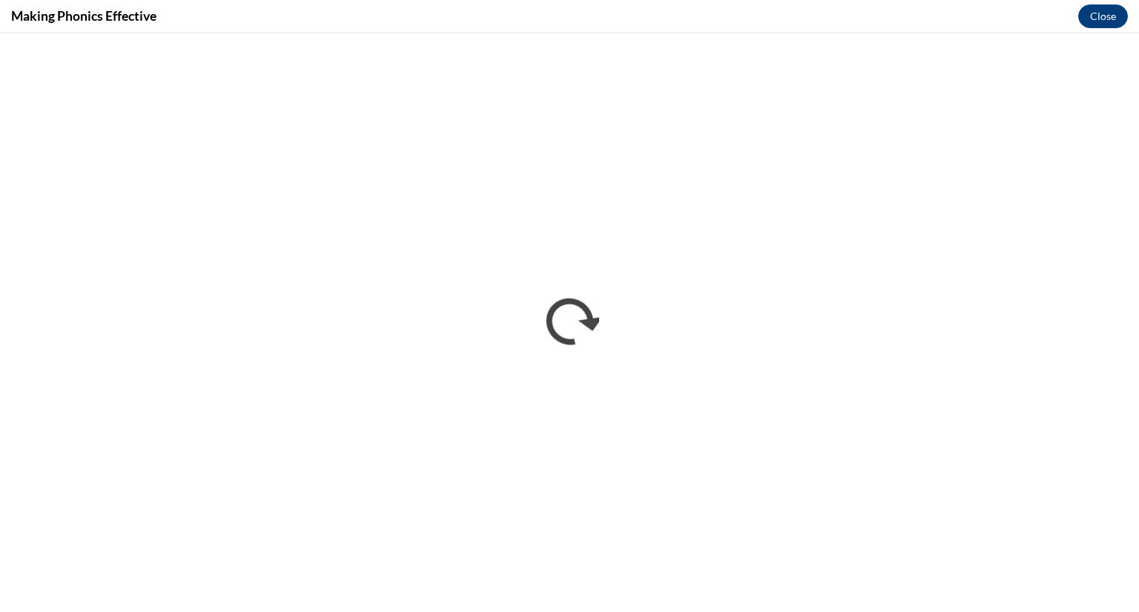
scroll to position [0, 0]
